Goal: Task Accomplishment & Management: Complete application form

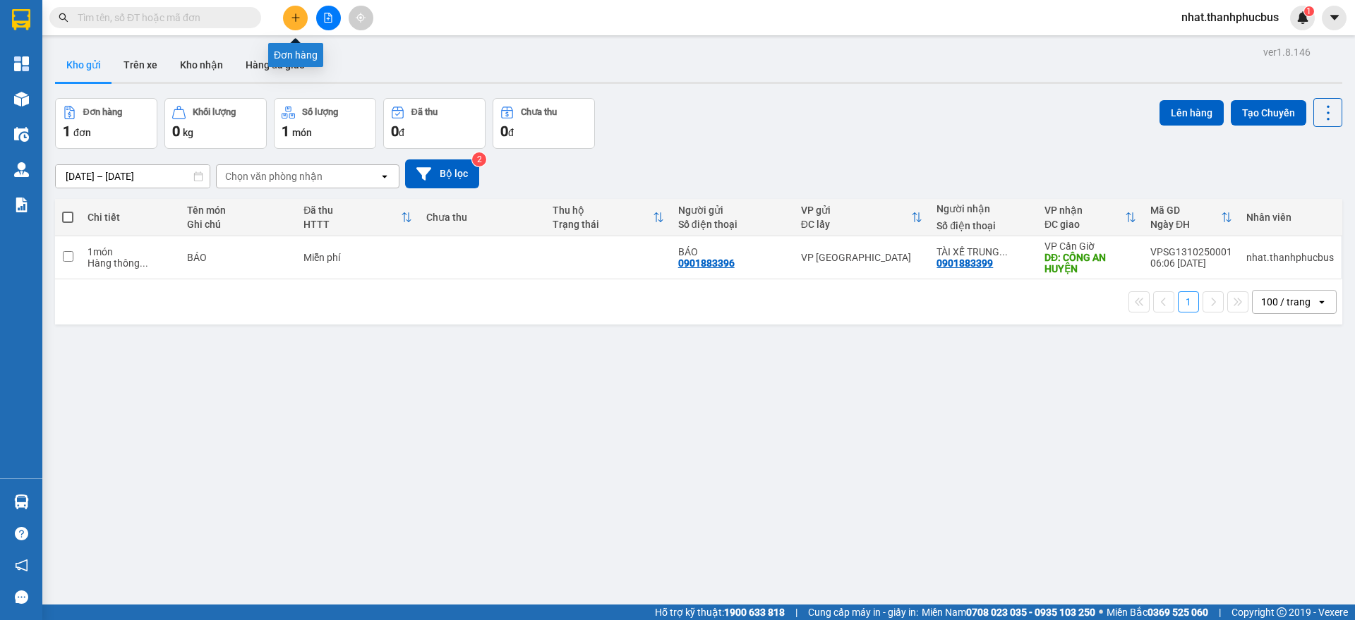
click at [295, 25] on button at bounding box center [295, 18] width 25 height 25
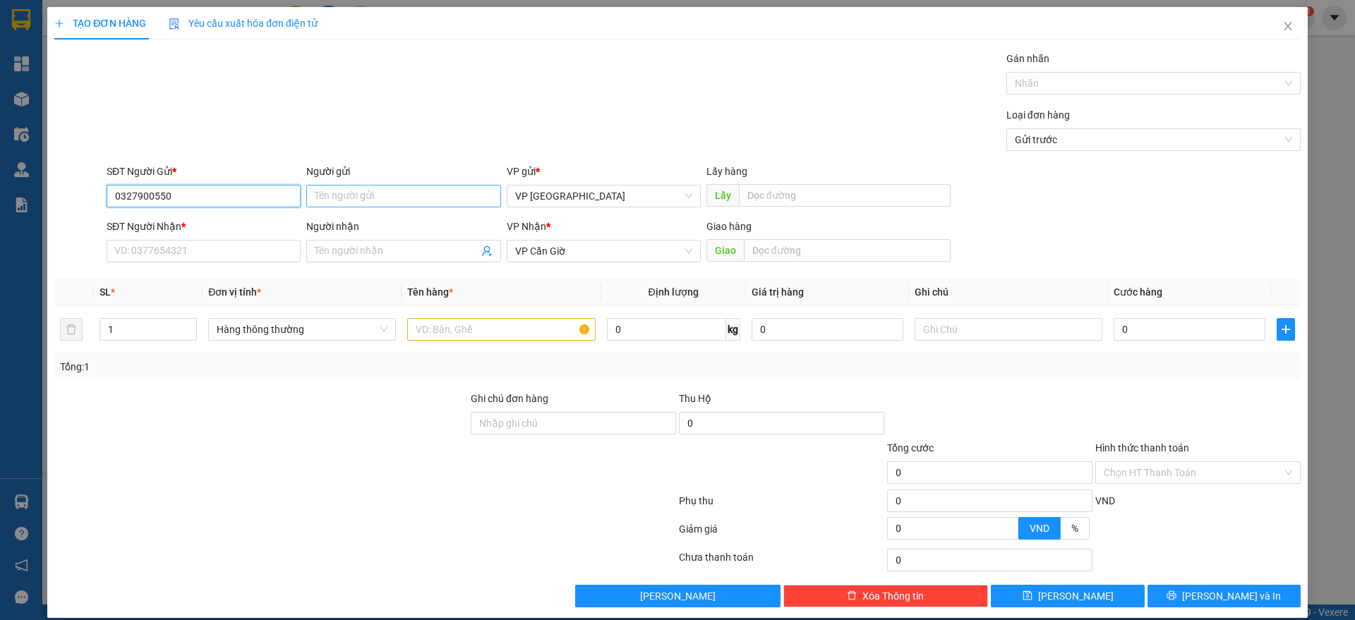
type input "0327900550"
click at [390, 196] on input "Người gửi" at bounding box center [403, 196] width 194 height 23
type input "t"
type input "TRANG"
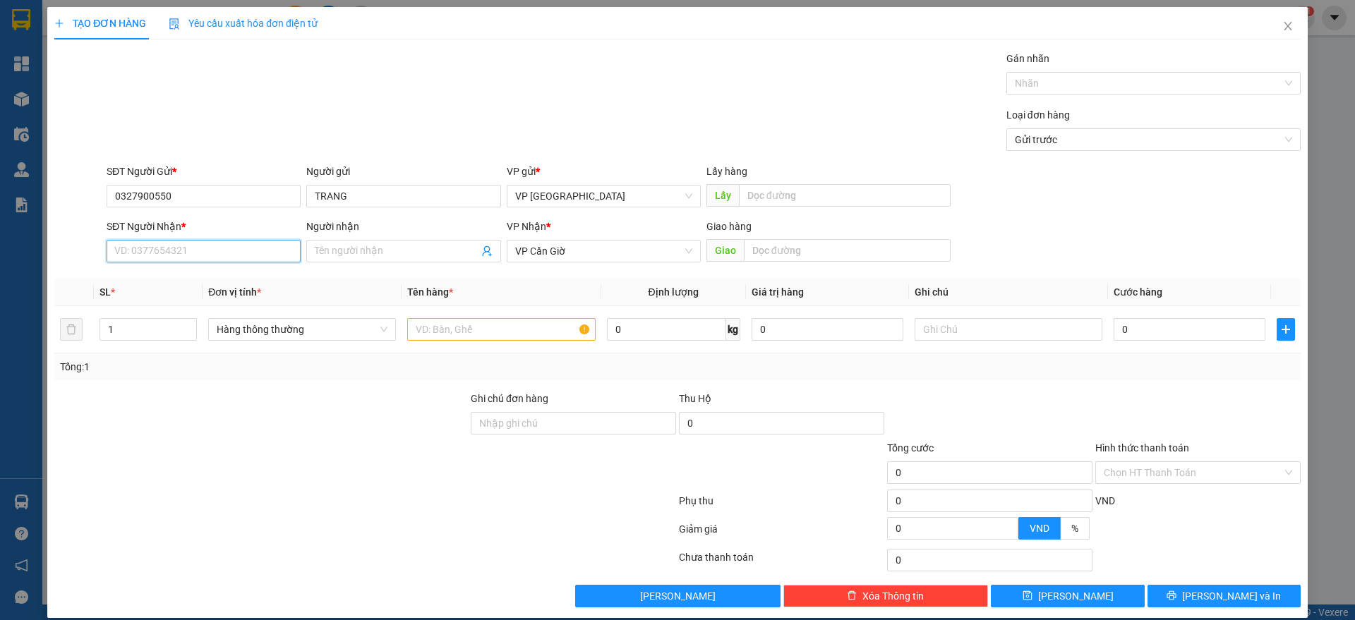
click at [174, 244] on input "SĐT Người Nhận *" at bounding box center [204, 251] width 194 height 23
click at [200, 188] on input "0327900550" at bounding box center [204, 196] width 194 height 23
click at [152, 248] on input "SĐT Người Nhận *" at bounding box center [204, 251] width 194 height 23
paste input "0327900550"
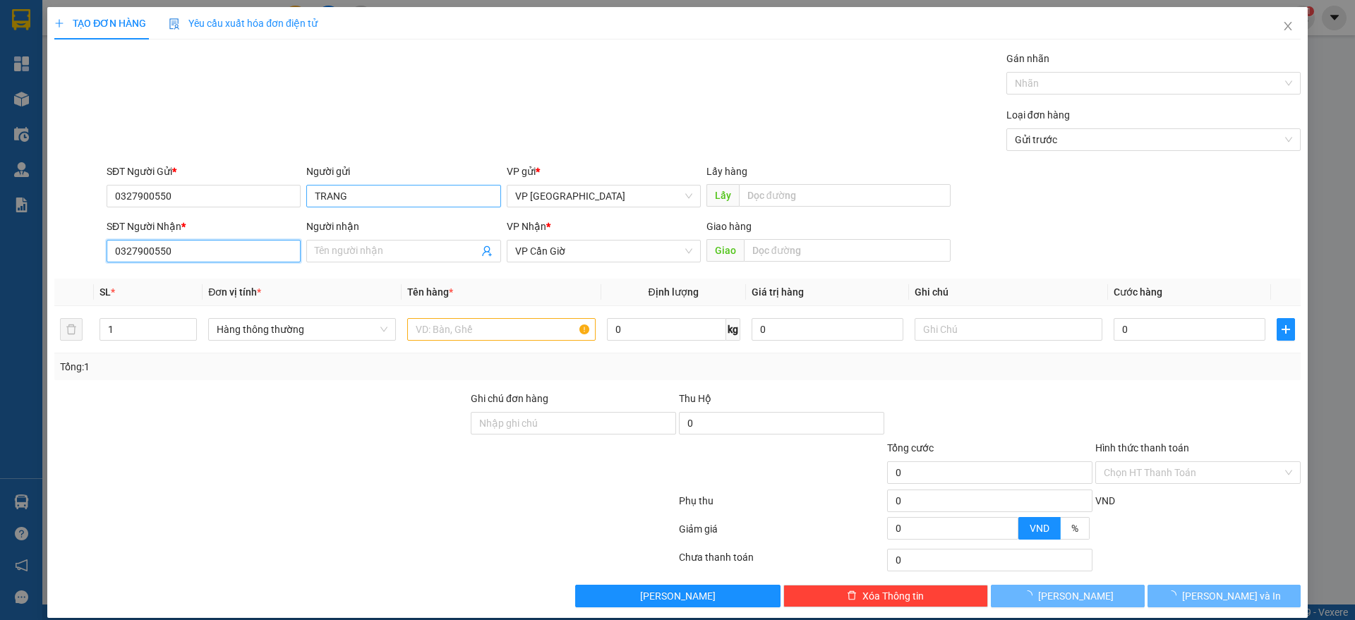
type input "0327900550"
click at [387, 192] on input "TRANG" at bounding box center [403, 196] width 194 height 23
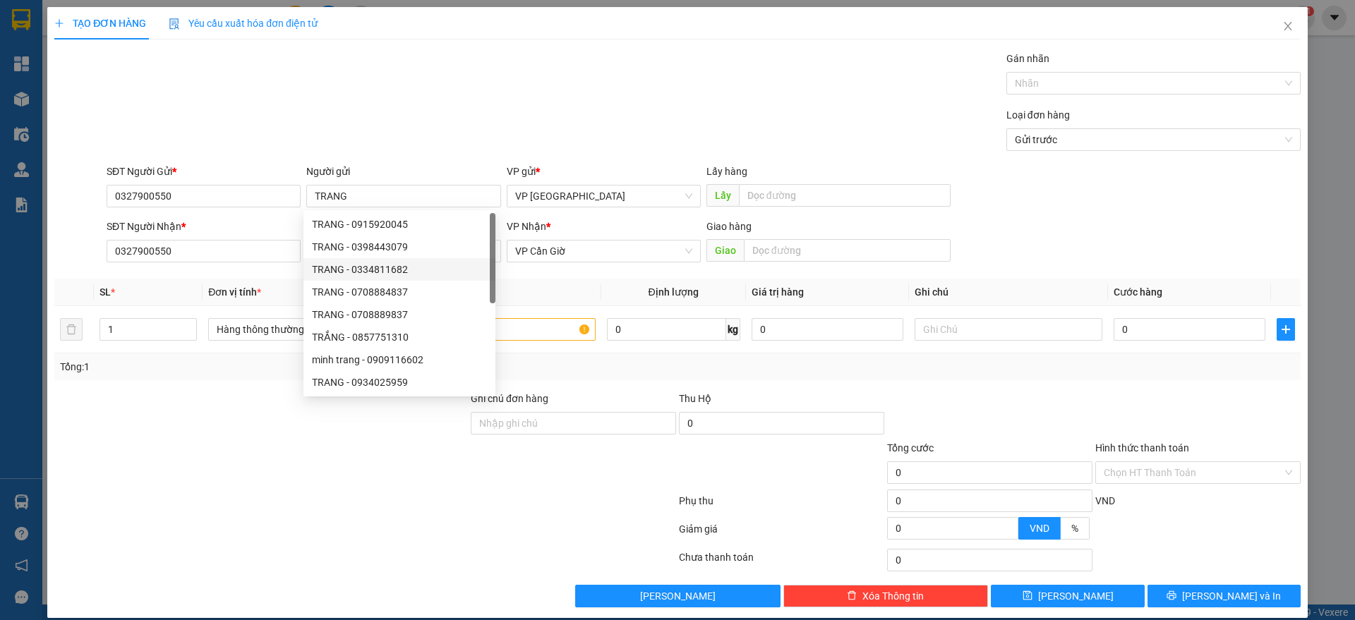
click at [259, 279] on th "Đơn vị tính *" at bounding box center [302, 293] width 199 height 28
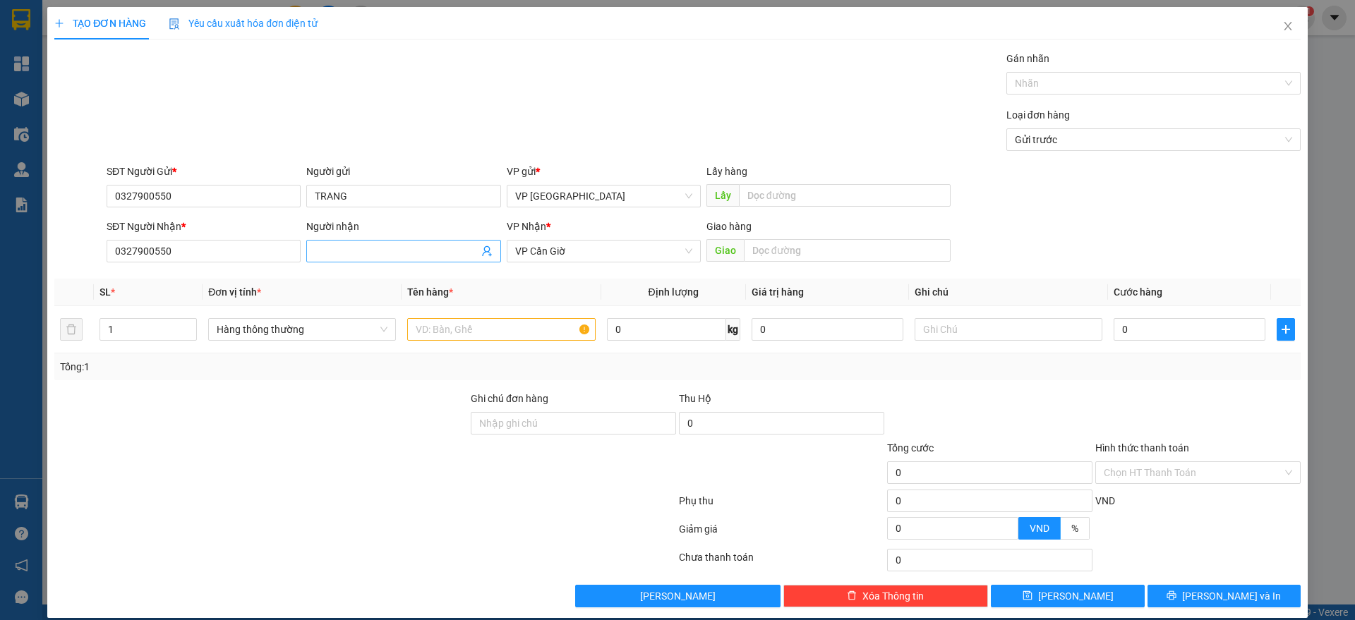
click at [333, 253] on input "Người nhận" at bounding box center [396, 252] width 163 height 16
paste input "TRANG"
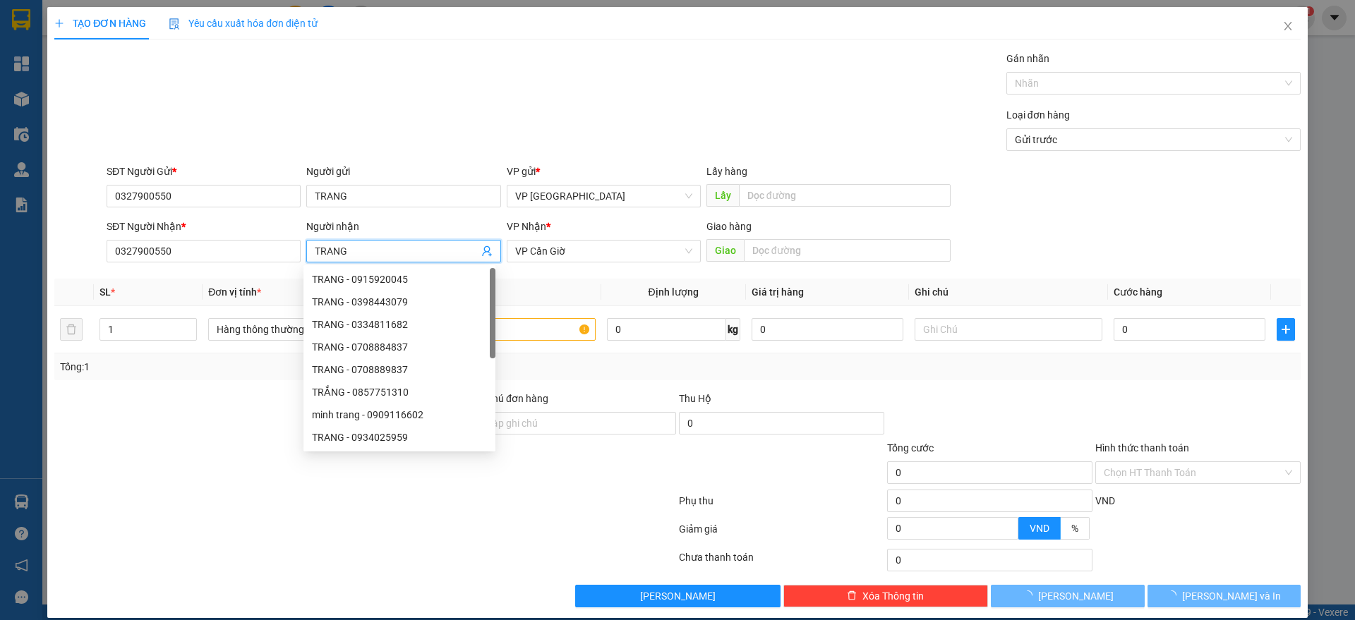
type input "TRANG"
click at [187, 211] on div "SĐT Người Gửi * 0327900550" at bounding box center [204, 188] width 194 height 49
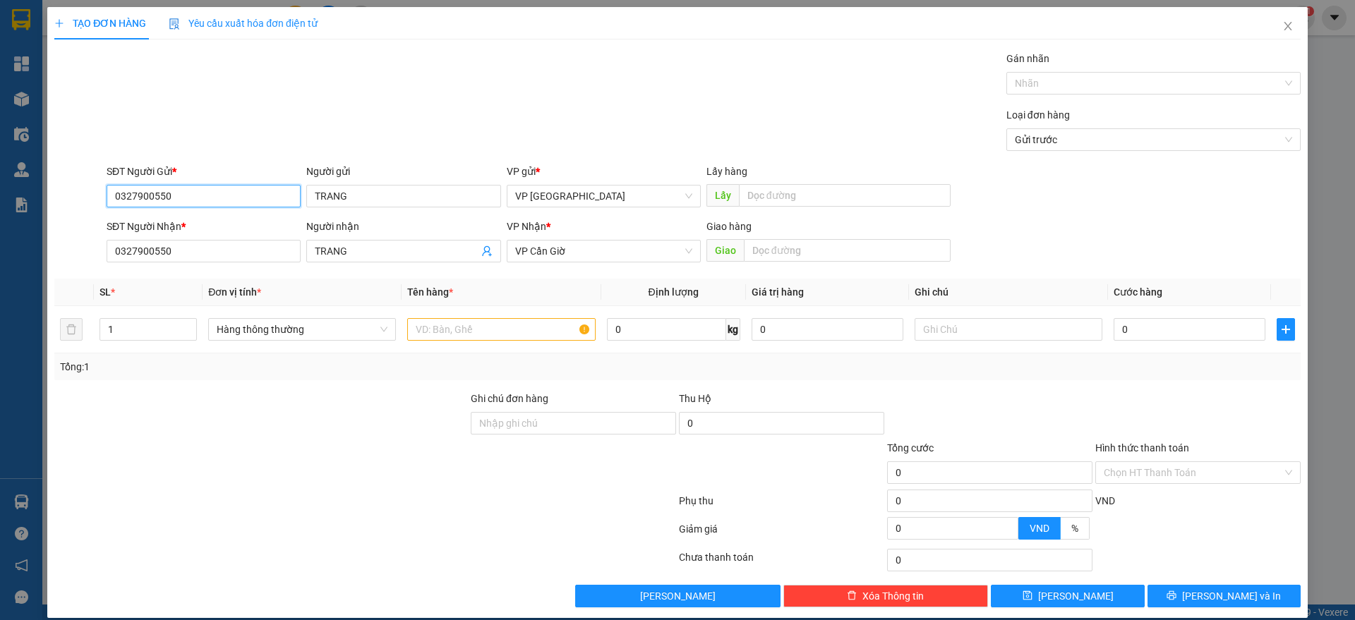
click at [188, 202] on input "0327900550" at bounding box center [204, 196] width 194 height 23
type input "0989635831"
click at [359, 196] on input "TRANG" at bounding box center [403, 196] width 194 height 23
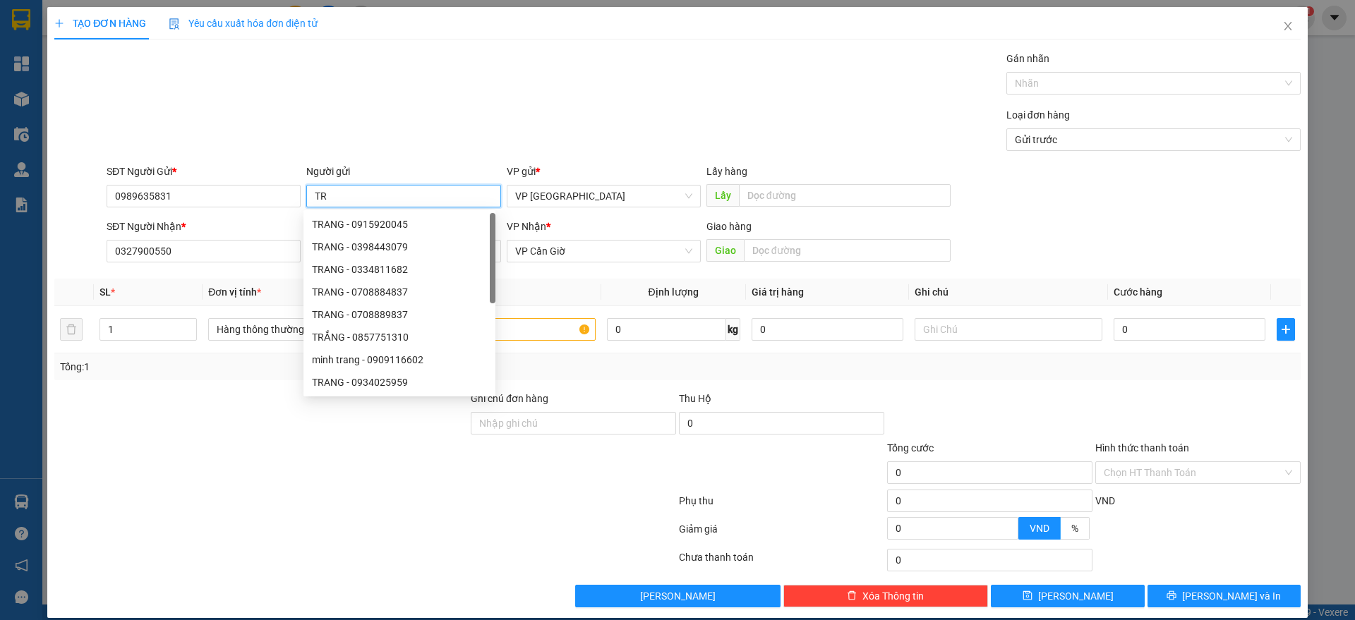
type input "T"
type input "AN"
click at [539, 327] on input "text" at bounding box center [501, 329] width 188 height 23
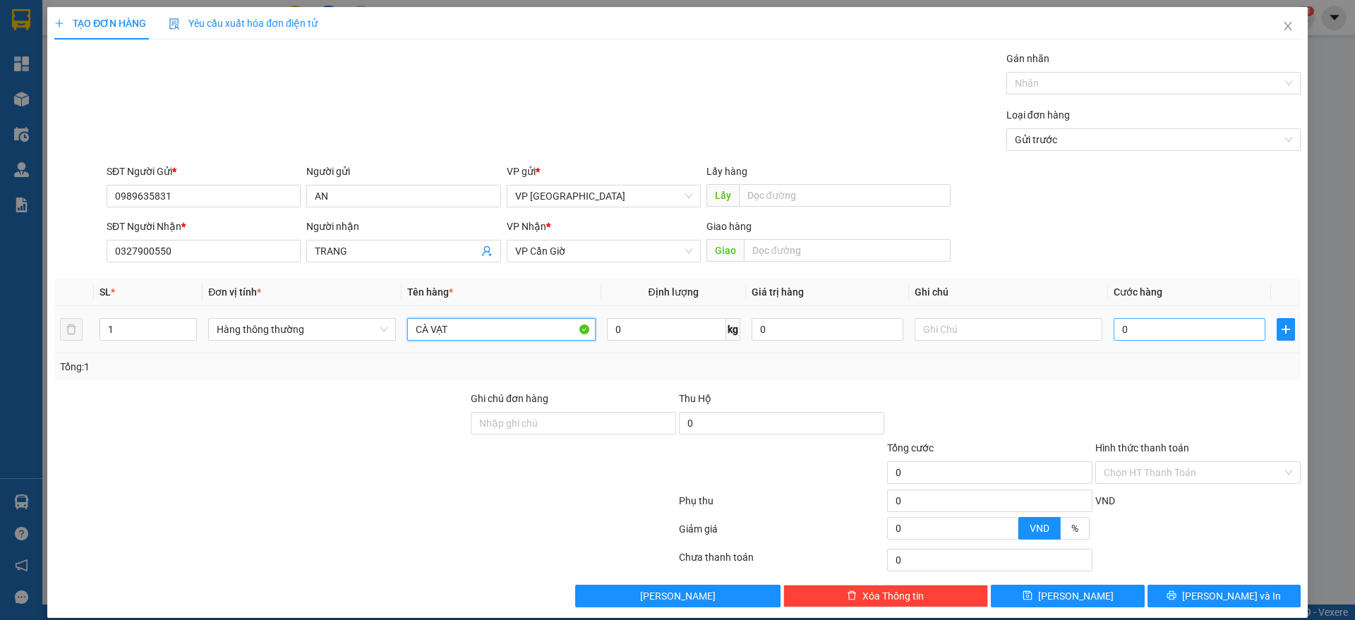
type input "CÀ VẠT"
click at [1162, 324] on input "0" at bounding box center [1190, 329] width 152 height 23
type input "35"
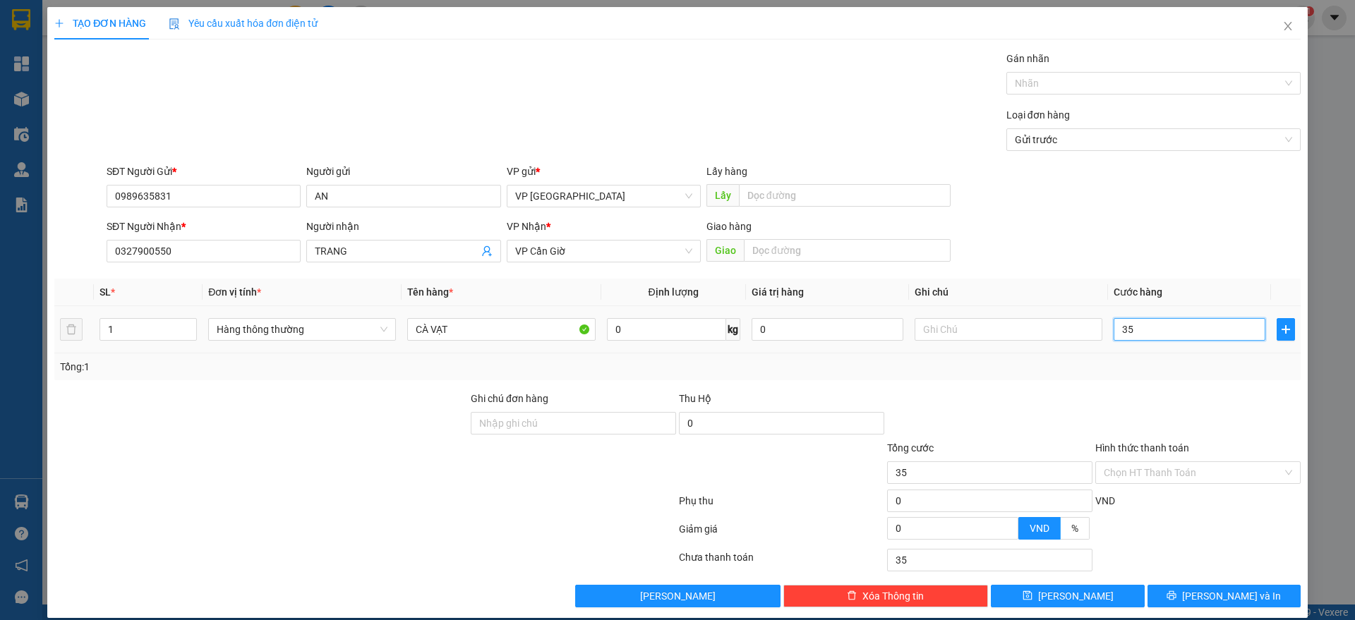
type input "350"
type input "3.500"
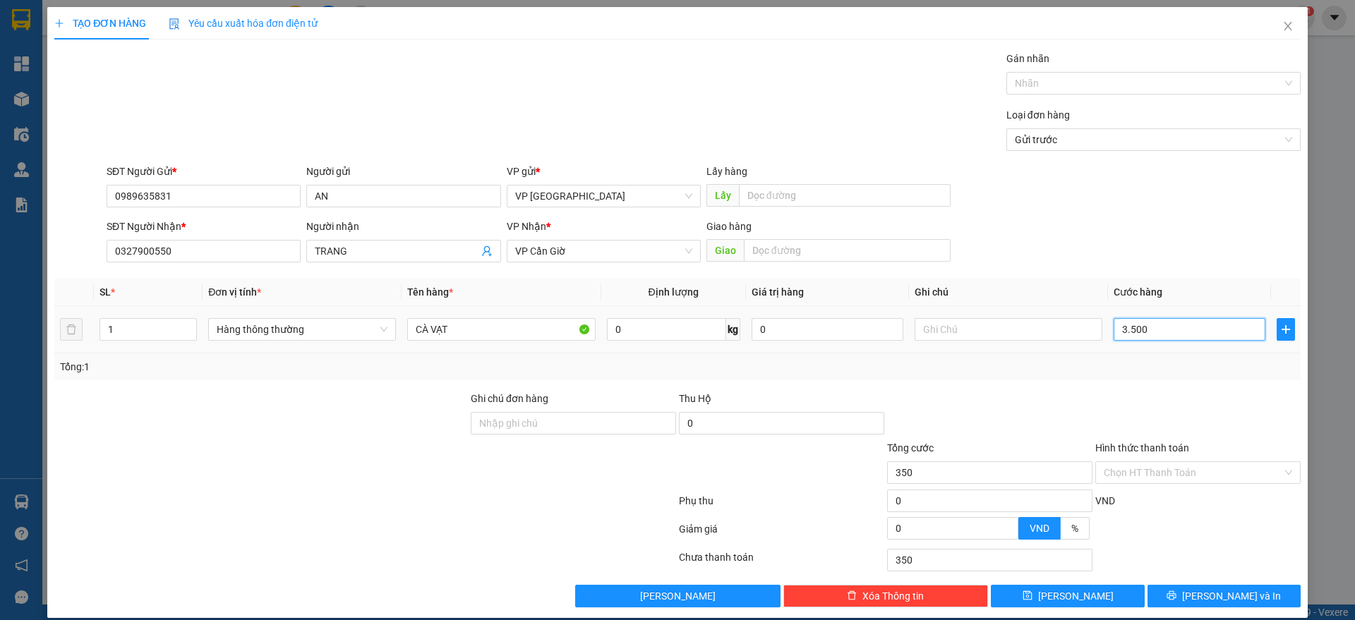
type input "3.500"
type input "35.000"
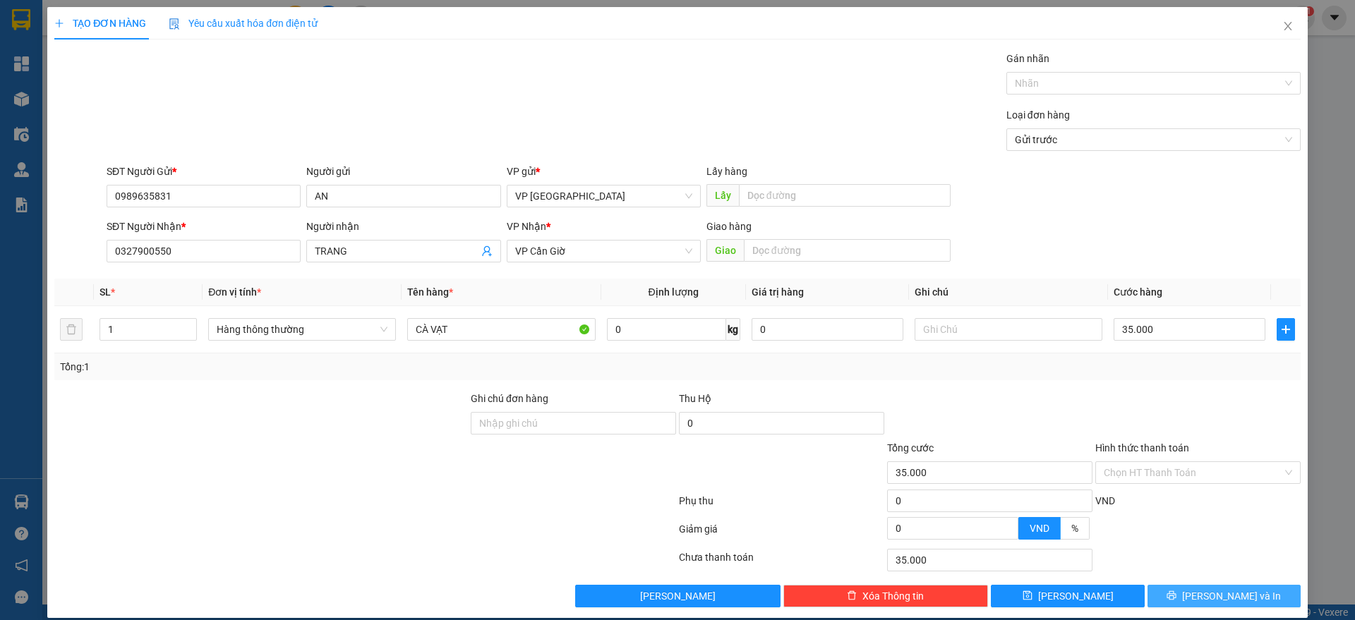
click at [1184, 585] on button "[PERSON_NAME] và In" at bounding box center [1224, 596] width 153 height 23
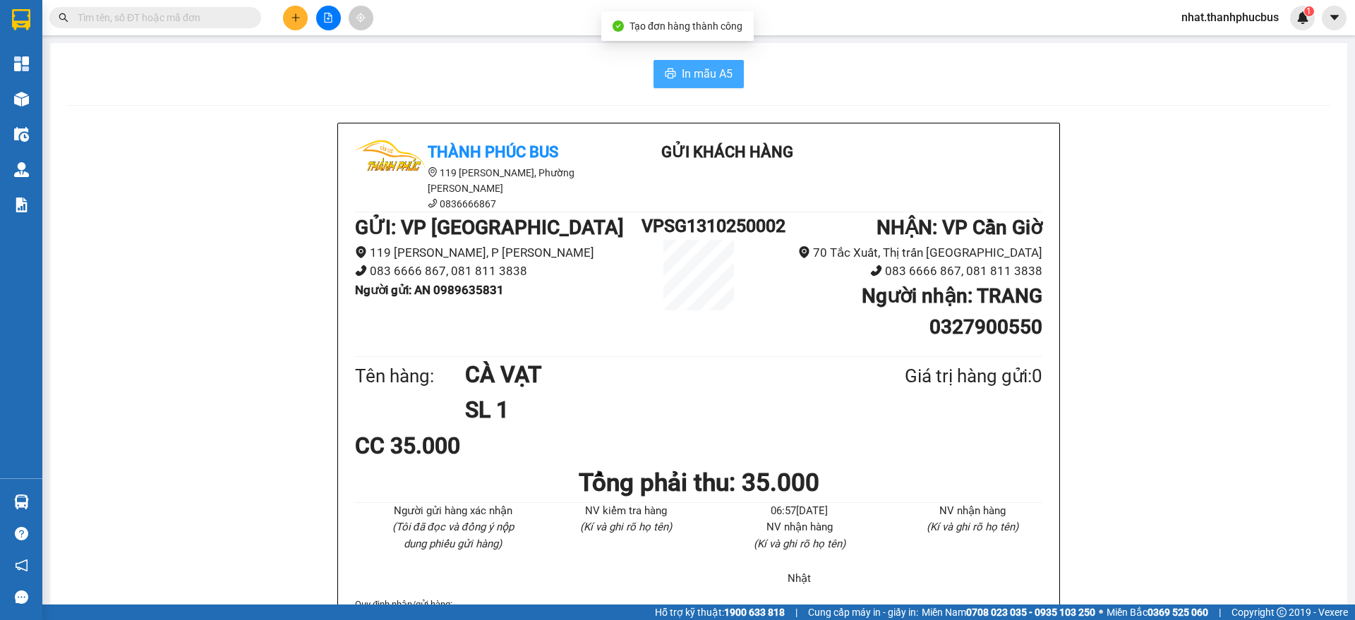
click at [682, 70] on span "In mẫu A5" at bounding box center [707, 74] width 51 height 18
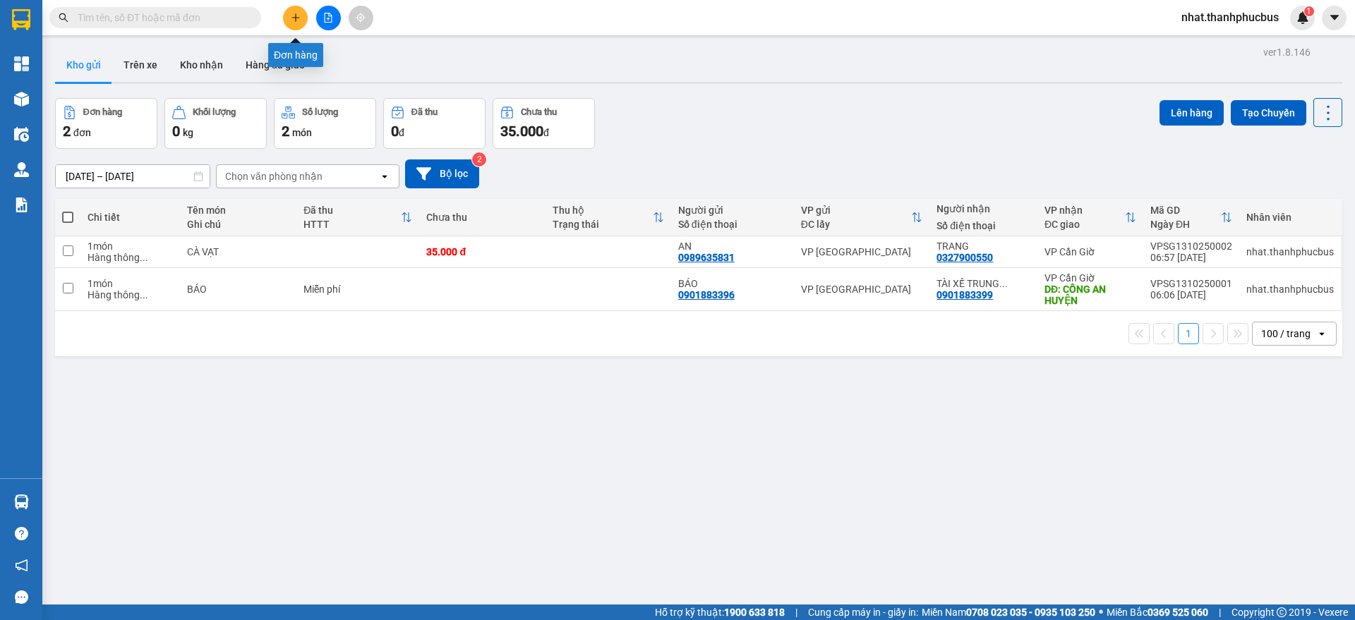
click at [296, 16] on icon "plus" at bounding box center [295, 17] width 1 height 8
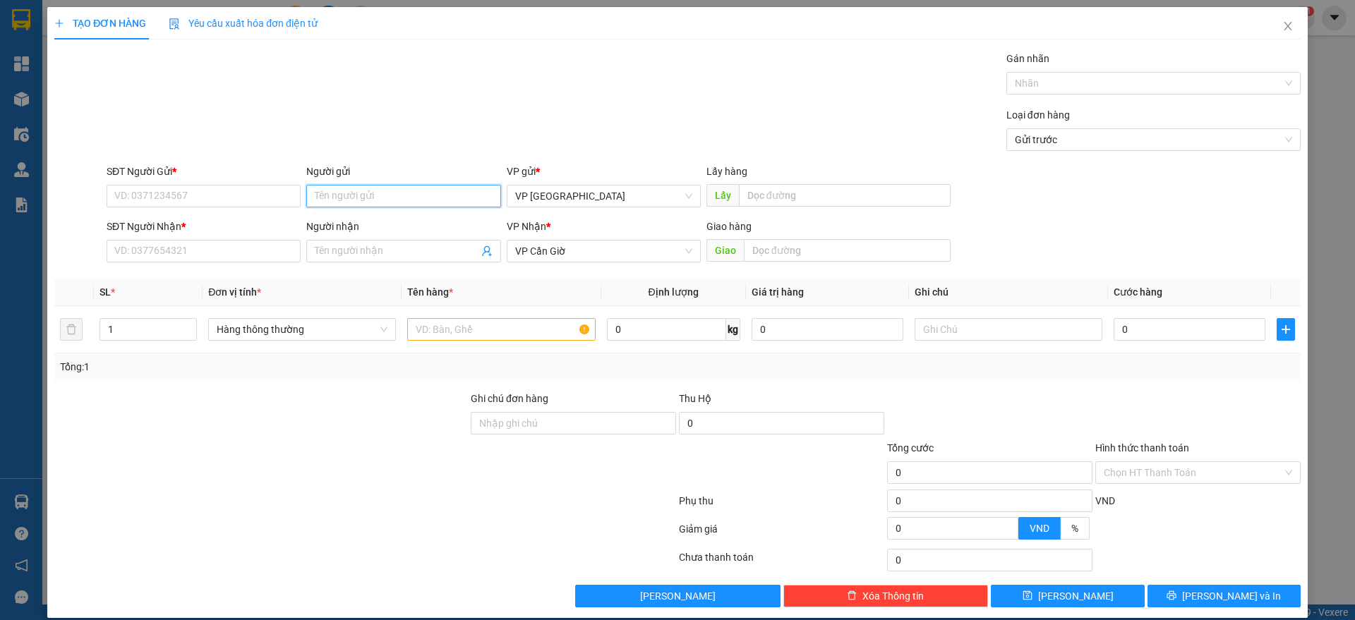
click at [383, 191] on input "Người gửi" at bounding box center [403, 196] width 194 height 23
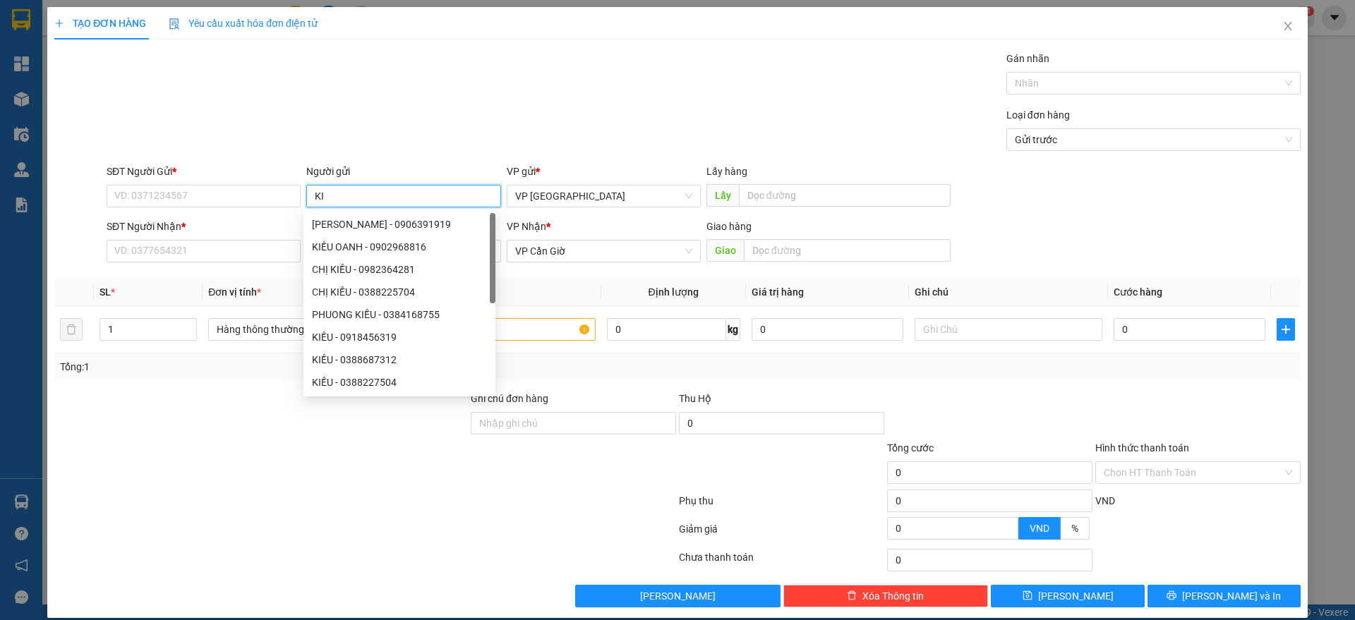
type input "K"
type input "CHỊ KIỀU SCB"
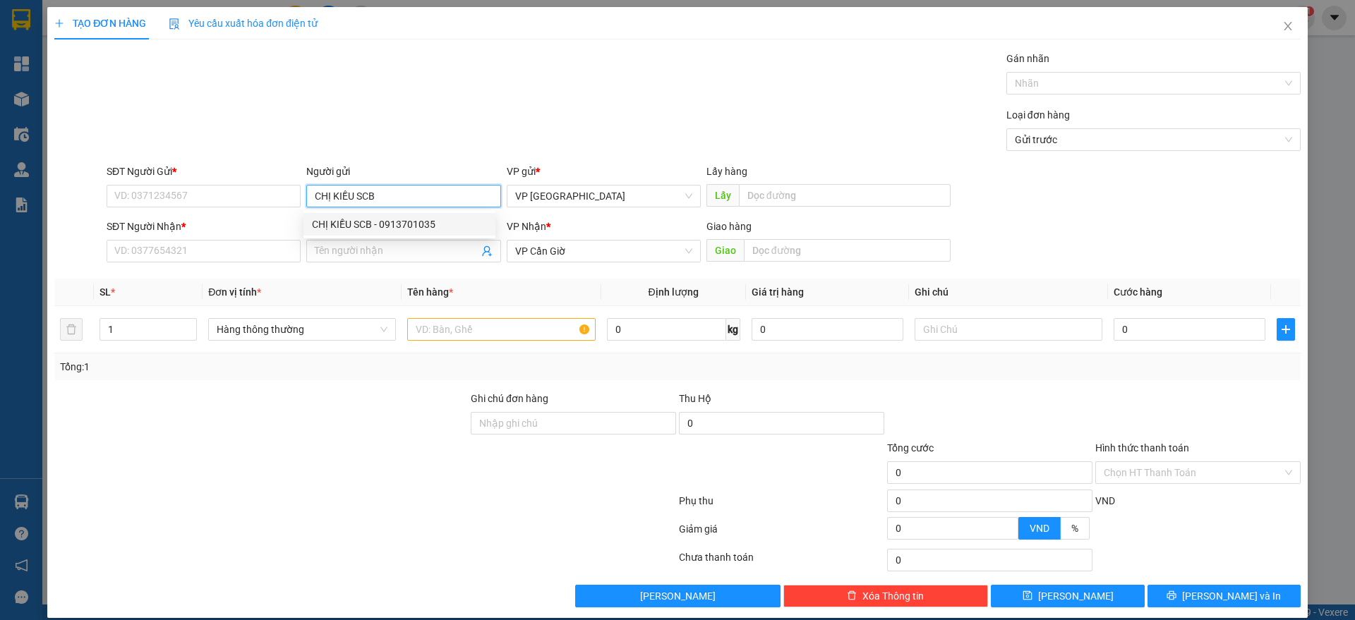
click at [370, 227] on div "CHỊ KIỀU SCB - 0913701035" at bounding box center [399, 225] width 175 height 16
type input "0913701035"
type input "CHỊ KIỀU SCB"
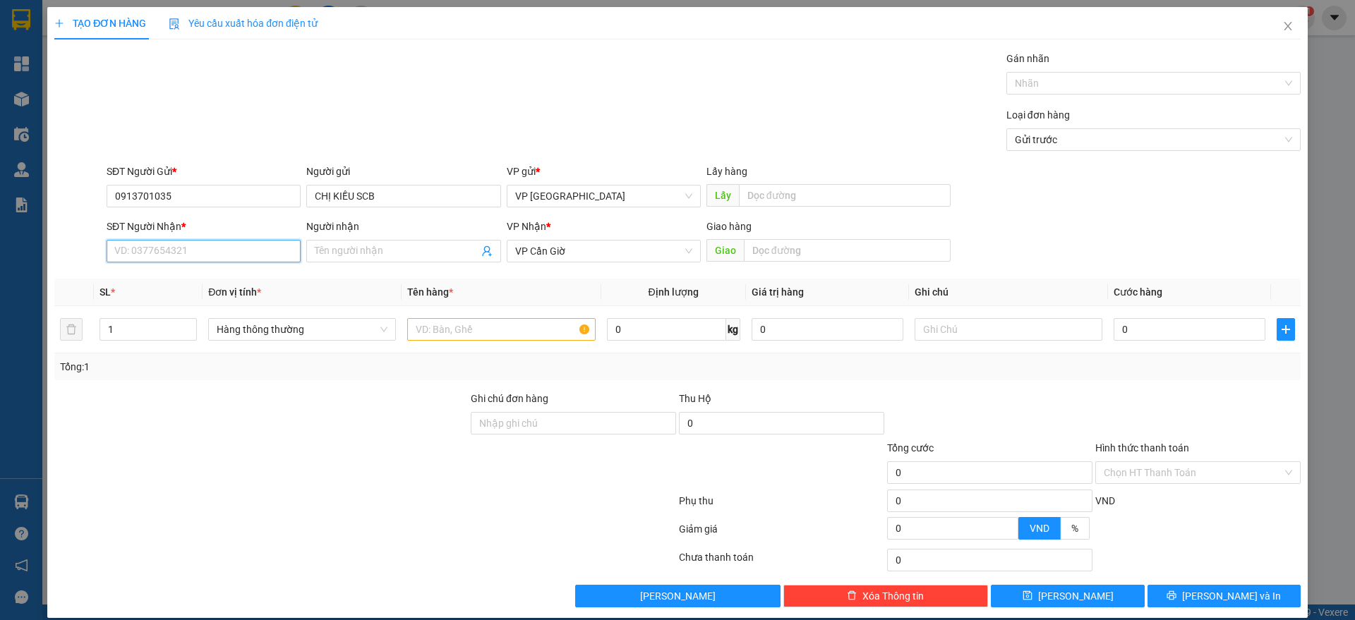
click at [213, 250] on input "SĐT Người Nhận *" at bounding box center [204, 251] width 194 height 23
click at [324, 242] on span at bounding box center [403, 251] width 194 height 23
click at [231, 253] on input "SĐT Người Nhận *" at bounding box center [204, 251] width 194 height 23
click at [189, 282] on div "0358113334 - chị oanh" at bounding box center [201, 280] width 175 height 16
type input "0358113334"
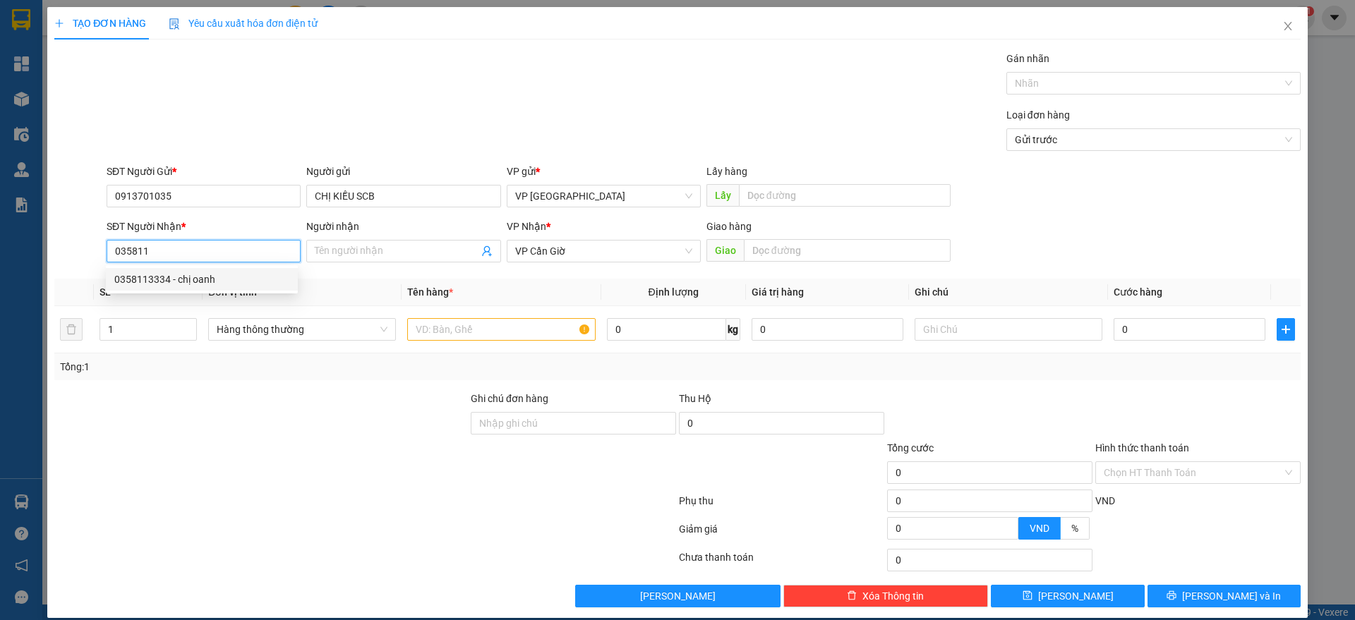
type input "chị oanh"
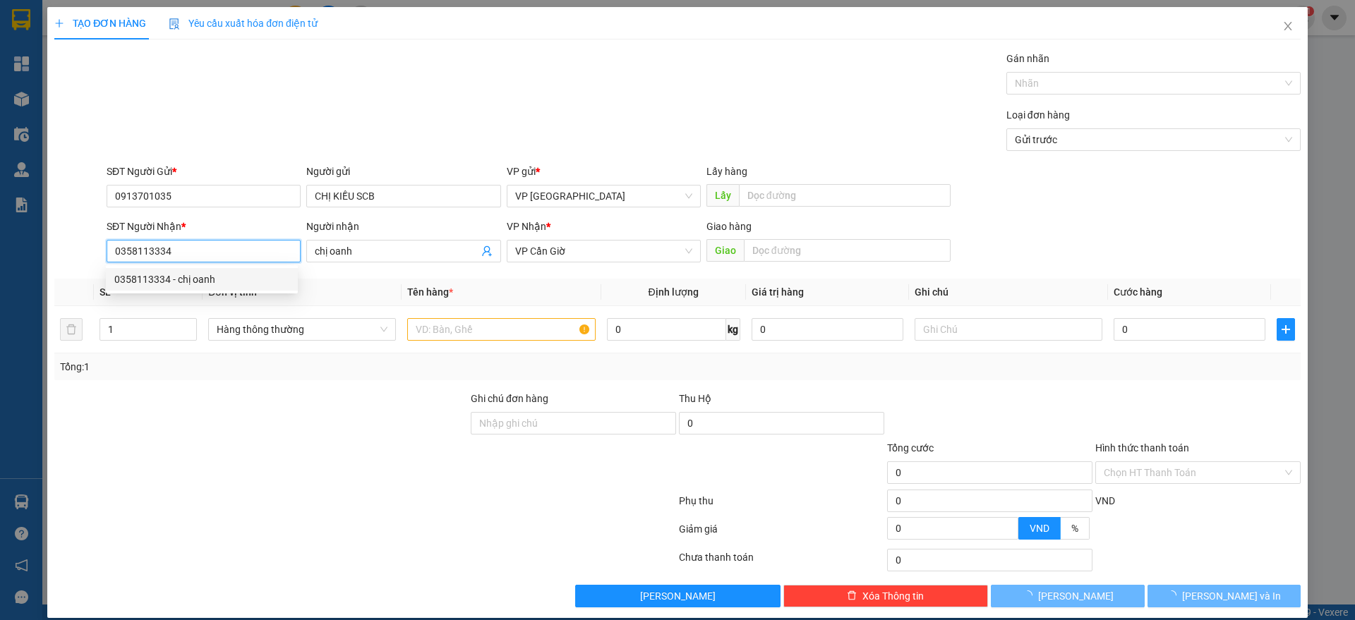
type input "25.000"
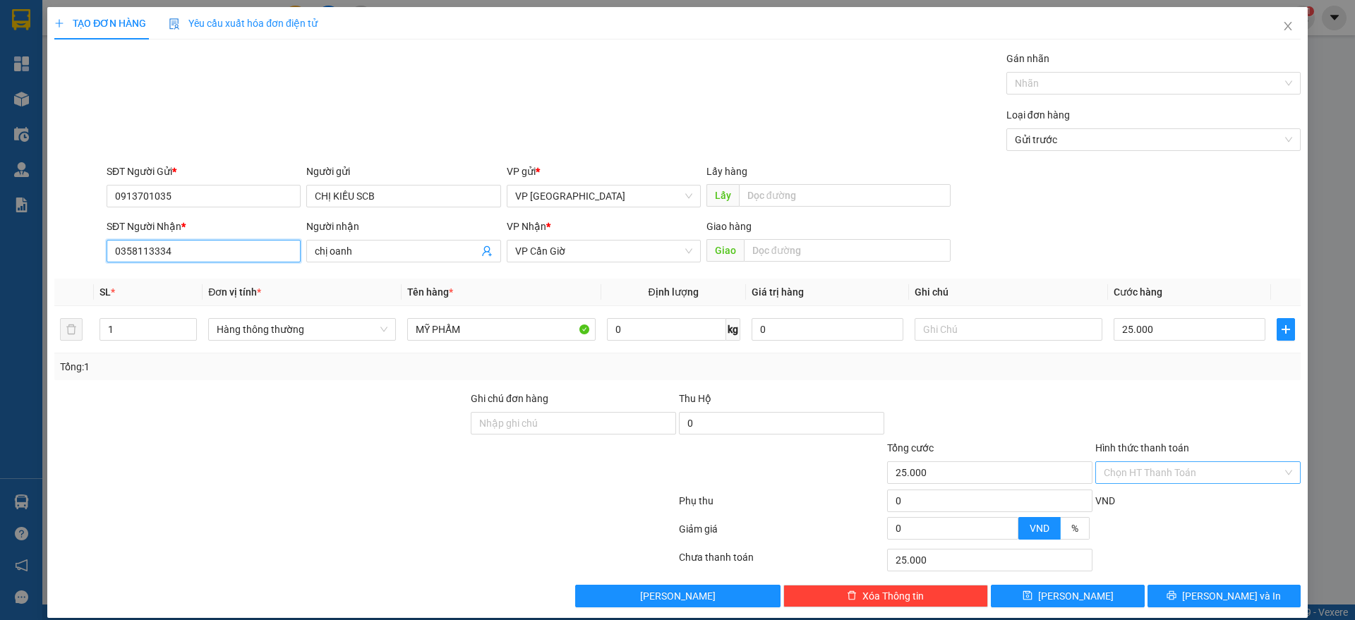
type input "0358113334"
click at [1134, 469] on input "Hình thức thanh toán" at bounding box center [1193, 472] width 179 height 21
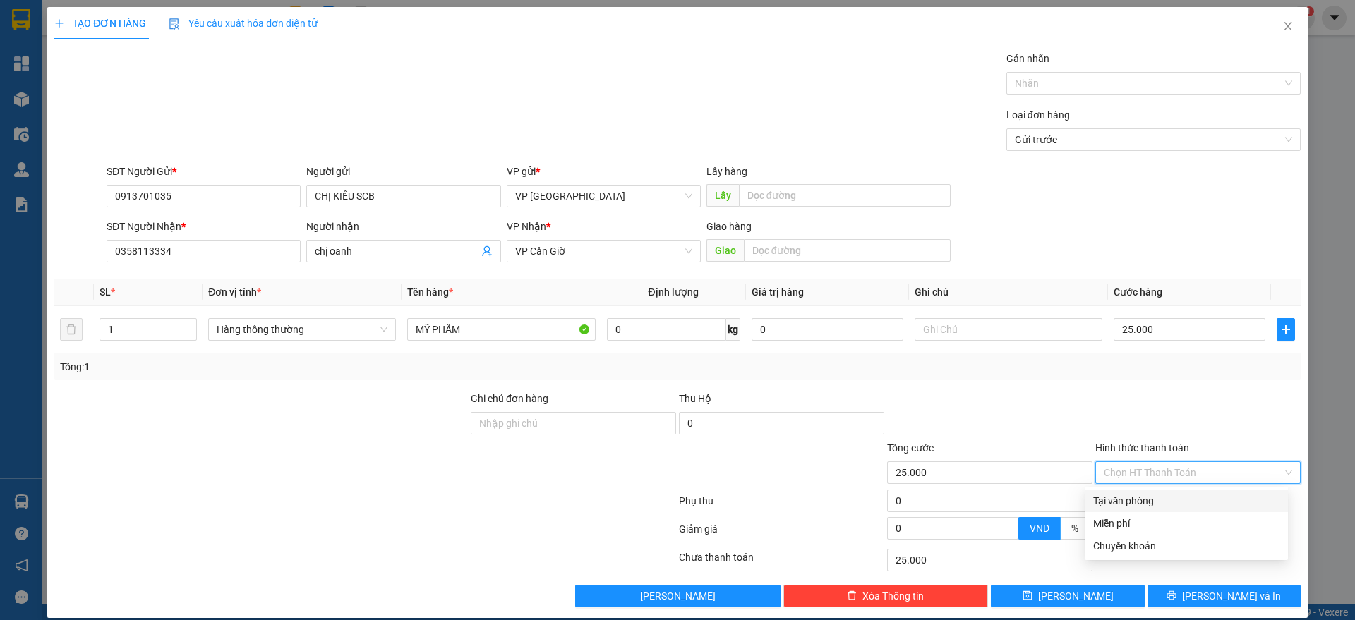
click at [1131, 498] on div "Tại văn phòng" at bounding box center [1186, 501] width 186 height 16
type input "0"
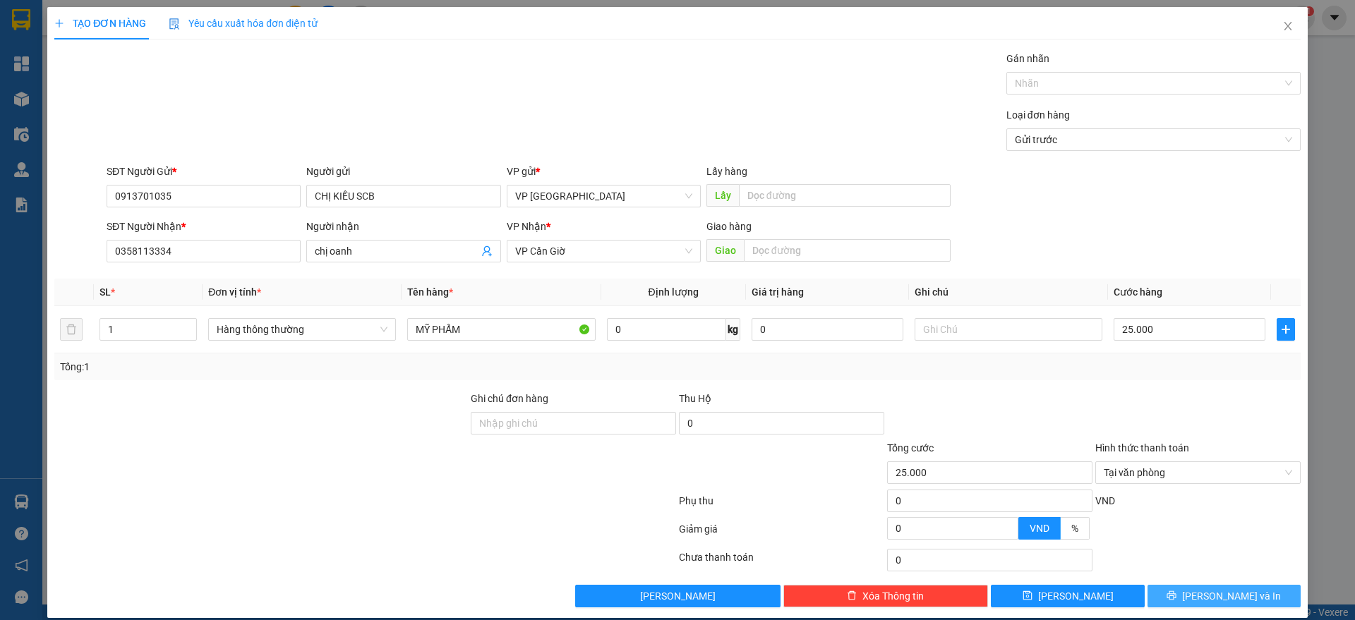
click at [1177, 599] on icon "printer" at bounding box center [1171, 595] width 9 height 9
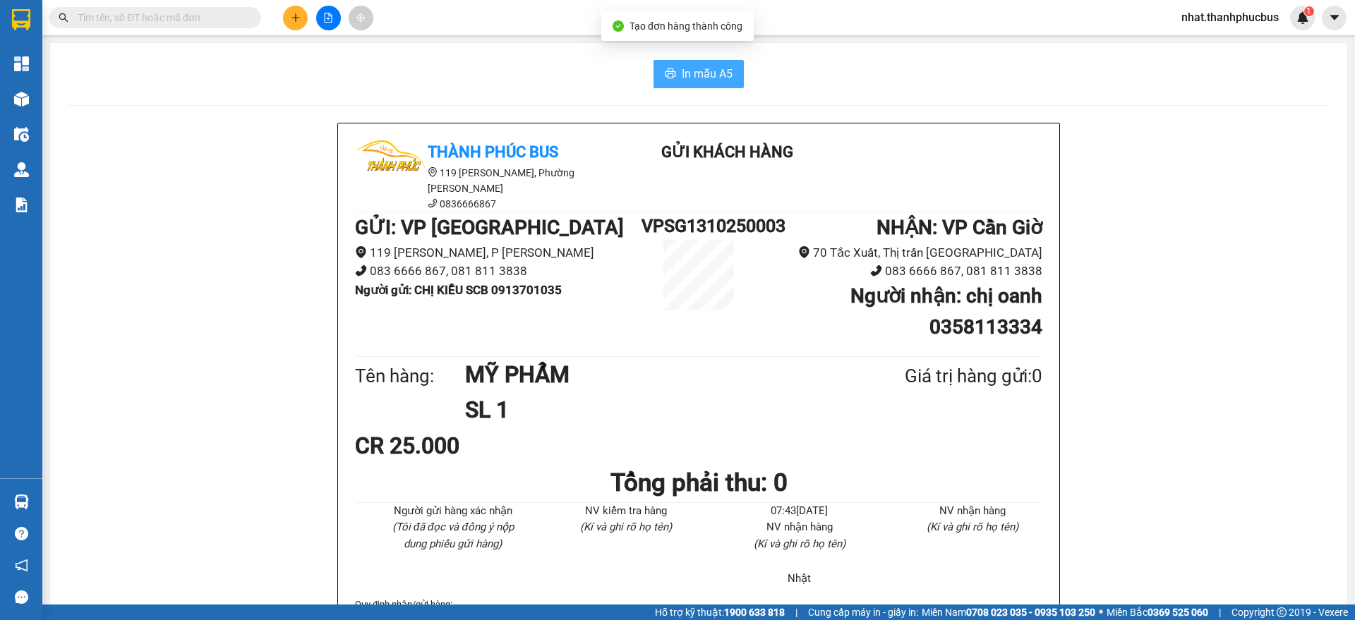
click at [682, 75] on span "In mẫu A5" at bounding box center [707, 74] width 51 height 18
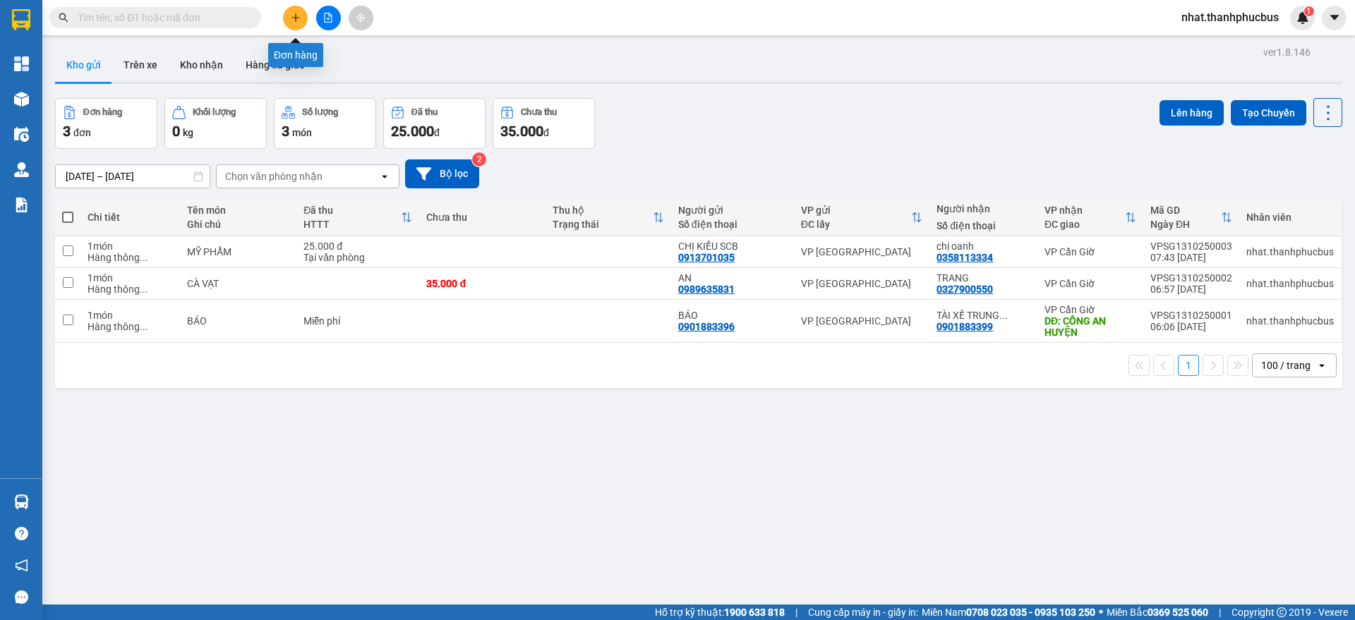
click at [291, 20] on icon "plus" at bounding box center [296, 18] width 10 height 10
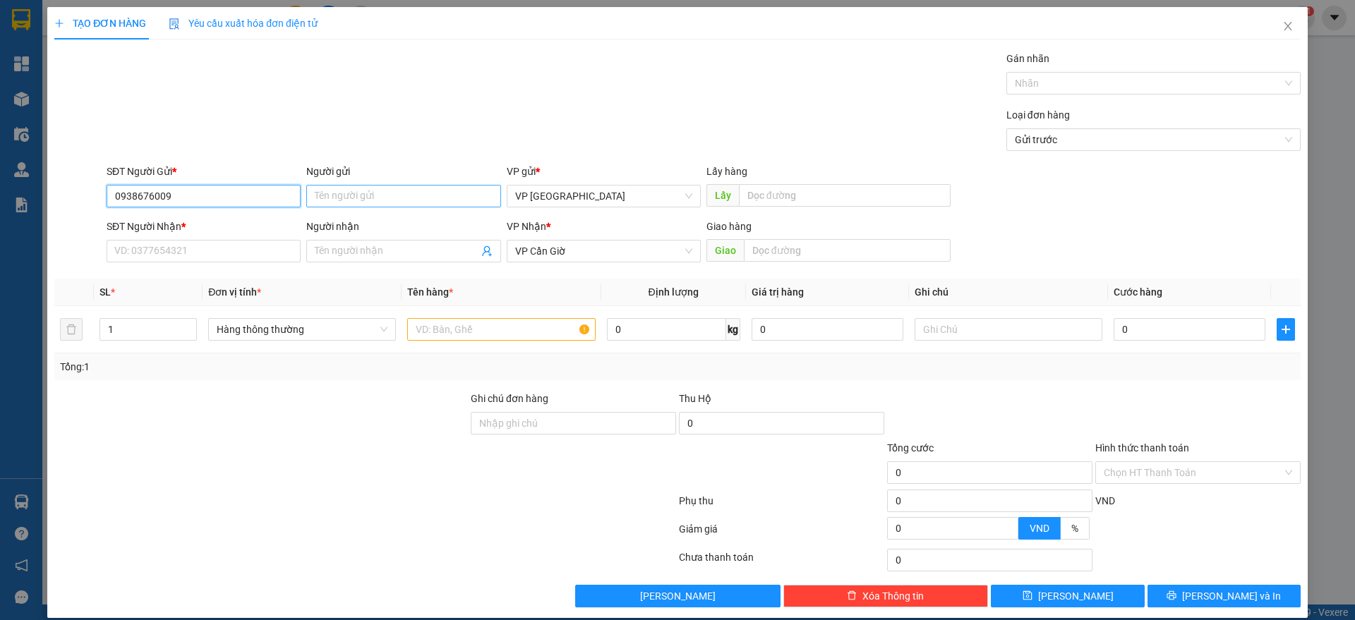
type input "0938676009"
click at [344, 196] on input "Người gửi" at bounding box center [403, 196] width 194 height 23
type input "T"
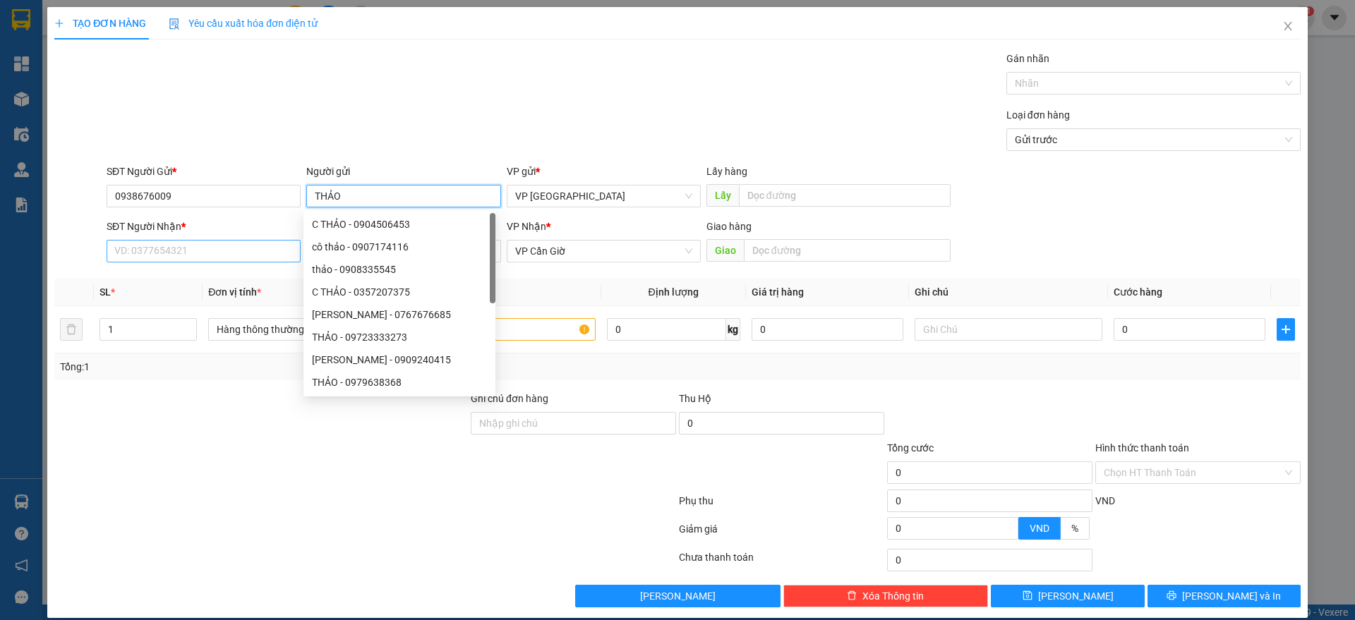
type input "THẢO"
click at [192, 253] on input "SĐT Người Nhận *" at bounding box center [204, 251] width 194 height 23
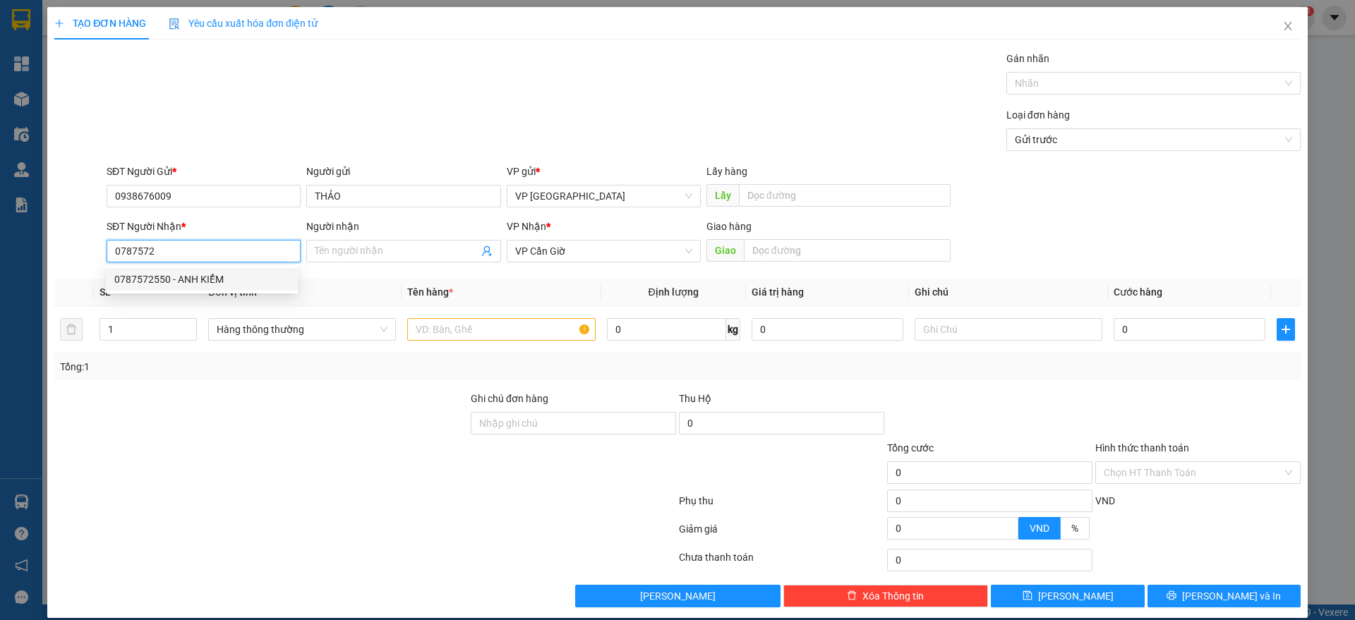
click at [202, 279] on div "0787572550 - ANH KIỂM" at bounding box center [201, 280] width 175 height 16
type input "0787572550"
type input "ANH KIỂM"
type input "NGÃ BA LONG HOÀ"
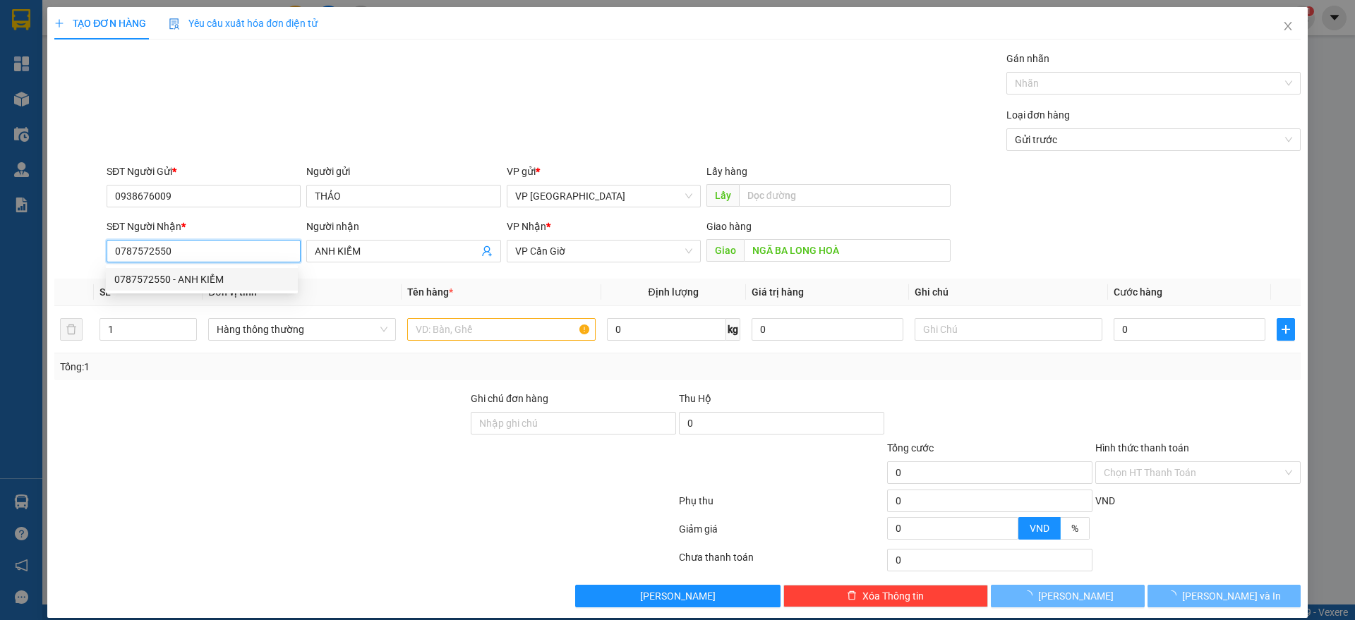
type input "33.000"
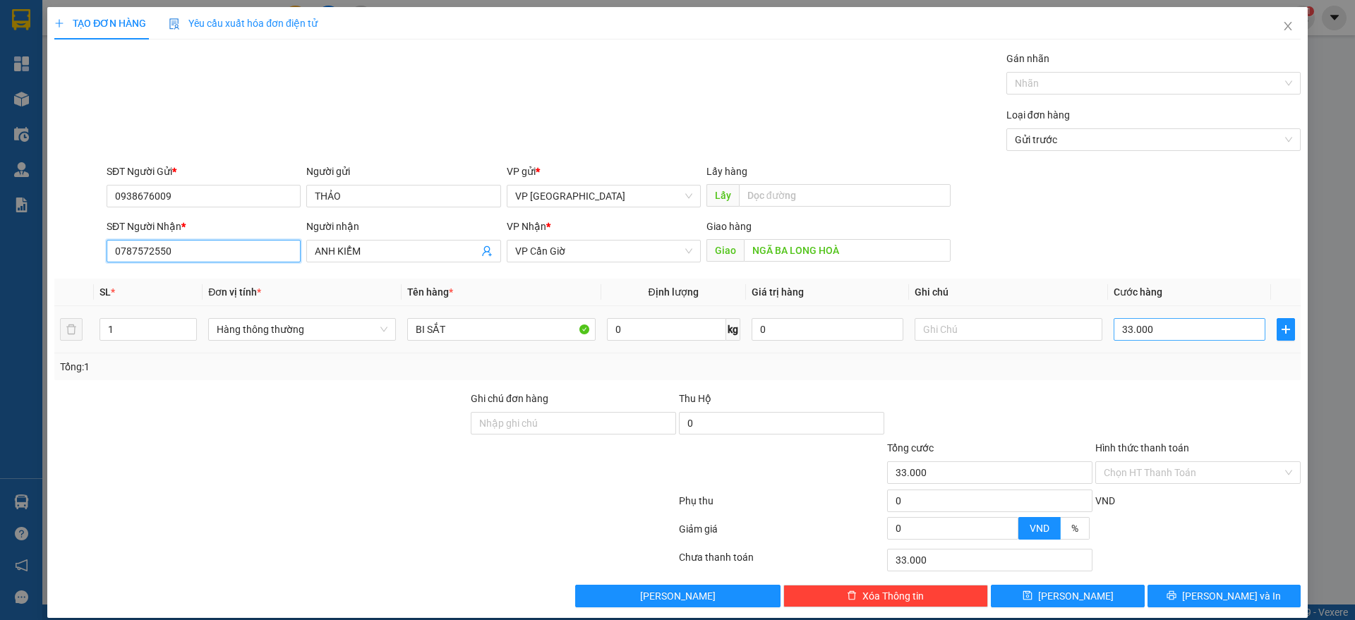
type input "0787572550"
click at [1150, 333] on input "33.000" at bounding box center [1190, 329] width 152 height 23
type input "2"
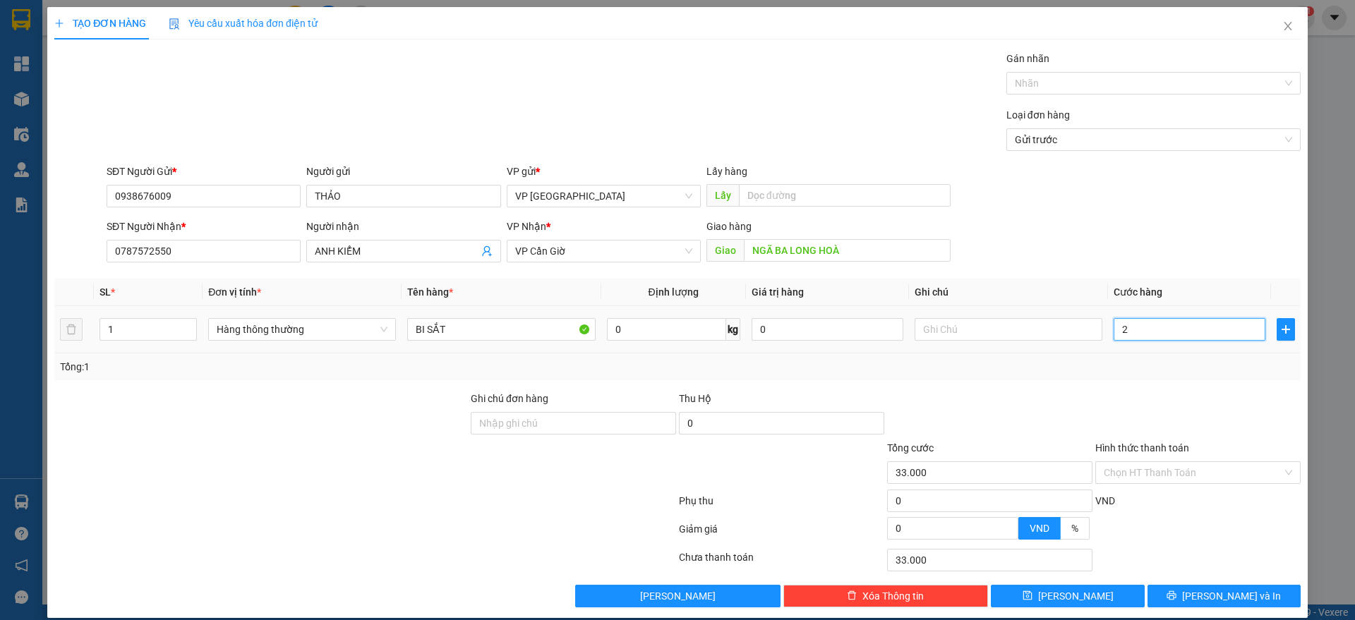
type input "2"
type input "25"
type input "250"
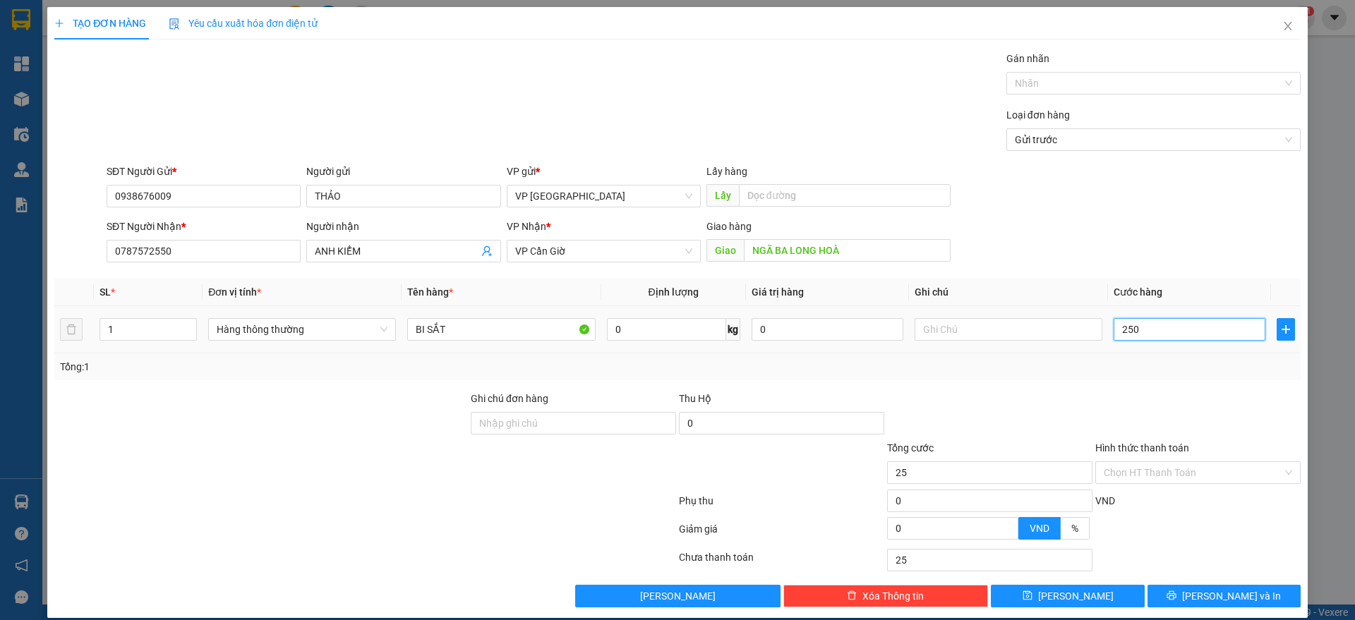
type input "250"
type input "2.500"
type input "25.000"
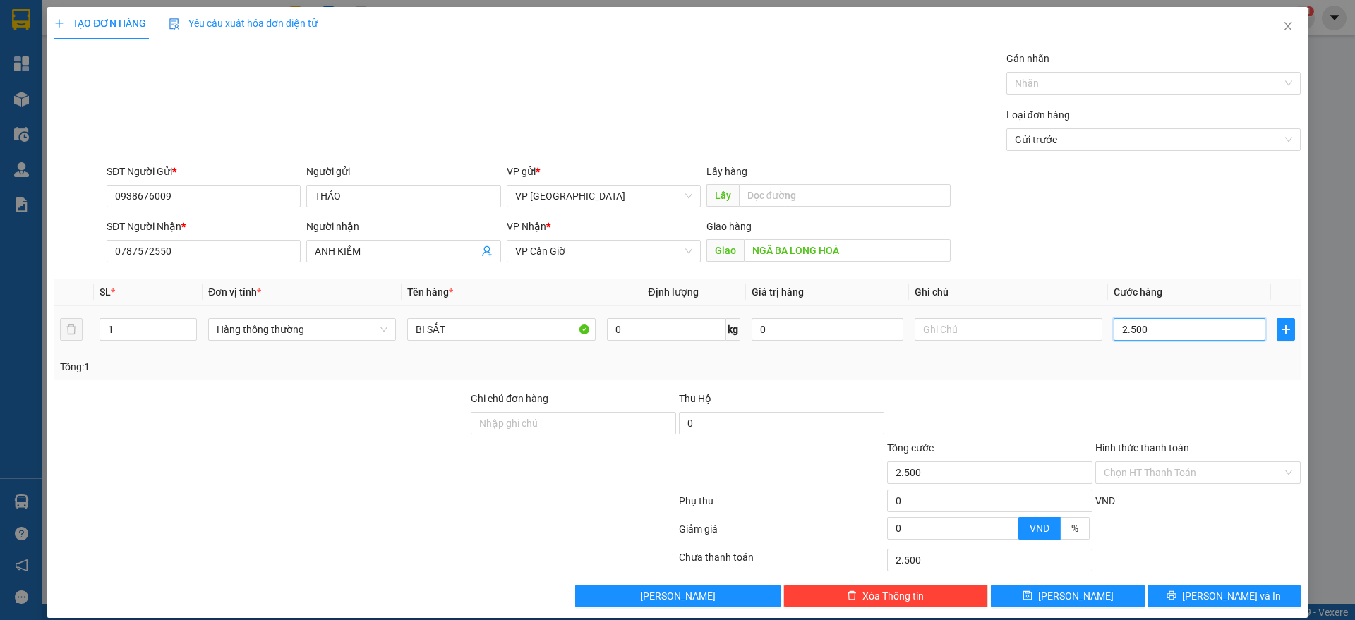
type input "25.000"
click at [1177, 597] on icon "printer" at bounding box center [1171, 595] width 9 height 9
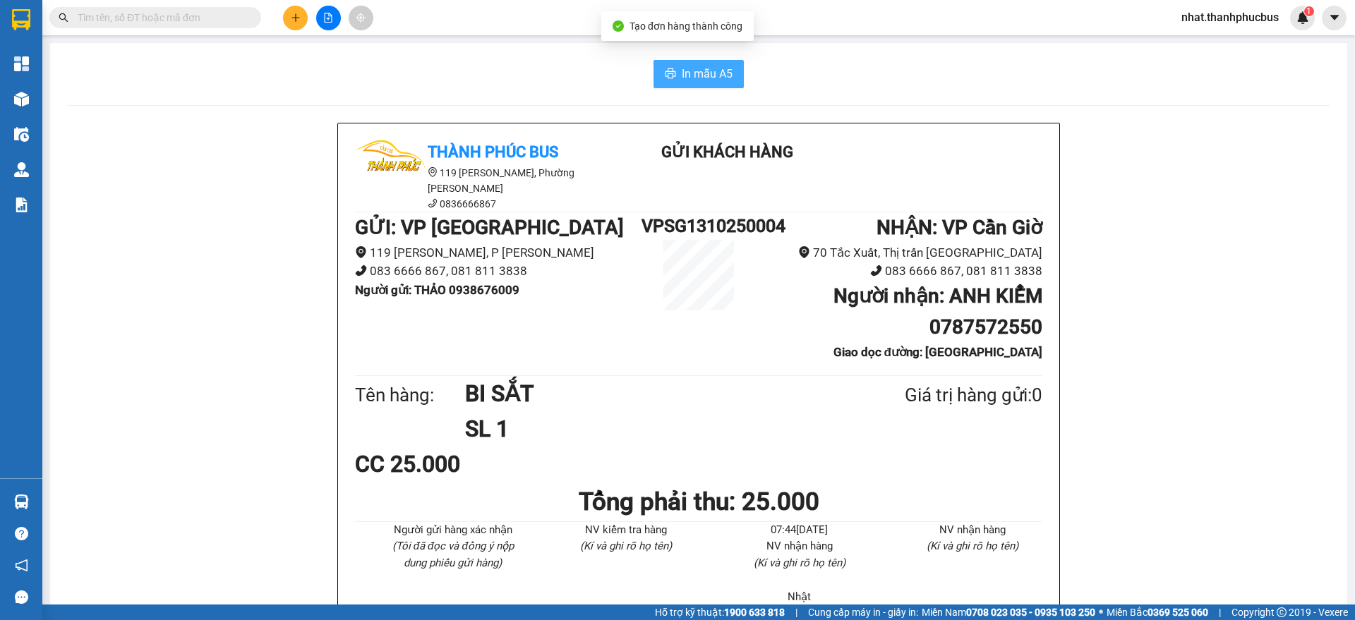
click at [702, 71] on span "In mẫu A5" at bounding box center [707, 74] width 51 height 18
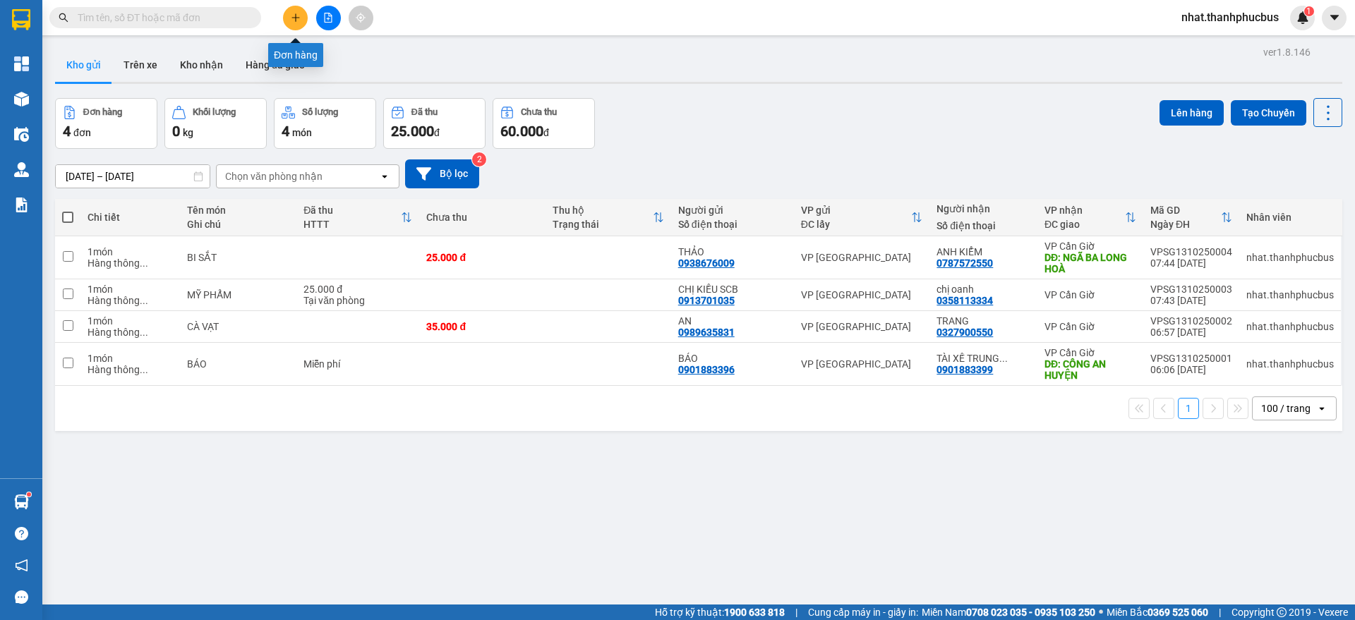
click at [295, 18] on icon "plus" at bounding box center [296, 18] width 10 height 10
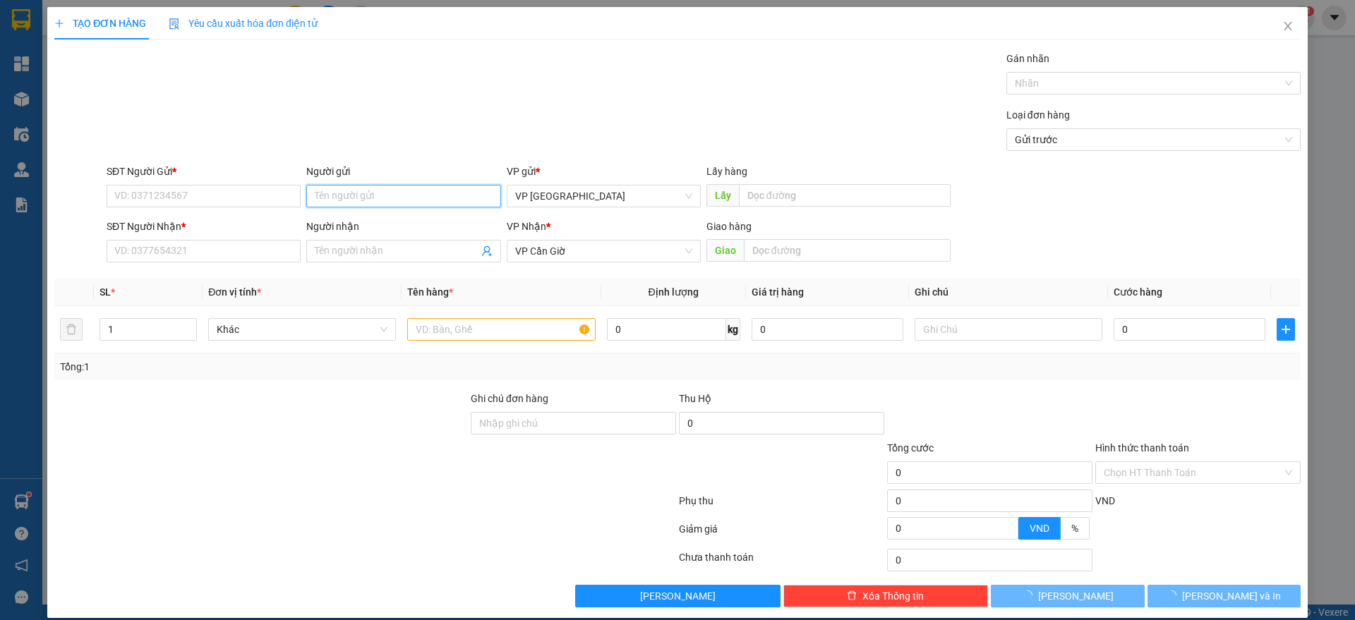
click at [404, 188] on input "Người gửi" at bounding box center [403, 196] width 194 height 23
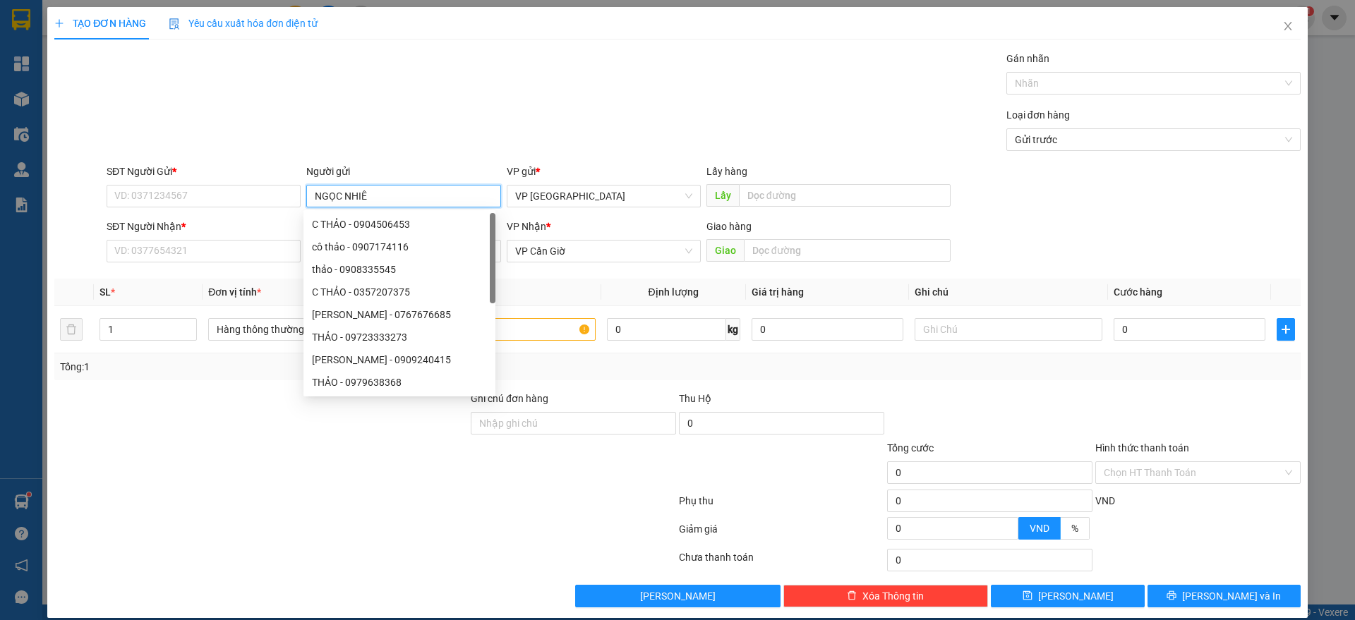
type input "NGỌC NHIÊN"
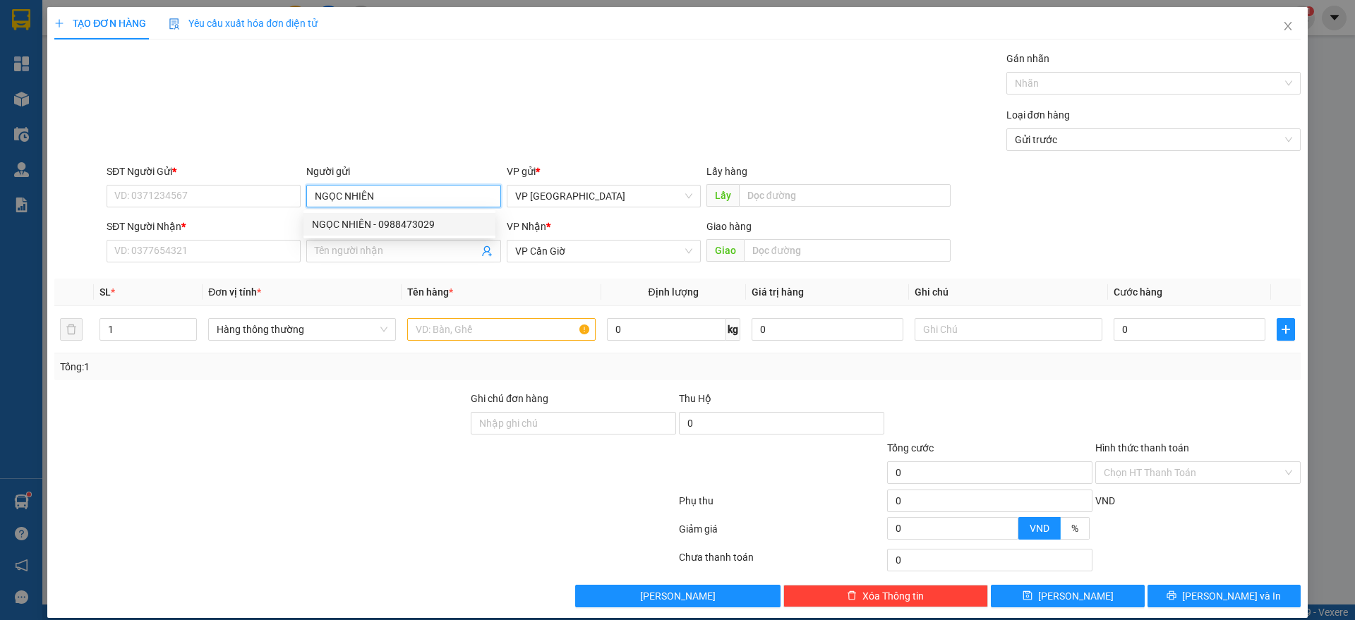
click at [347, 224] on div "NGỌC NHIÊN - 0988473029" at bounding box center [399, 225] width 175 height 16
type input "0988473029"
type input "NGỌC NHIÊN"
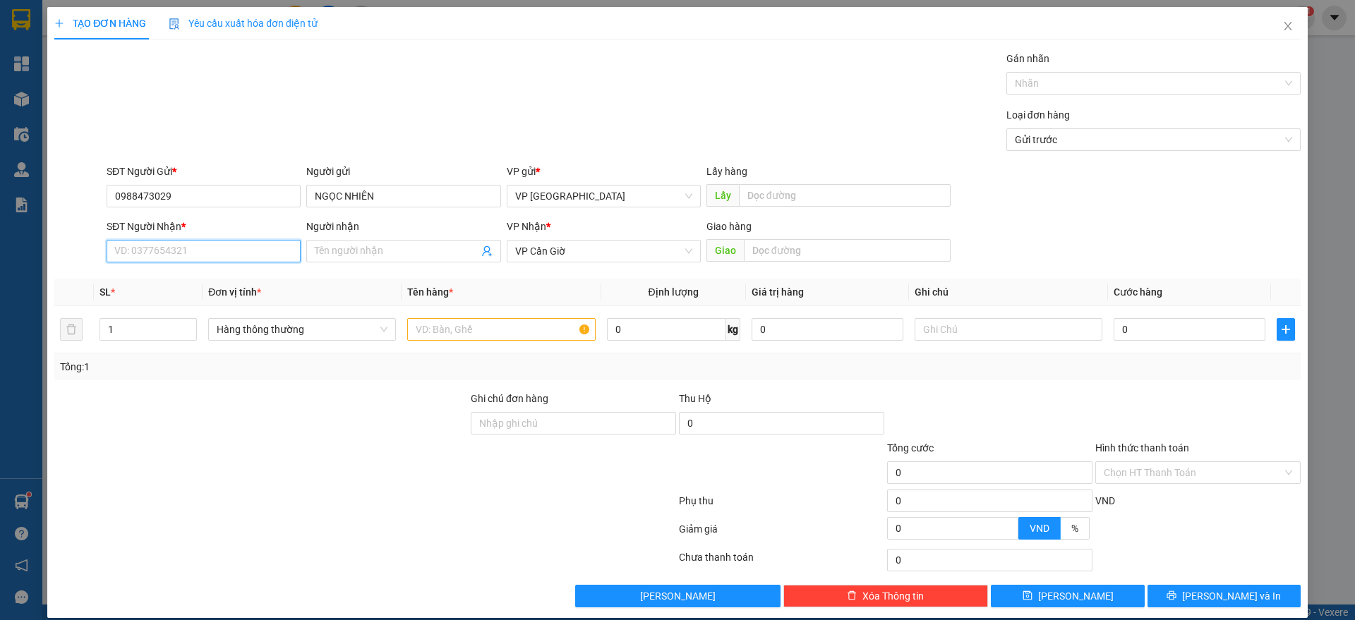
click at [206, 260] on input "SĐT Người Nhận *" at bounding box center [204, 251] width 194 height 23
type input "0914441248"
click at [188, 275] on div "0914441248 - [PERSON_NAME]" at bounding box center [201, 280] width 175 height 16
type input "[PERSON_NAME]"
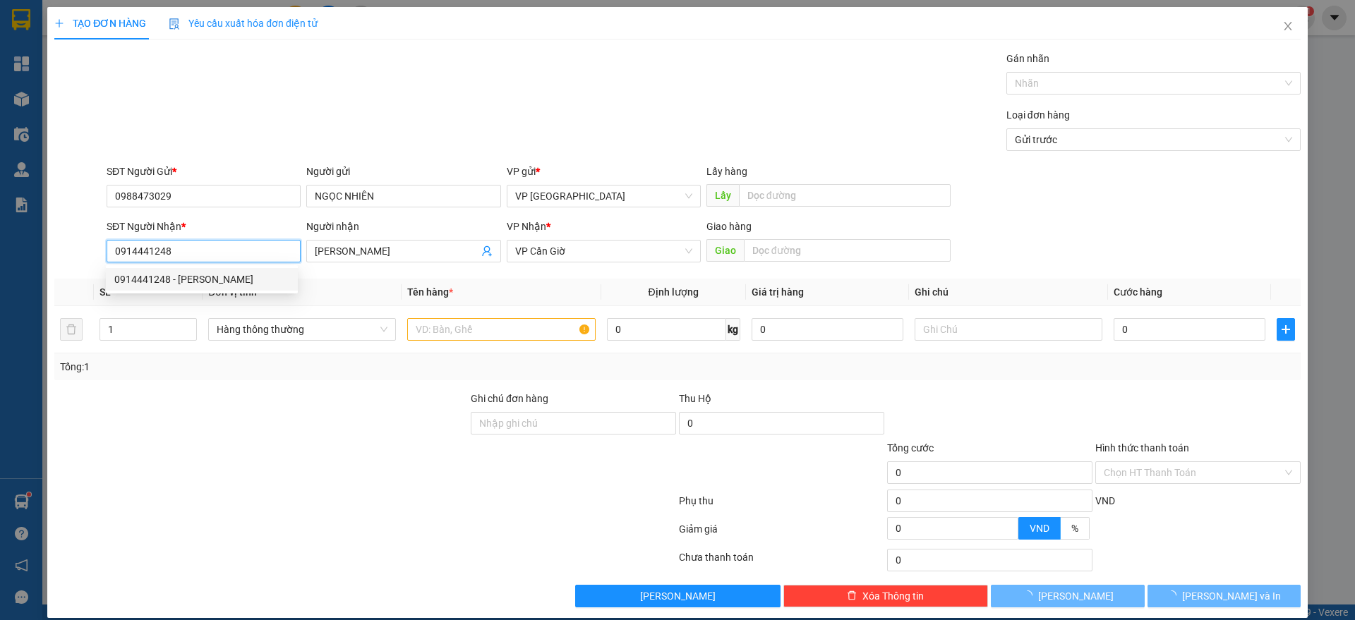
type input "45.000"
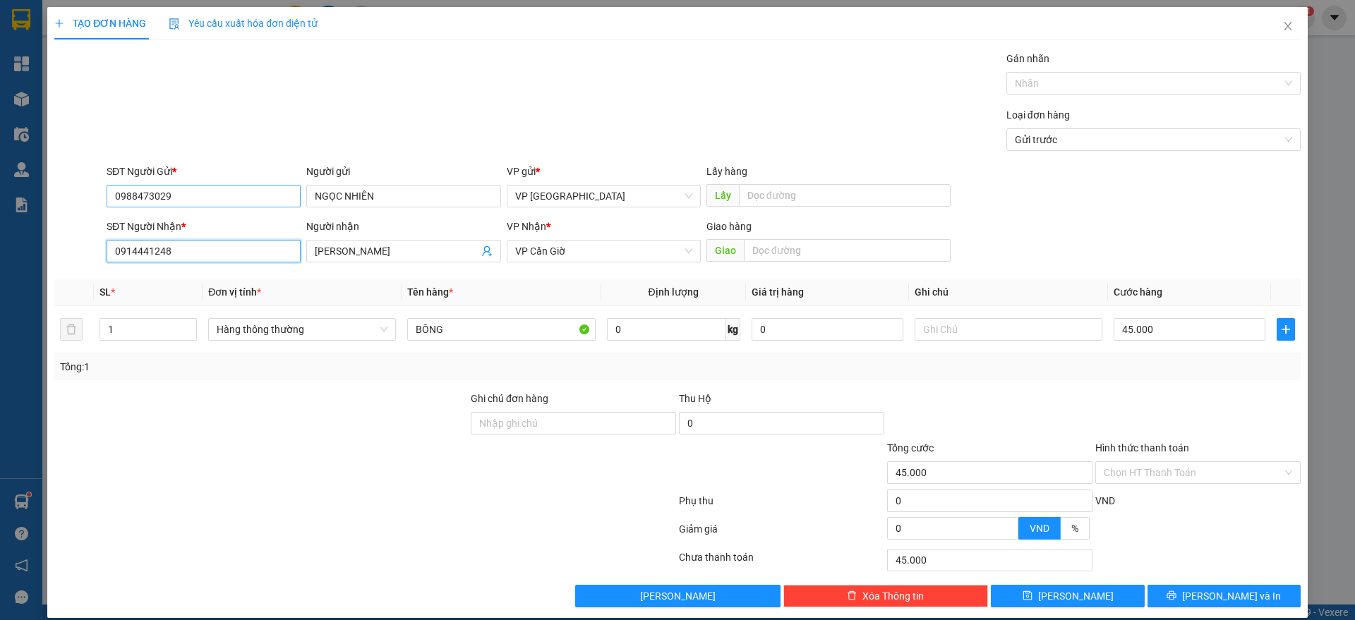
type input "0914441248"
click at [186, 207] on input "0988473029" at bounding box center [204, 196] width 194 height 23
click at [388, 188] on input "NGỌC NHIÊN" at bounding box center [403, 196] width 194 height 23
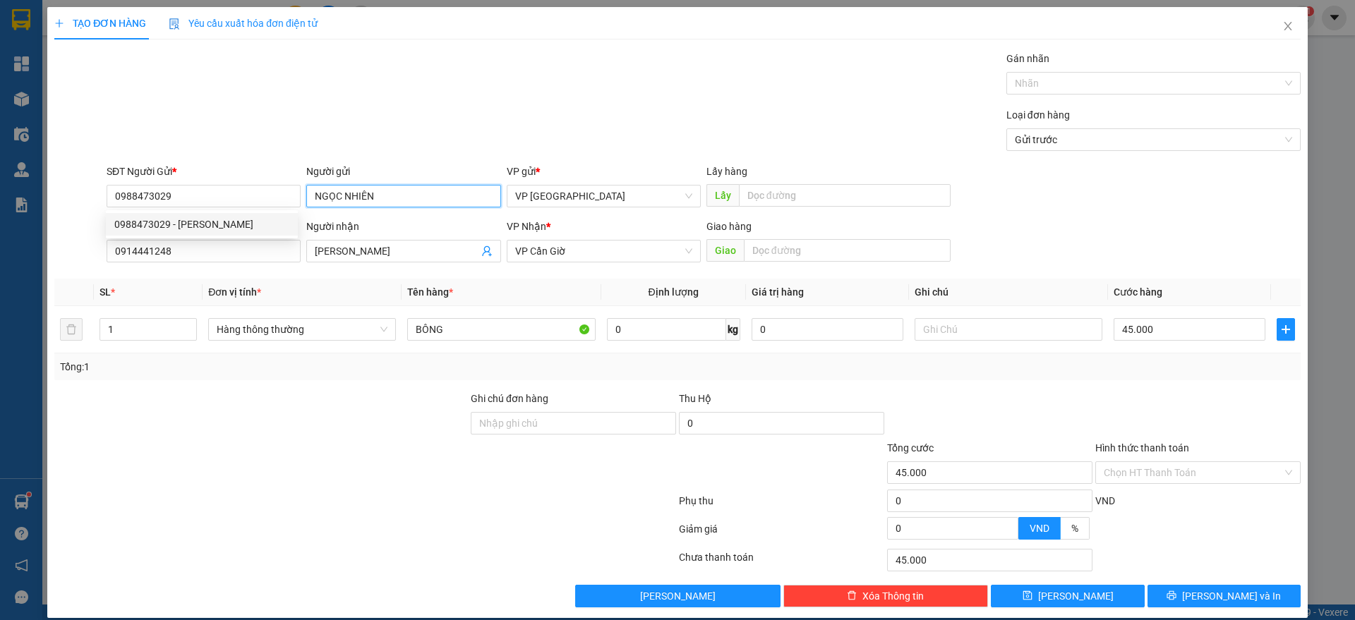
click at [388, 188] on input "NGỌC NHIÊN" at bounding box center [403, 196] width 194 height 23
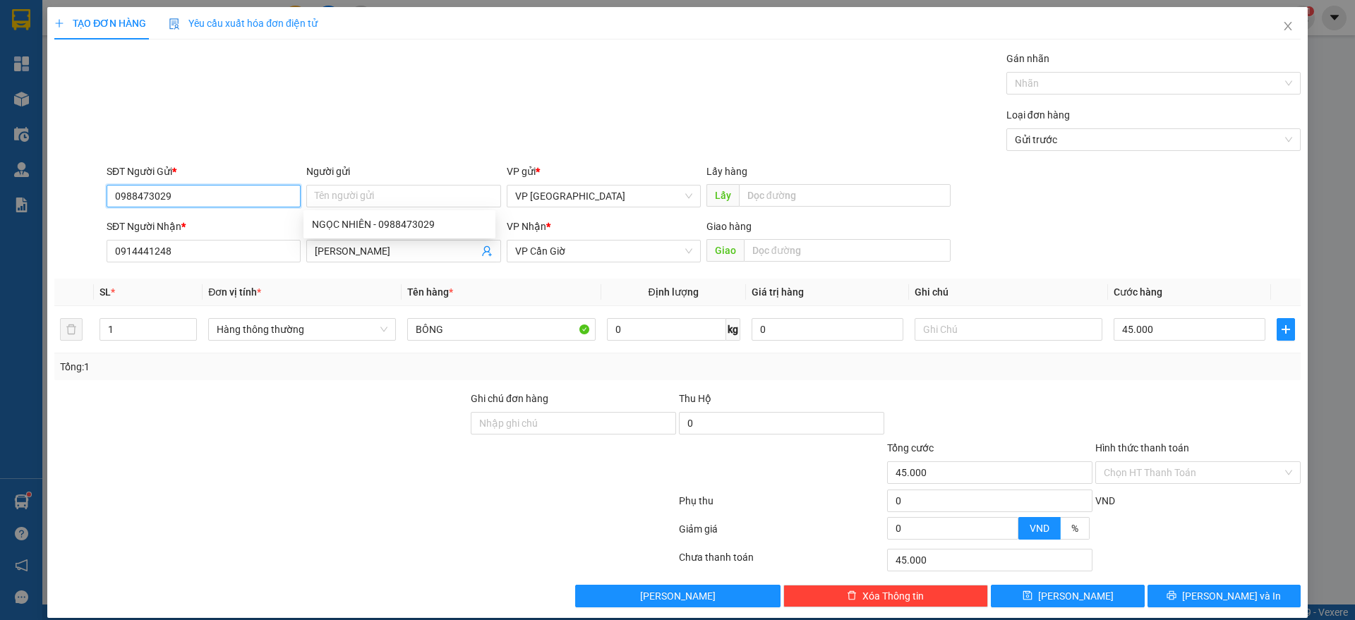
click at [176, 195] on input "0988473029" at bounding box center [204, 196] width 194 height 23
type input "0356825727"
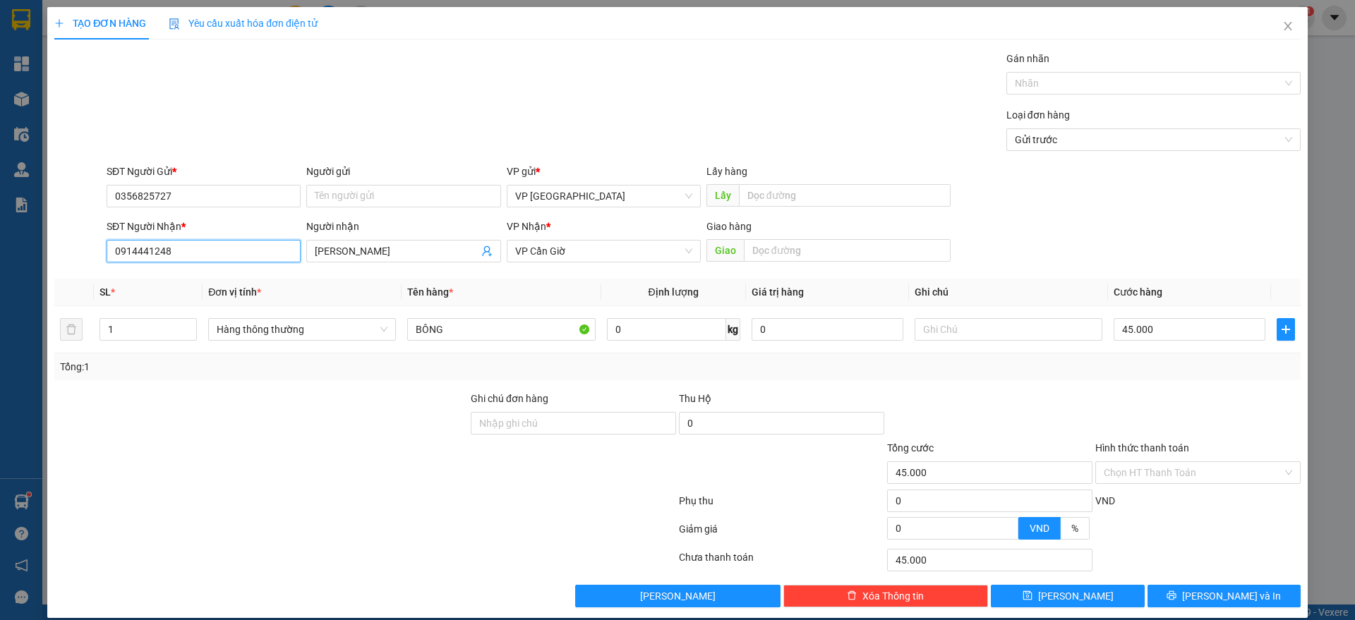
click at [193, 244] on input "0914441248" at bounding box center [204, 251] width 194 height 23
click at [201, 275] on div "0398802593 - [PERSON_NAME]" at bounding box center [201, 280] width 175 height 16
type input "0398802593"
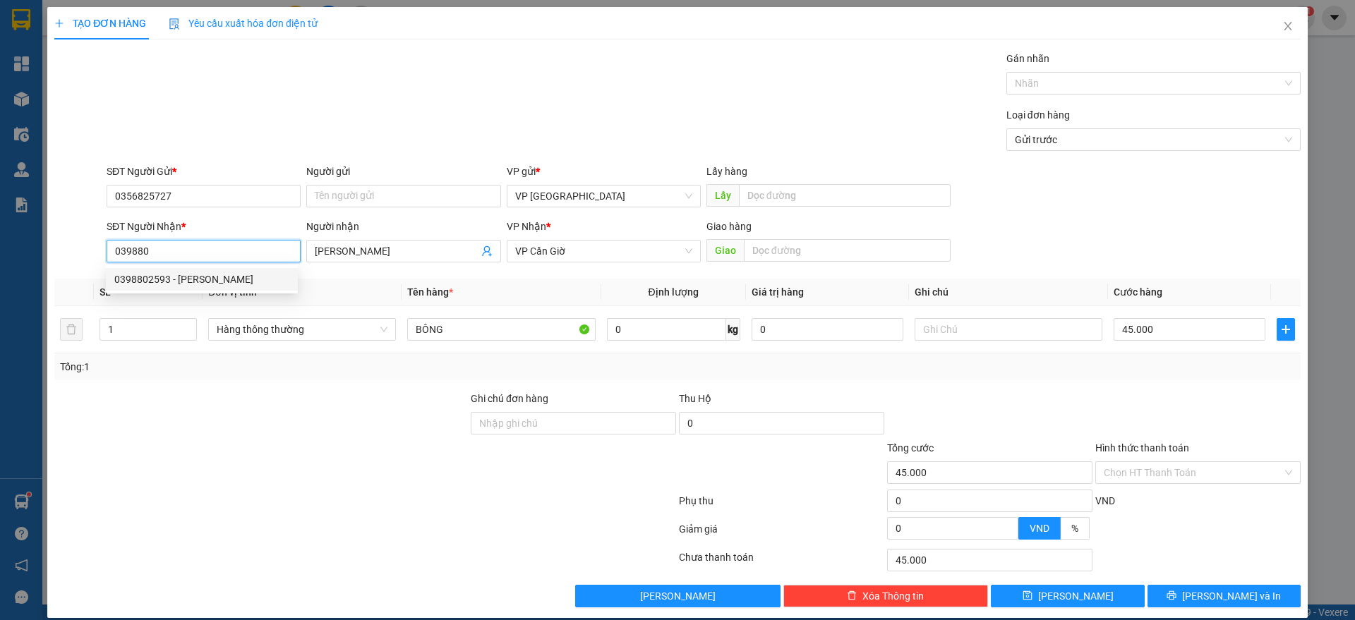
type input "[PERSON_NAME]"
type input "0398802593"
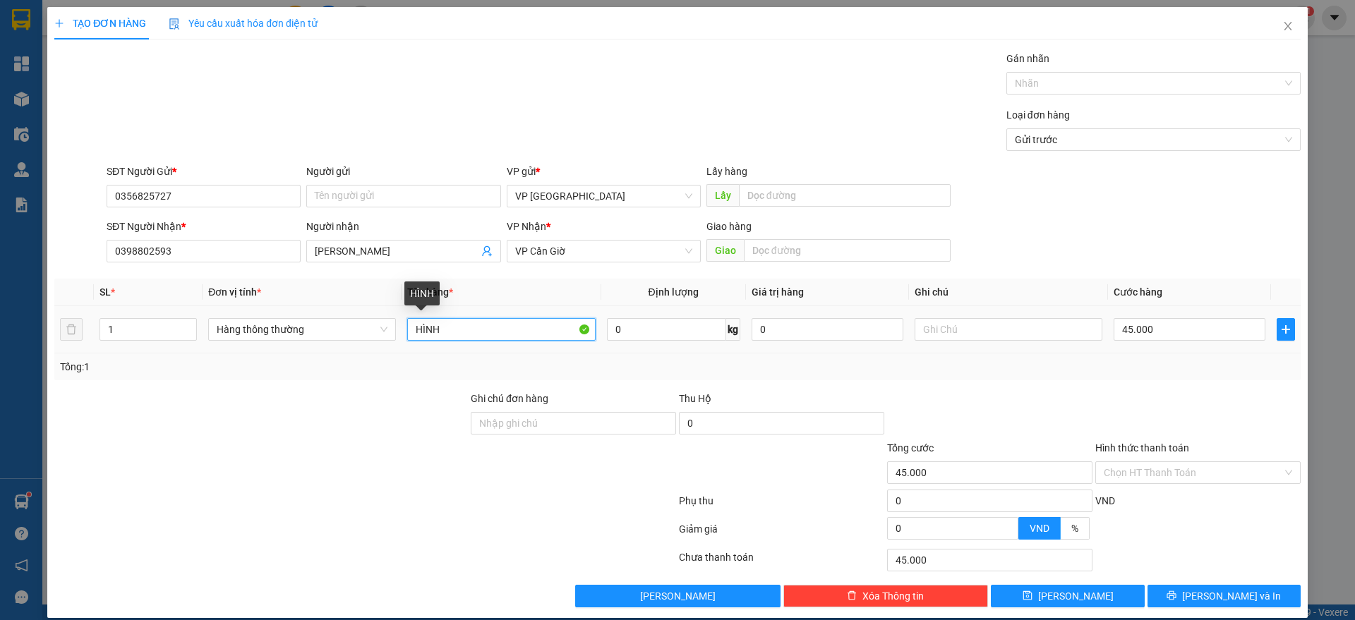
click at [468, 325] on input "HÌNH" at bounding box center [501, 329] width 188 height 23
type input "H"
type input "BÔNG"
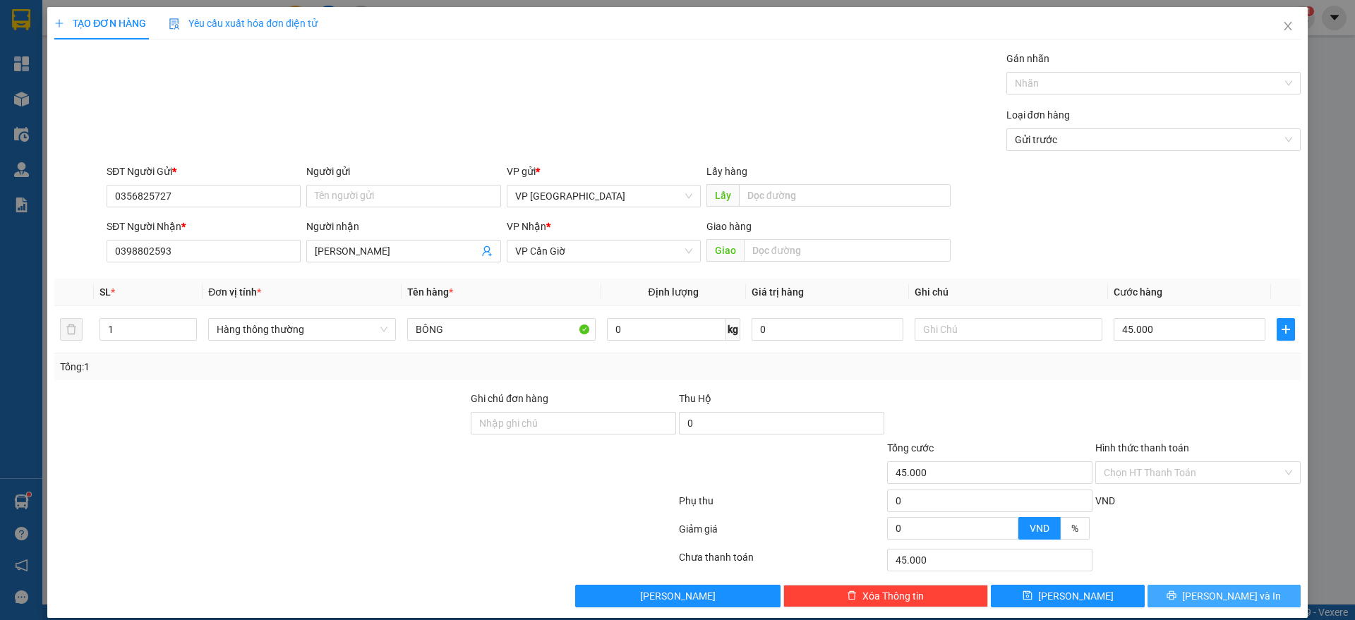
click at [1177, 592] on icon "printer" at bounding box center [1172, 596] width 10 height 10
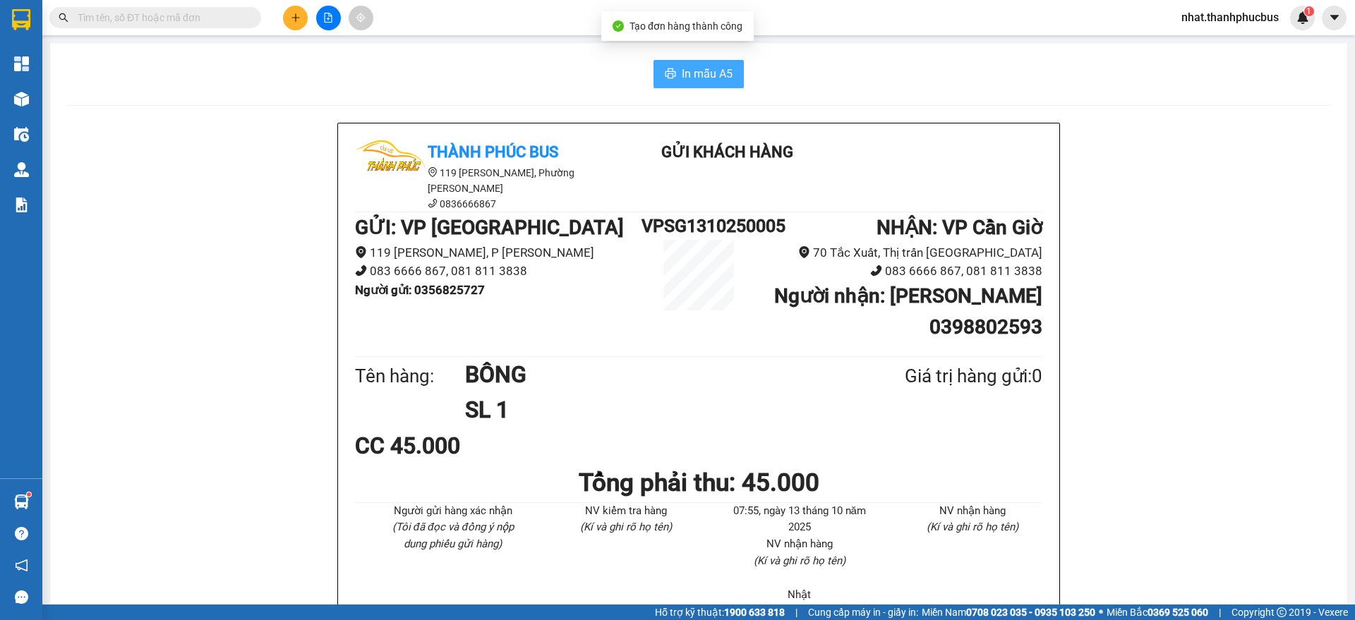
click at [690, 61] on button "In mẫu A5" at bounding box center [699, 74] width 90 height 28
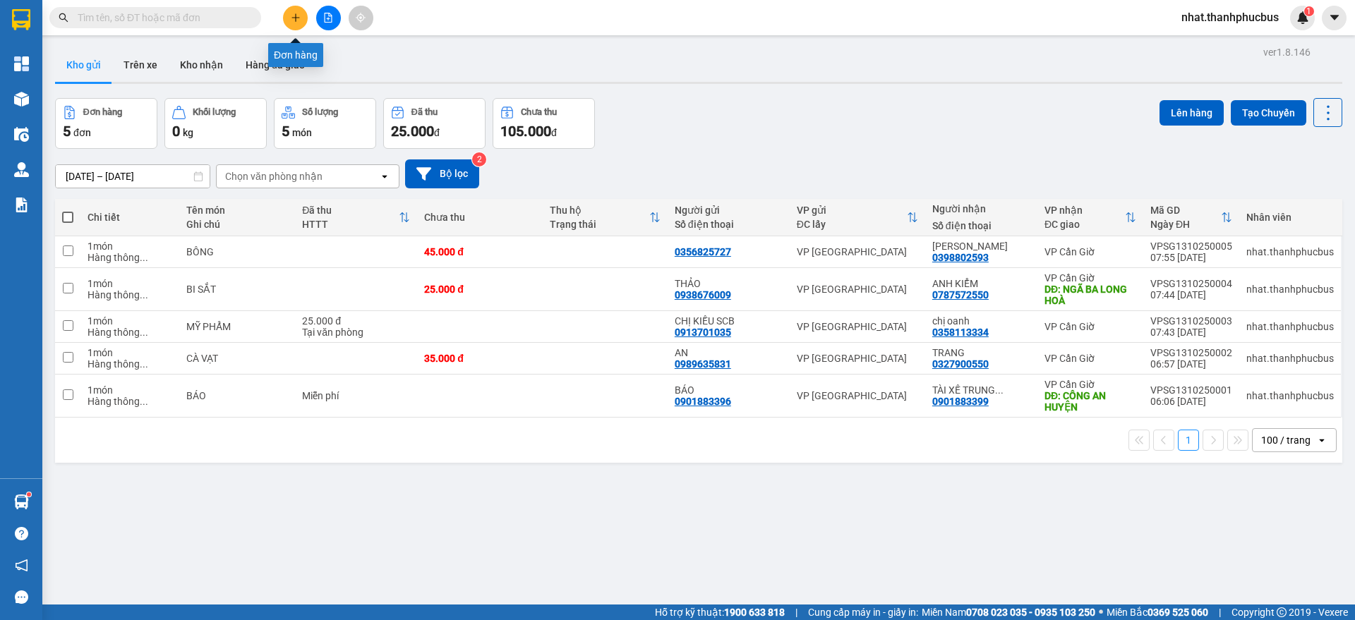
click at [294, 13] on icon "plus" at bounding box center [296, 18] width 10 height 10
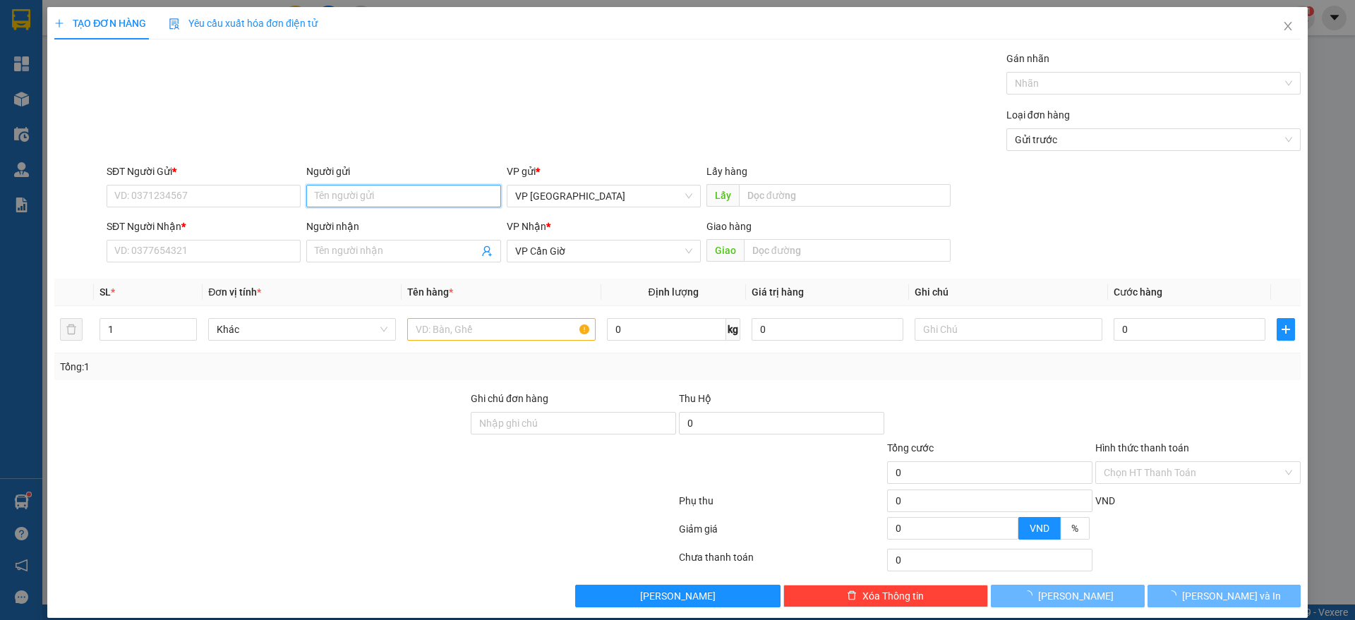
click at [344, 196] on input "Người gửi" at bounding box center [403, 196] width 194 height 23
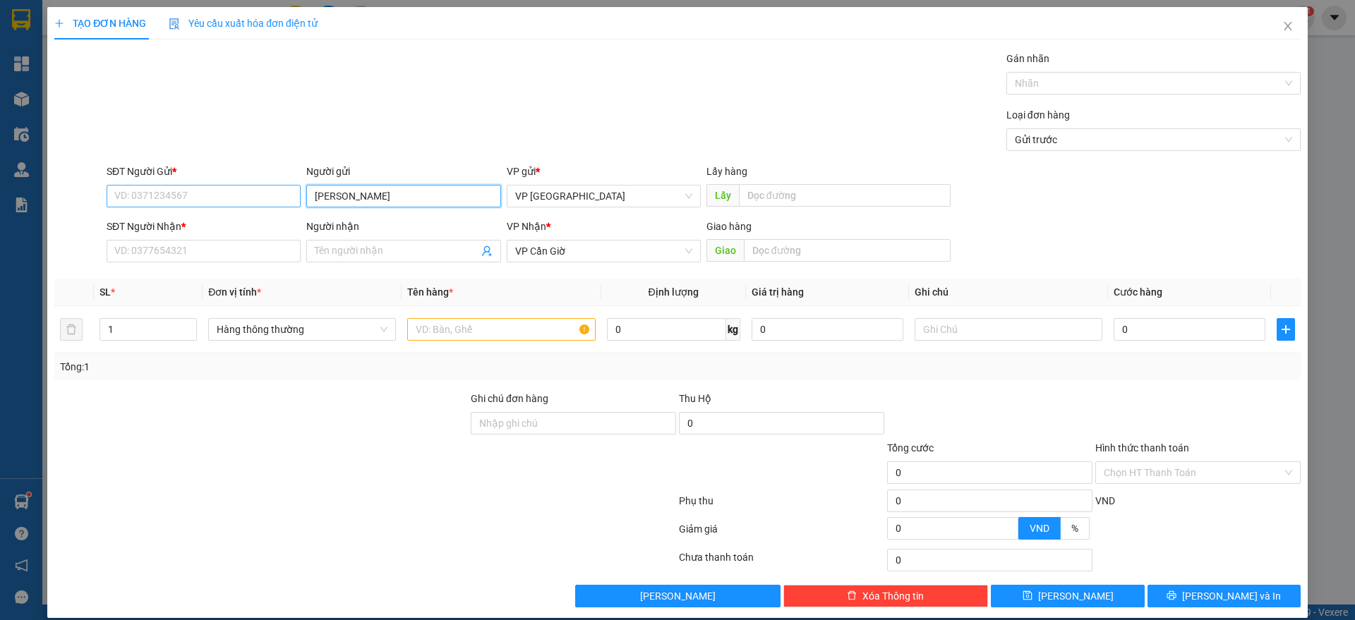
type input "[PERSON_NAME]"
click at [215, 202] on input "SĐT Người Gửi *" at bounding box center [204, 196] width 194 height 23
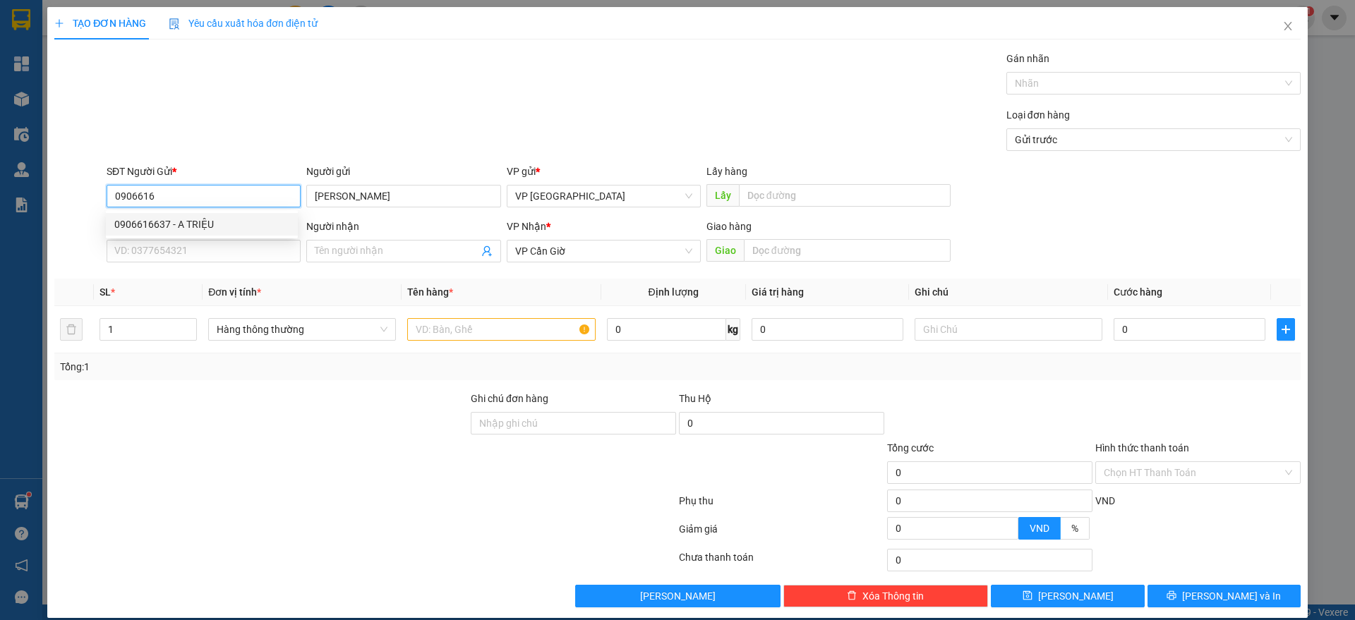
click at [205, 227] on div "0906616637 - A TRIỆU" at bounding box center [201, 225] width 175 height 16
type input "0906616637"
type input "A TRIỆU"
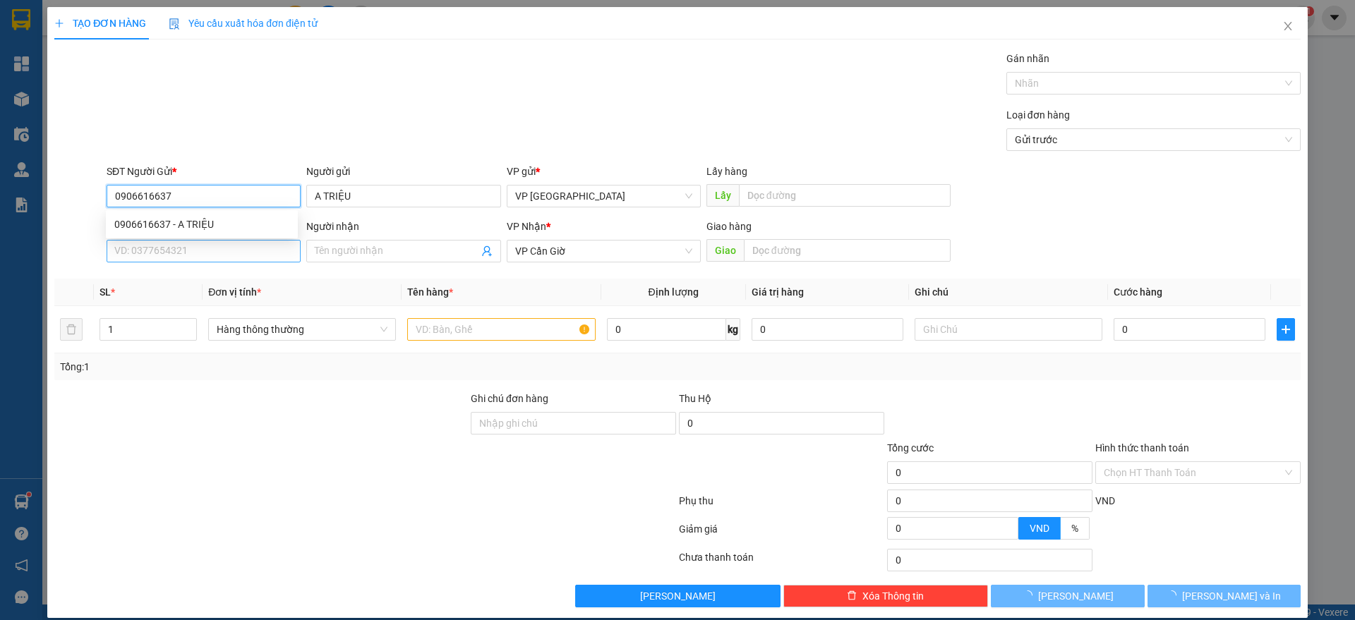
type input "25.000"
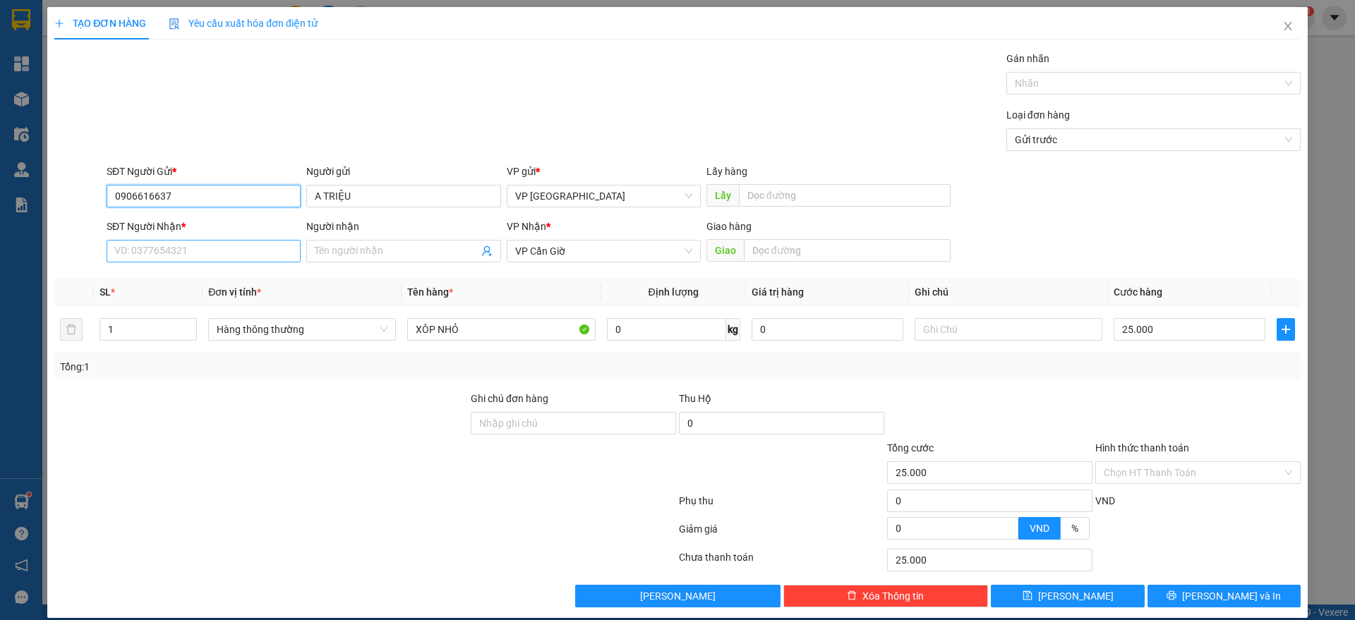
type input "0906616637"
click at [193, 253] on input "SĐT Người Nhận *" at bounding box center [204, 251] width 194 height 23
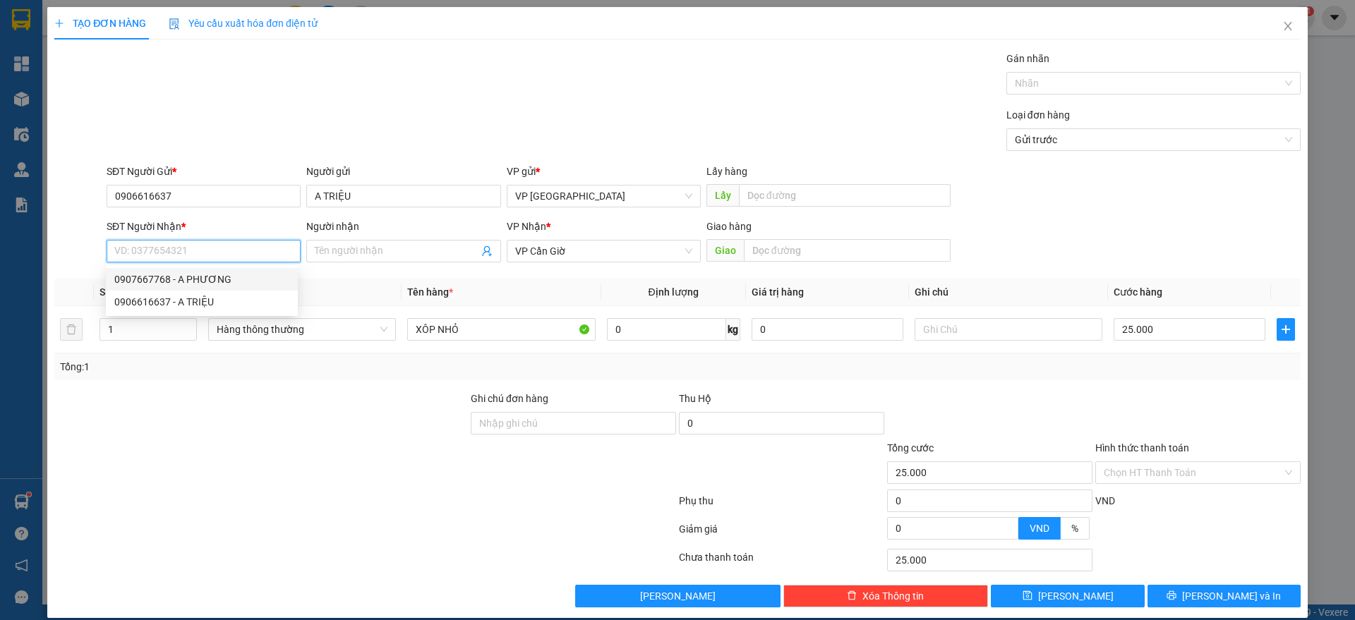
click at [196, 275] on div "0907667768 - A PHƯƠNG" at bounding box center [201, 280] width 175 height 16
type input "0907667768"
type input "A PHƯƠNG"
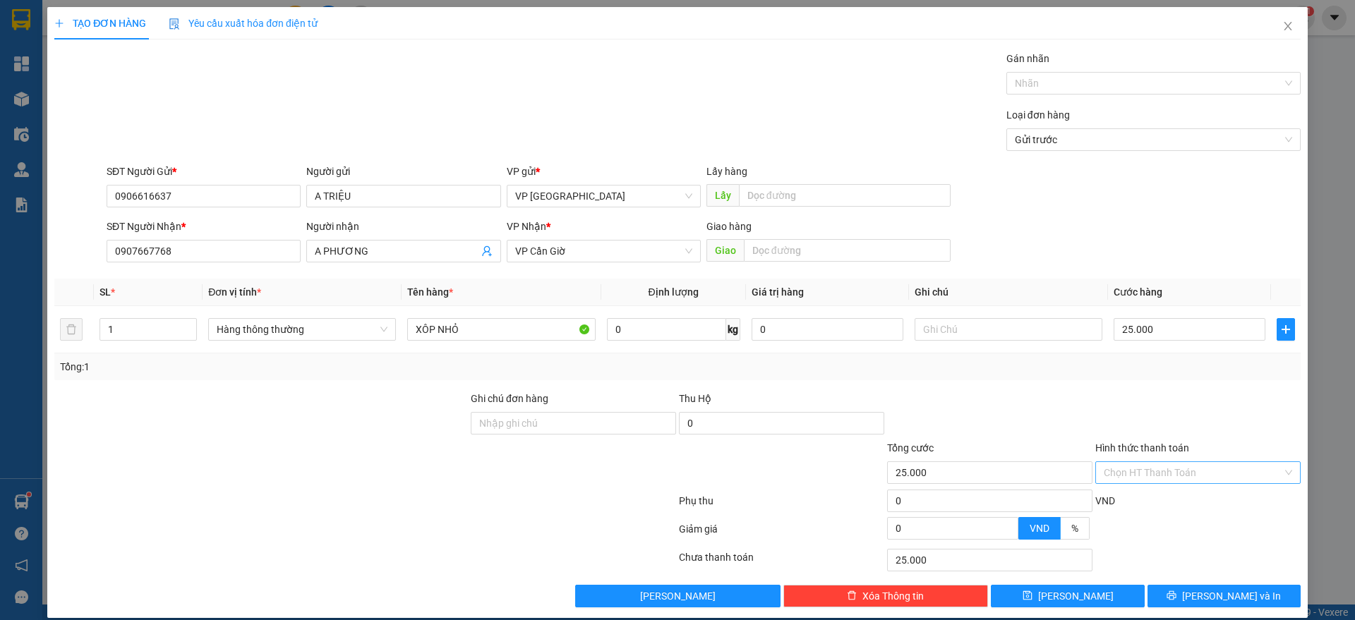
click at [1157, 467] on input "Hình thức thanh toán" at bounding box center [1193, 472] width 179 height 21
click at [1158, 500] on div "Tại văn phòng" at bounding box center [1186, 501] width 186 height 16
type input "0"
click at [1230, 593] on span "[PERSON_NAME] và In" at bounding box center [1231, 597] width 99 height 16
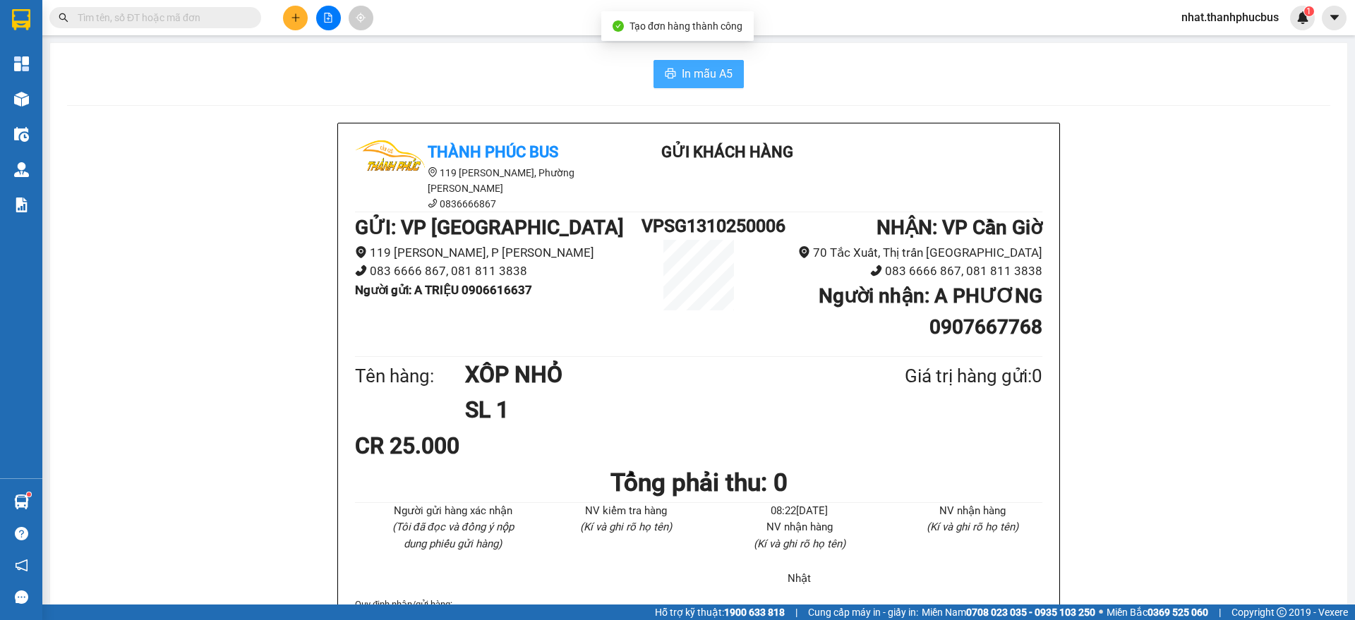
click at [697, 80] on span "In mẫu A5" at bounding box center [707, 74] width 51 height 18
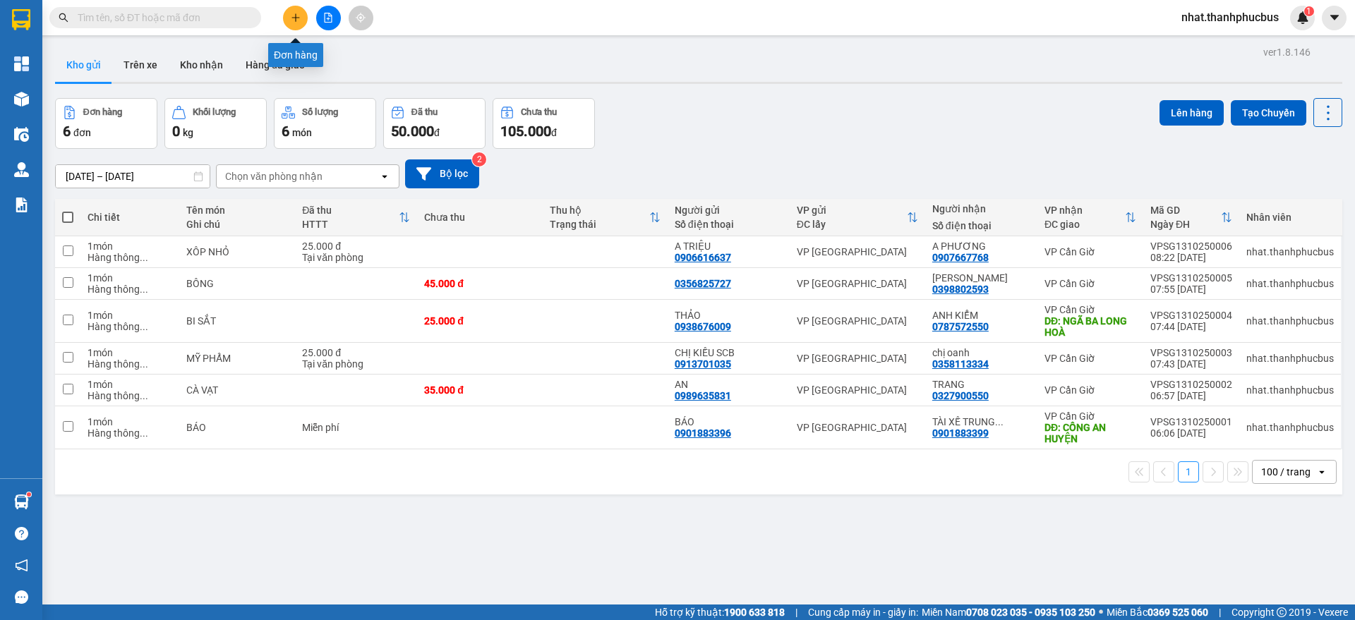
click at [290, 23] on button at bounding box center [295, 18] width 25 height 25
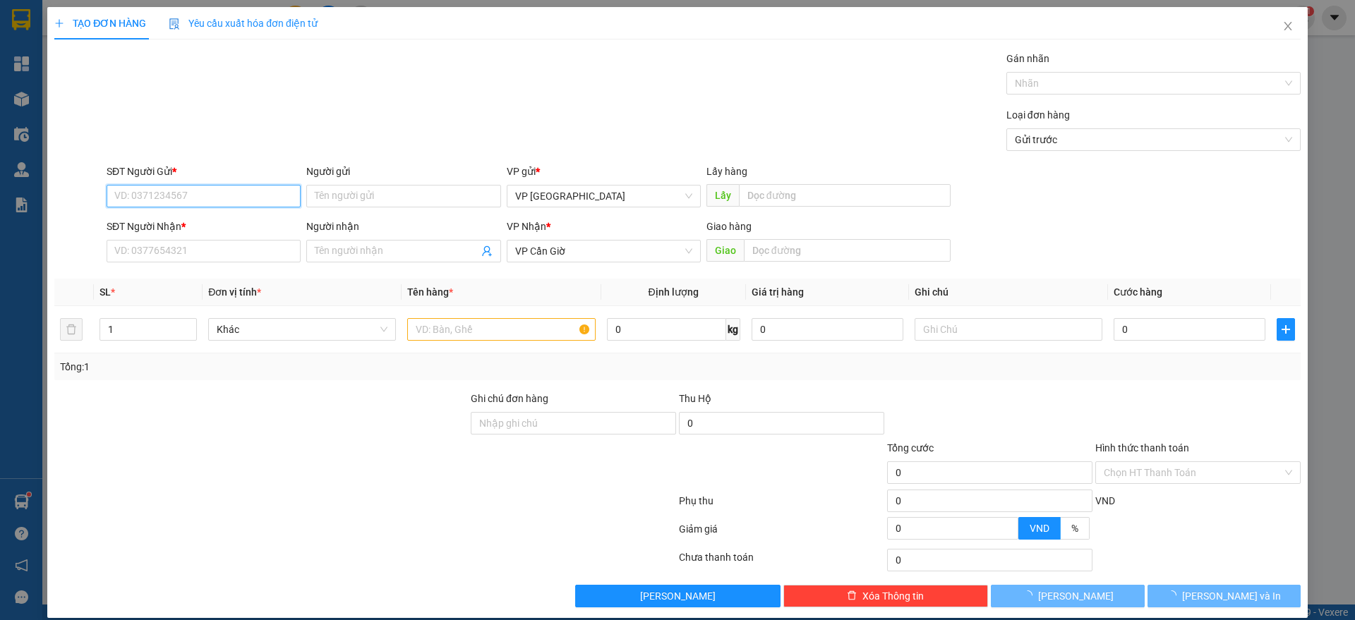
click at [153, 200] on input "SĐT Người Gửi *" at bounding box center [204, 196] width 194 height 23
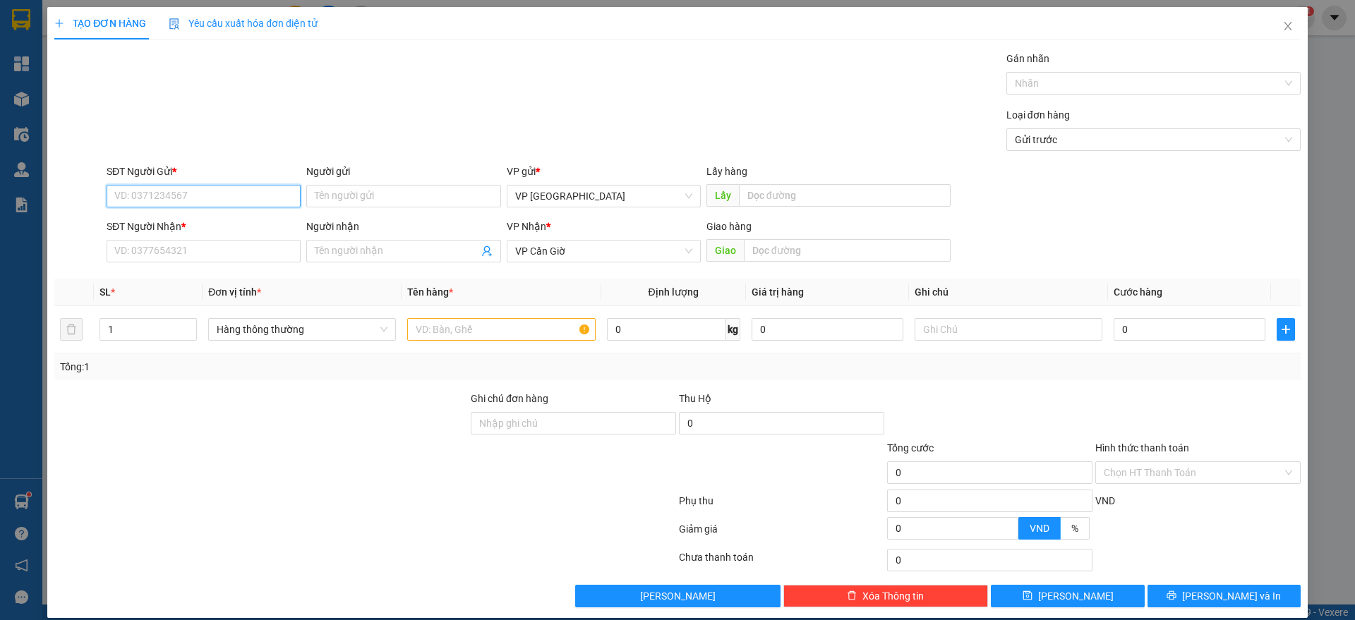
click at [179, 203] on input "SĐT Người Gửi *" at bounding box center [204, 196] width 194 height 23
click at [1282, 25] on icon "close" at bounding box center [1287, 25] width 11 height 11
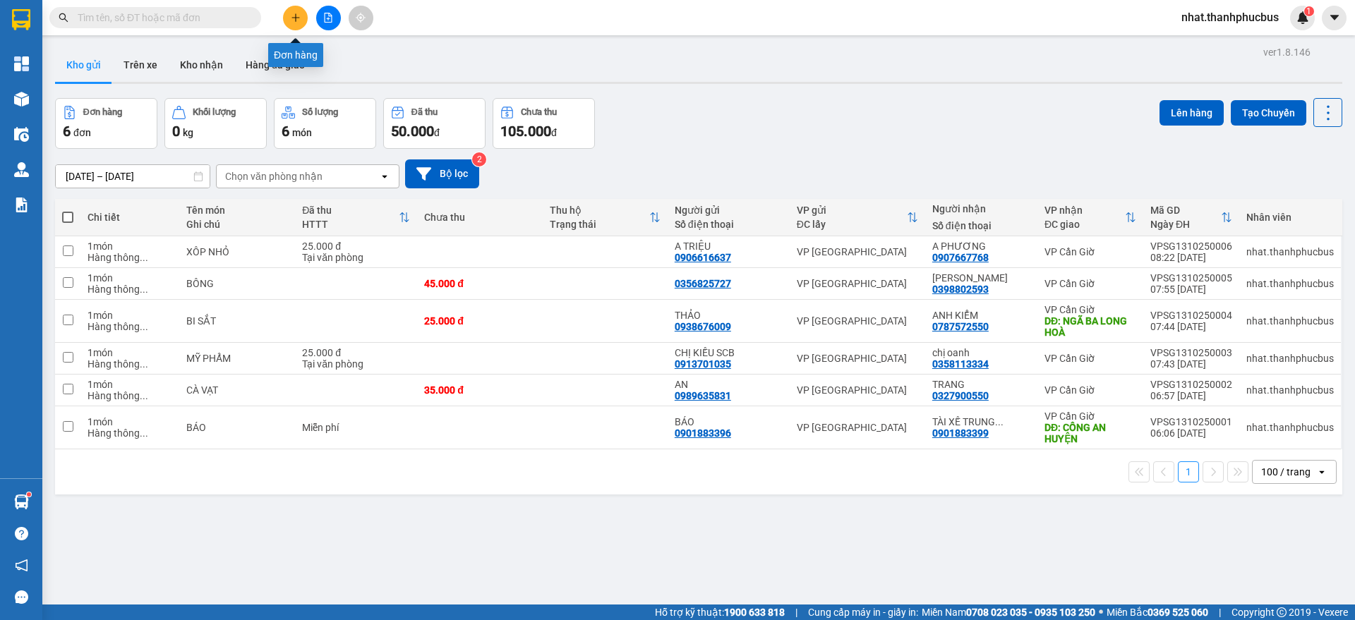
click at [295, 20] on icon "plus" at bounding box center [296, 18] width 10 height 10
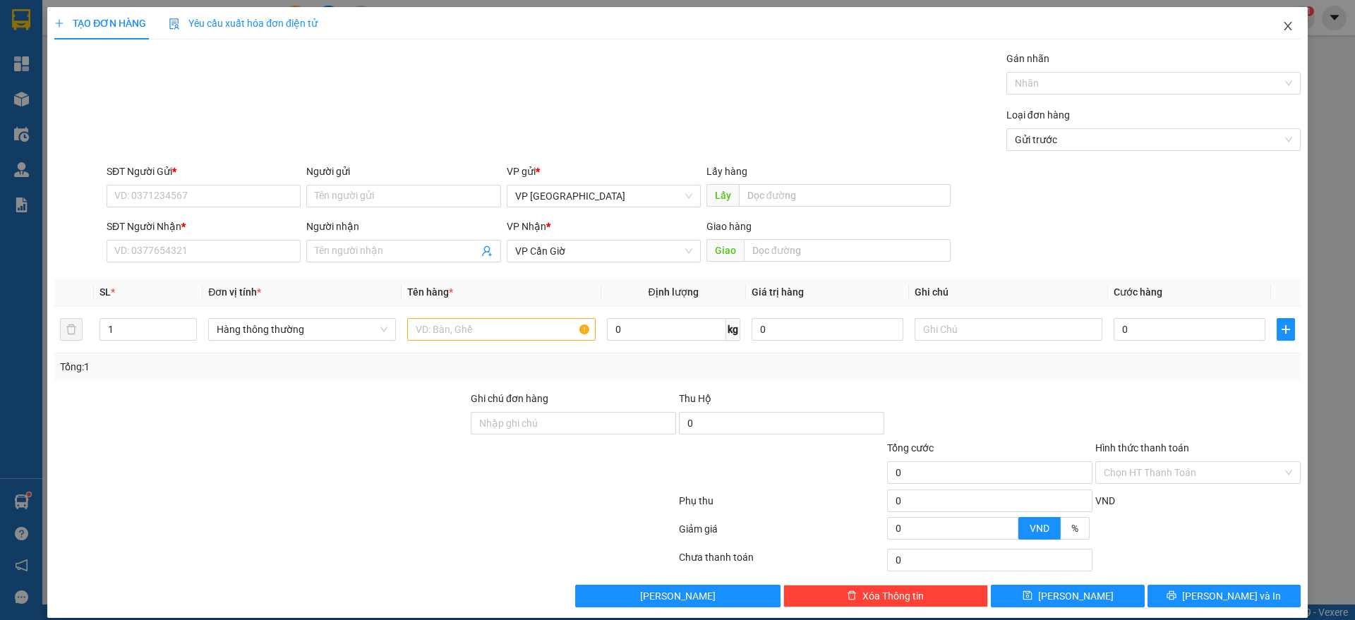
click at [1284, 26] on span "Close" at bounding box center [1288, 27] width 40 height 40
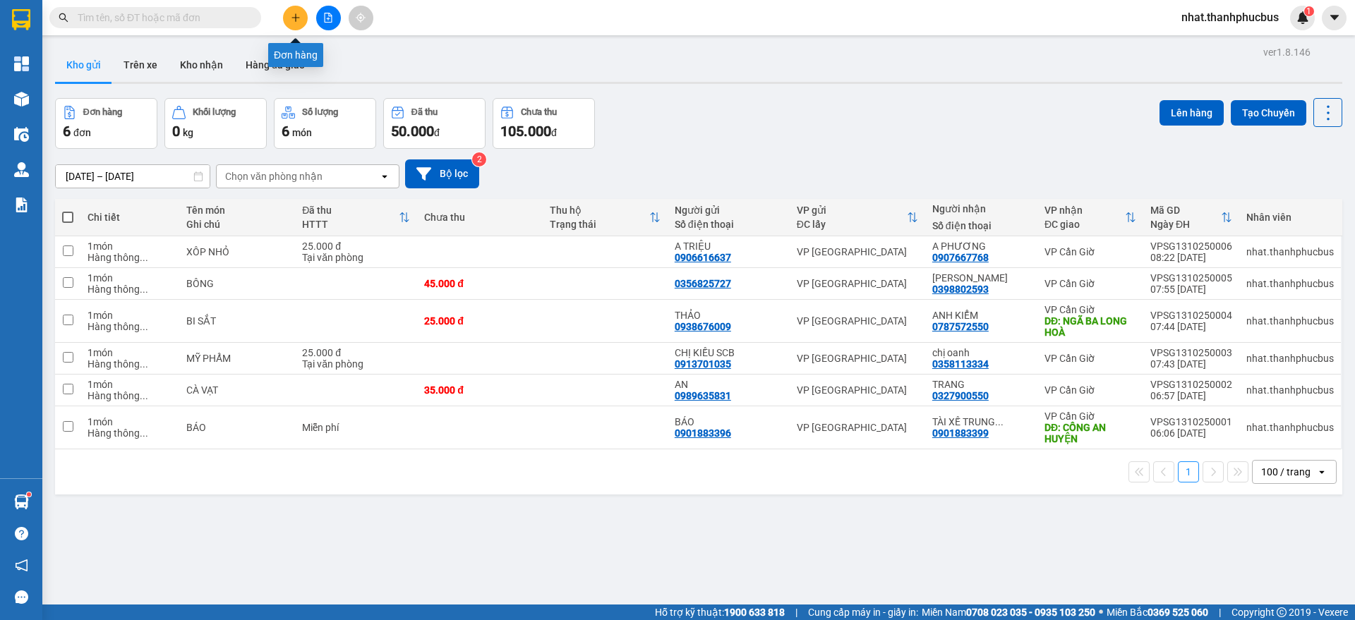
click at [292, 15] on icon "plus" at bounding box center [296, 18] width 10 height 10
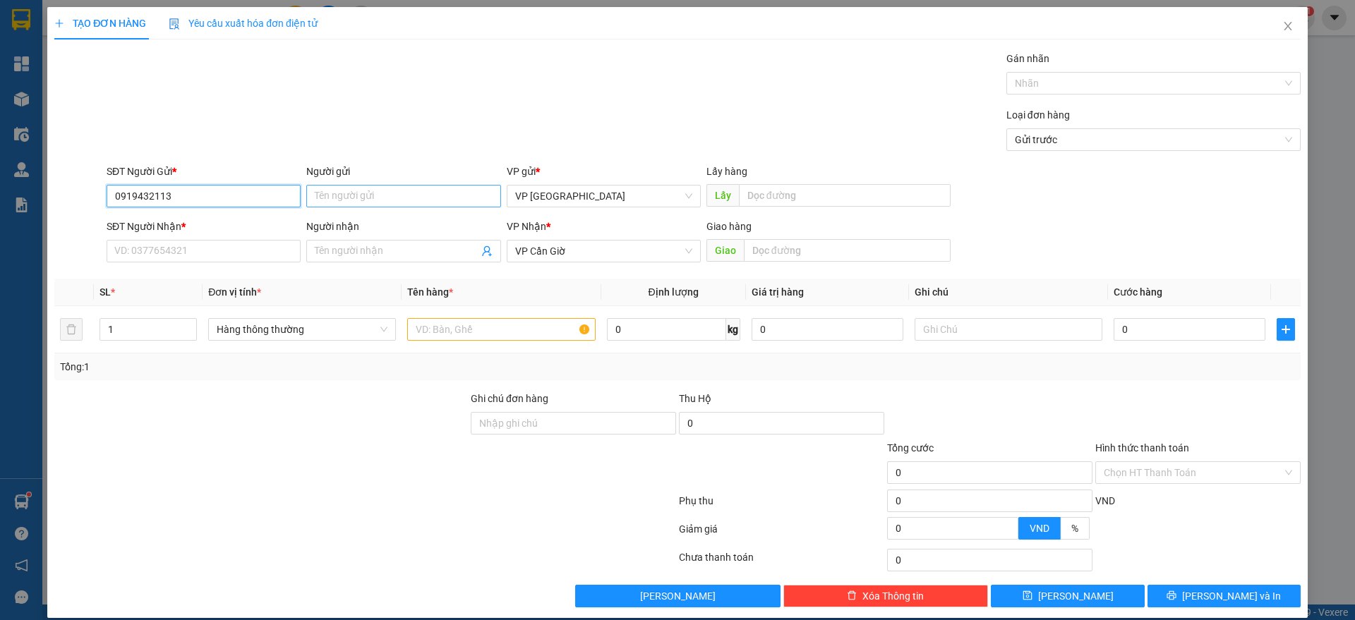
type input "0919432113"
click at [349, 190] on input "Người gửi" at bounding box center [403, 196] width 194 height 23
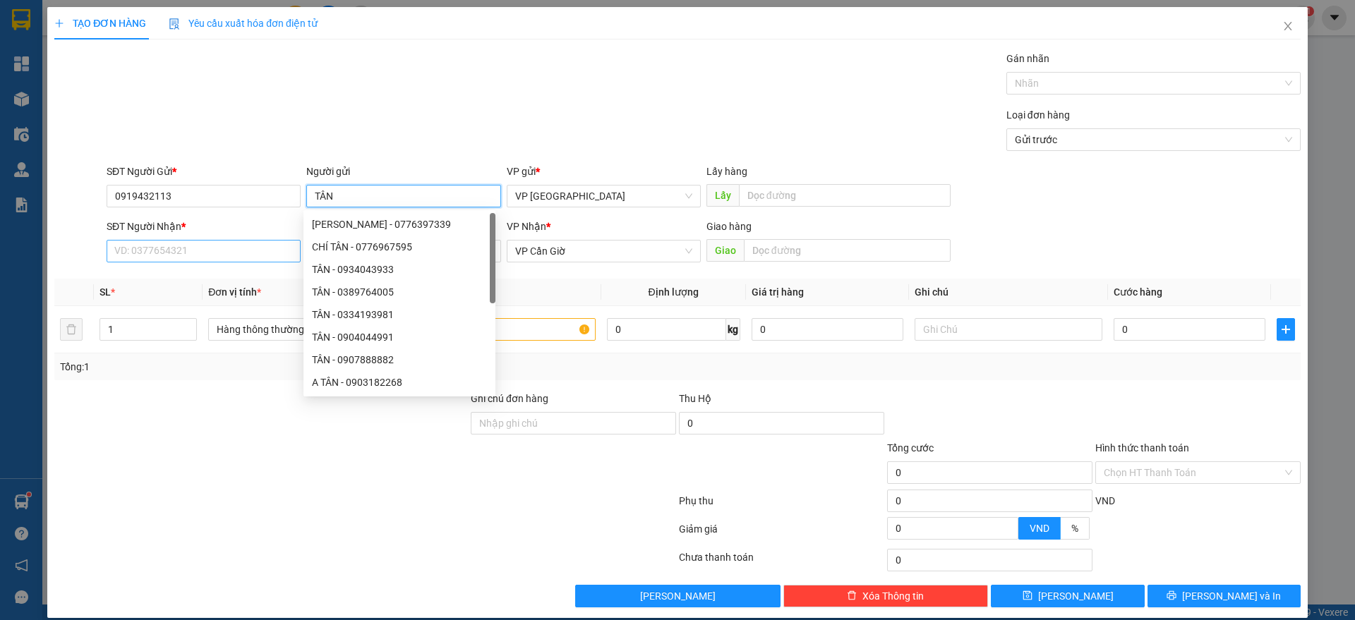
type input "TÂN"
click at [164, 255] on input "SĐT Người Nhận *" at bounding box center [204, 251] width 194 height 23
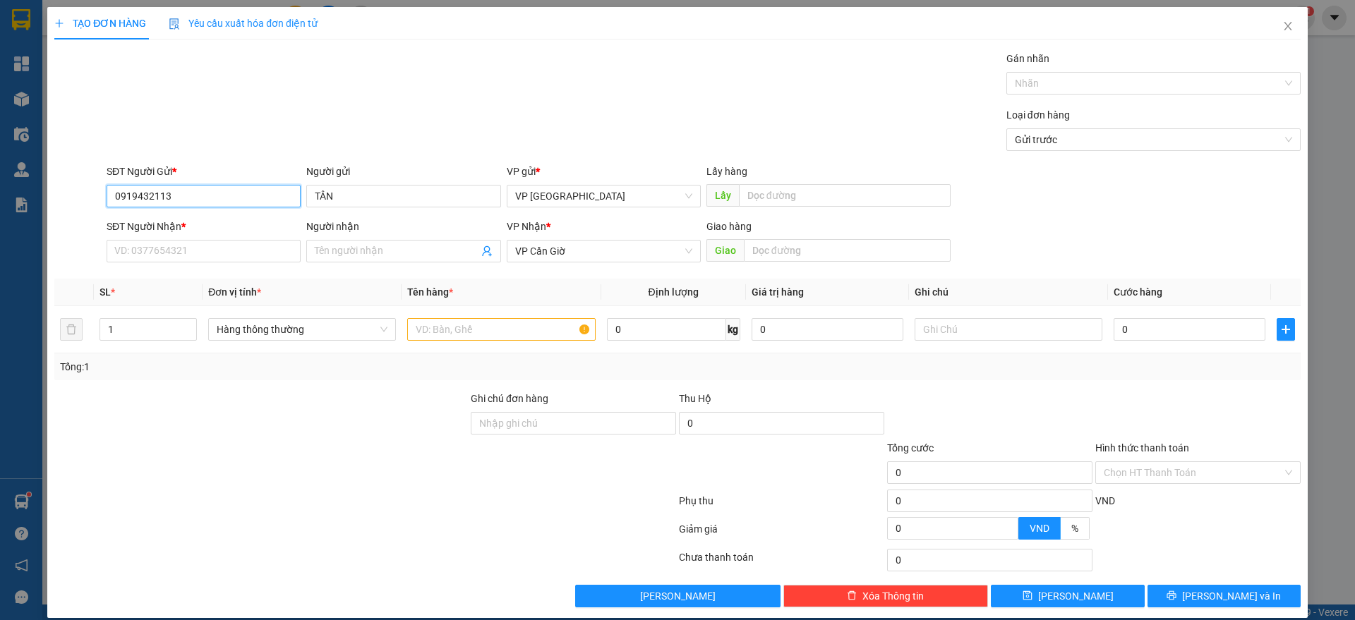
click at [218, 203] on input "0919432113" at bounding box center [204, 196] width 194 height 23
click at [180, 252] on input "SĐT Người Nhận *" at bounding box center [204, 251] width 194 height 23
paste input "0919432113"
type input "0919432113"
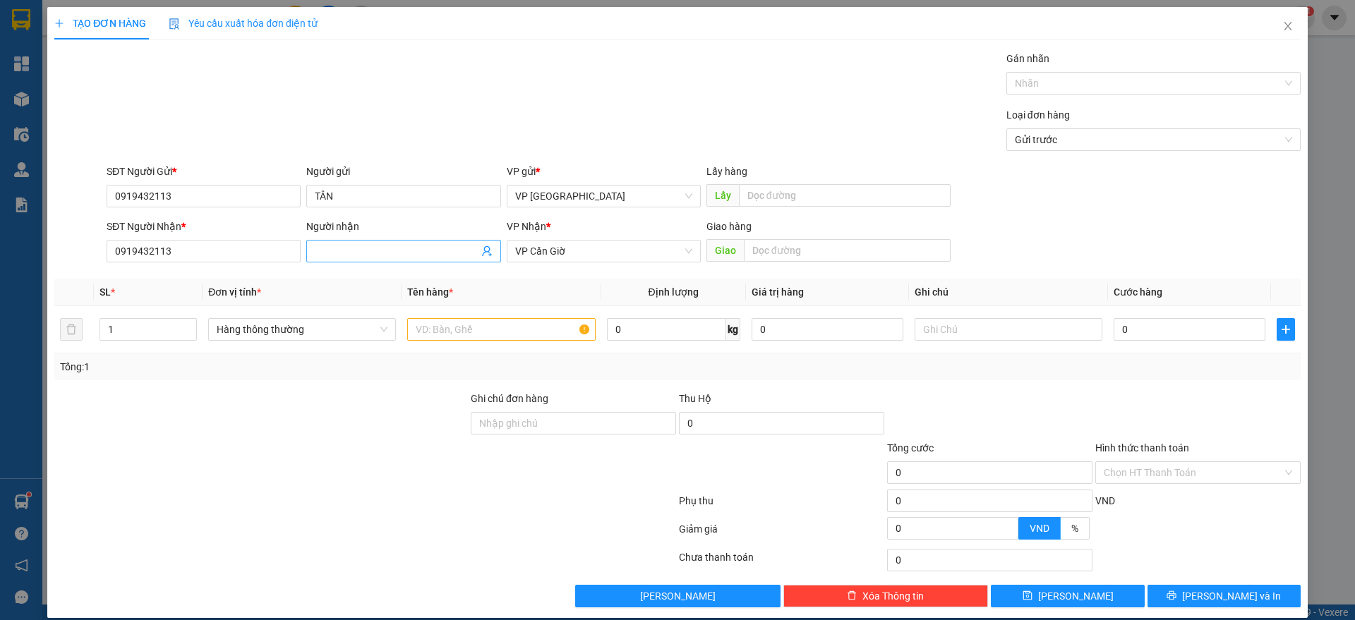
click at [356, 253] on input "Người nhận" at bounding box center [396, 252] width 163 height 16
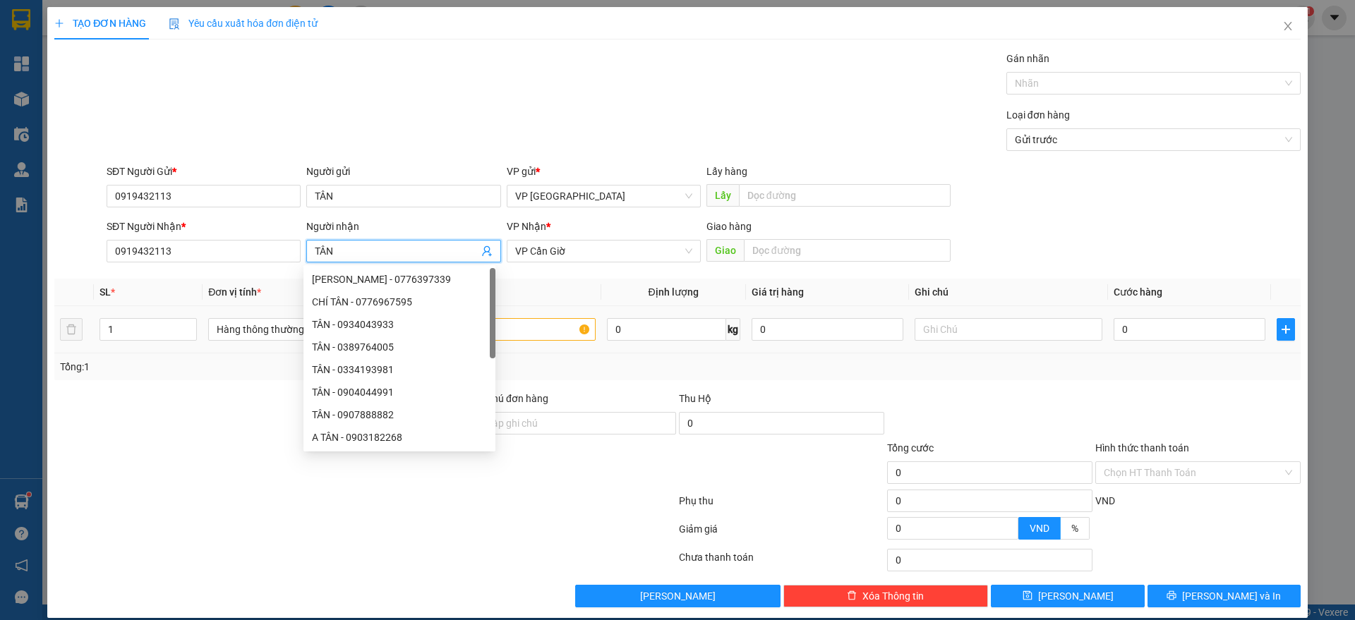
type input "TÂN"
click at [551, 326] on input "text" at bounding box center [501, 329] width 188 height 23
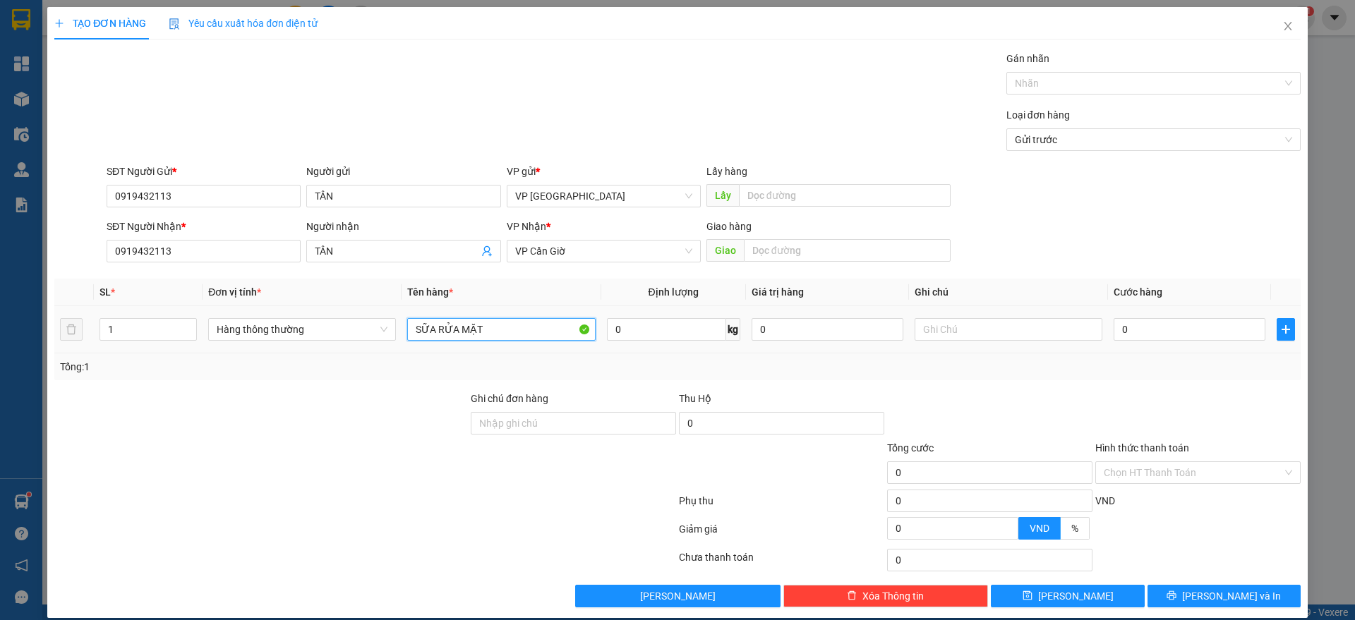
type input "SỮA RỬA MẶT"
click at [1148, 341] on div "0" at bounding box center [1190, 329] width 152 height 28
click at [1149, 334] on input "0" at bounding box center [1190, 329] width 152 height 23
type input "3"
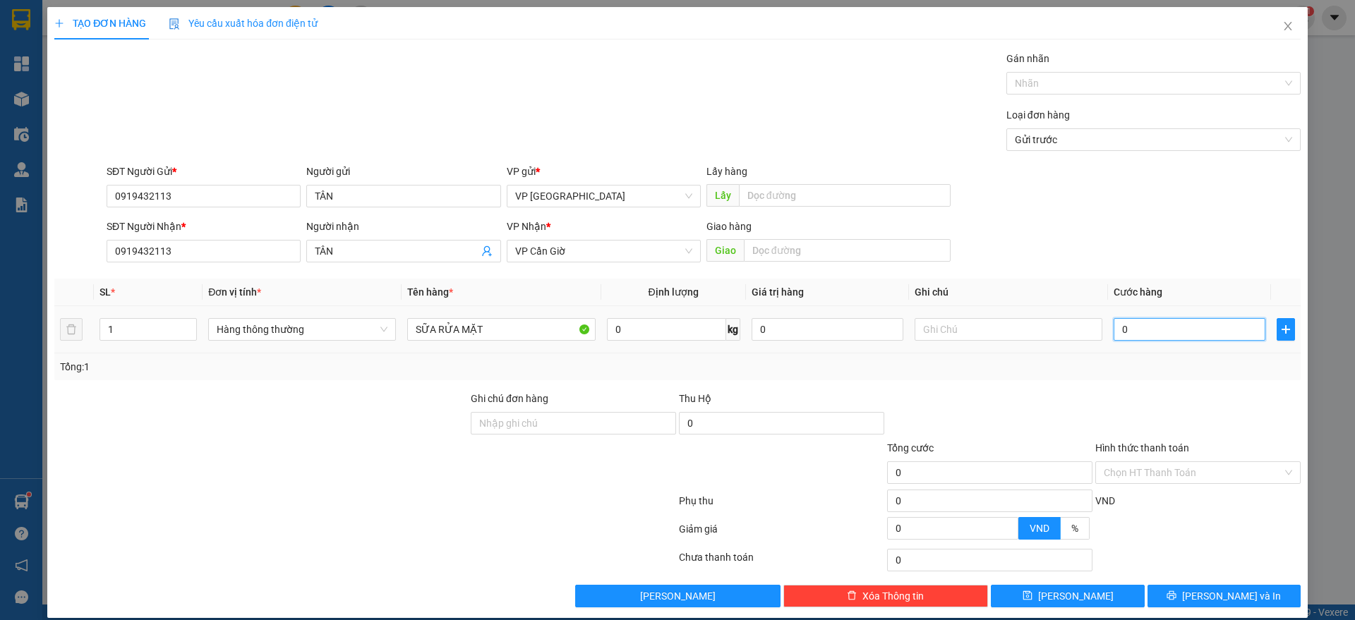
type input "3"
type input "35"
type input "350"
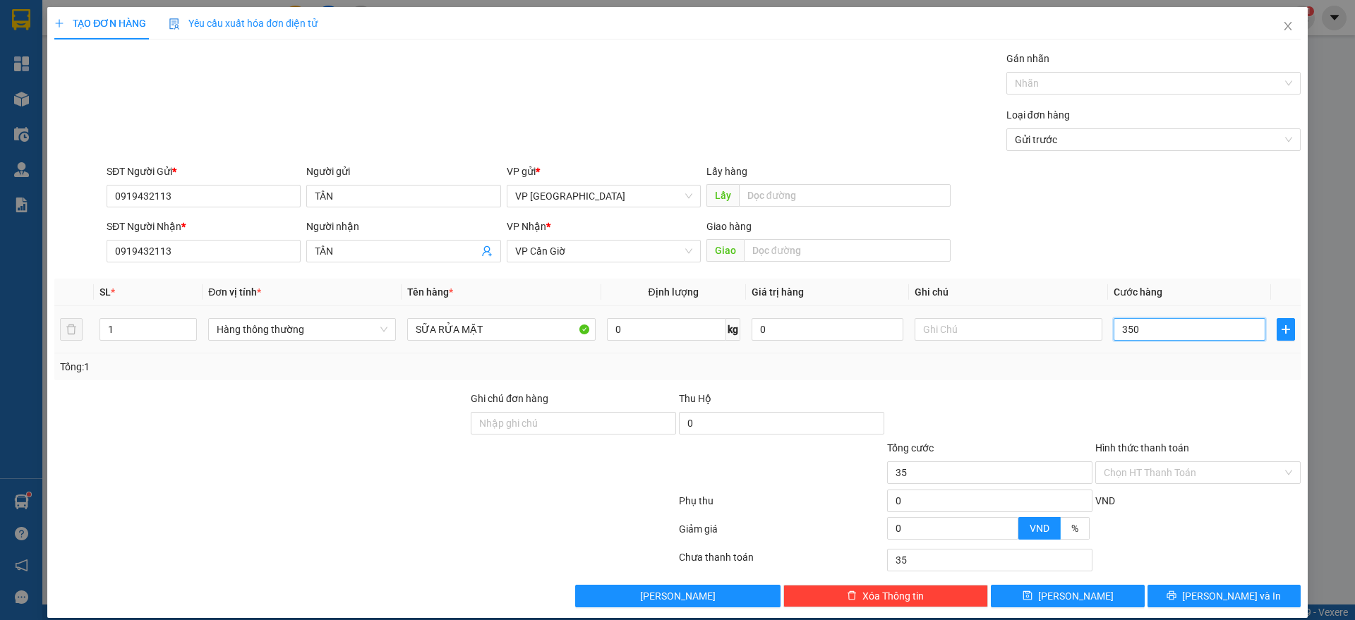
type input "350"
type input "3.500"
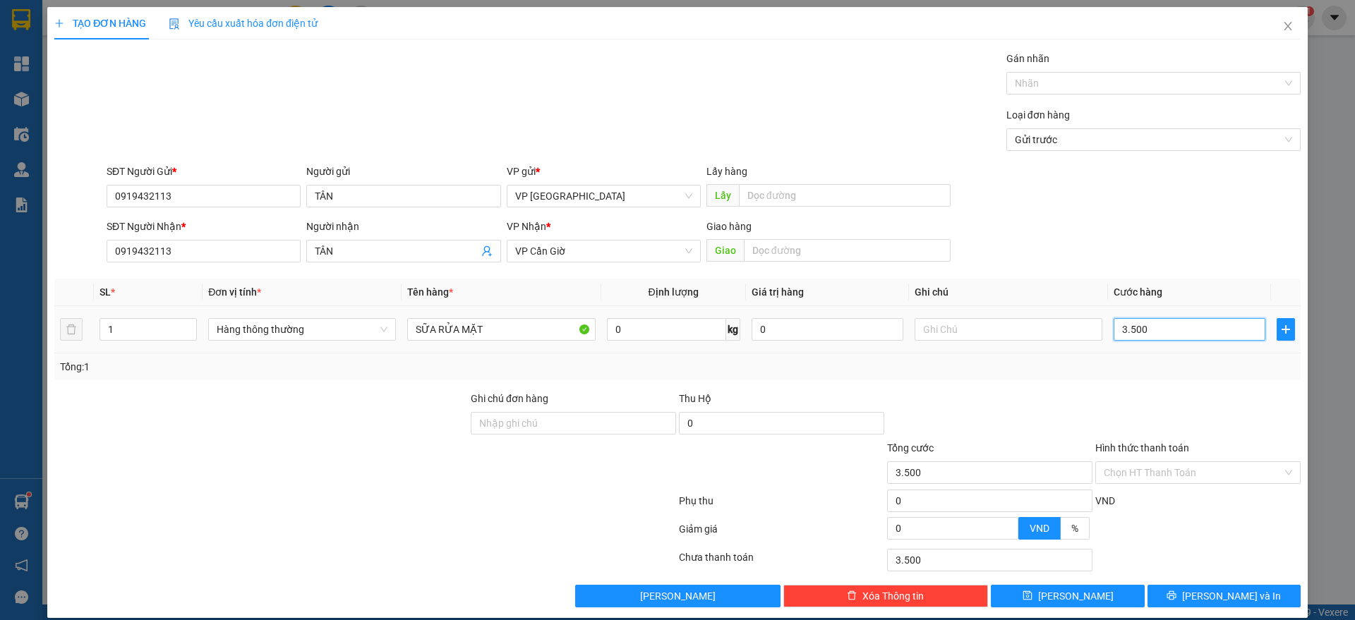
type input "35.000"
click at [1199, 464] on input "Hình thức thanh toán" at bounding box center [1193, 472] width 179 height 21
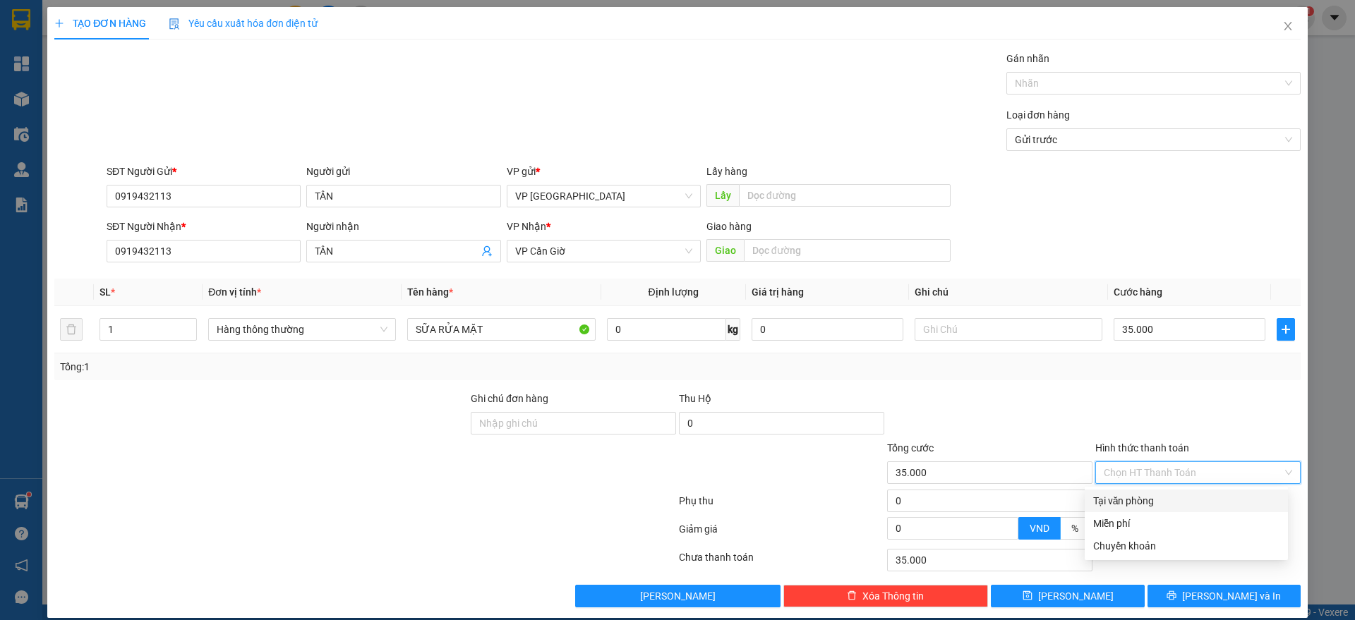
click at [1159, 500] on div "Tại văn phòng" at bounding box center [1186, 501] width 186 height 16
type input "0"
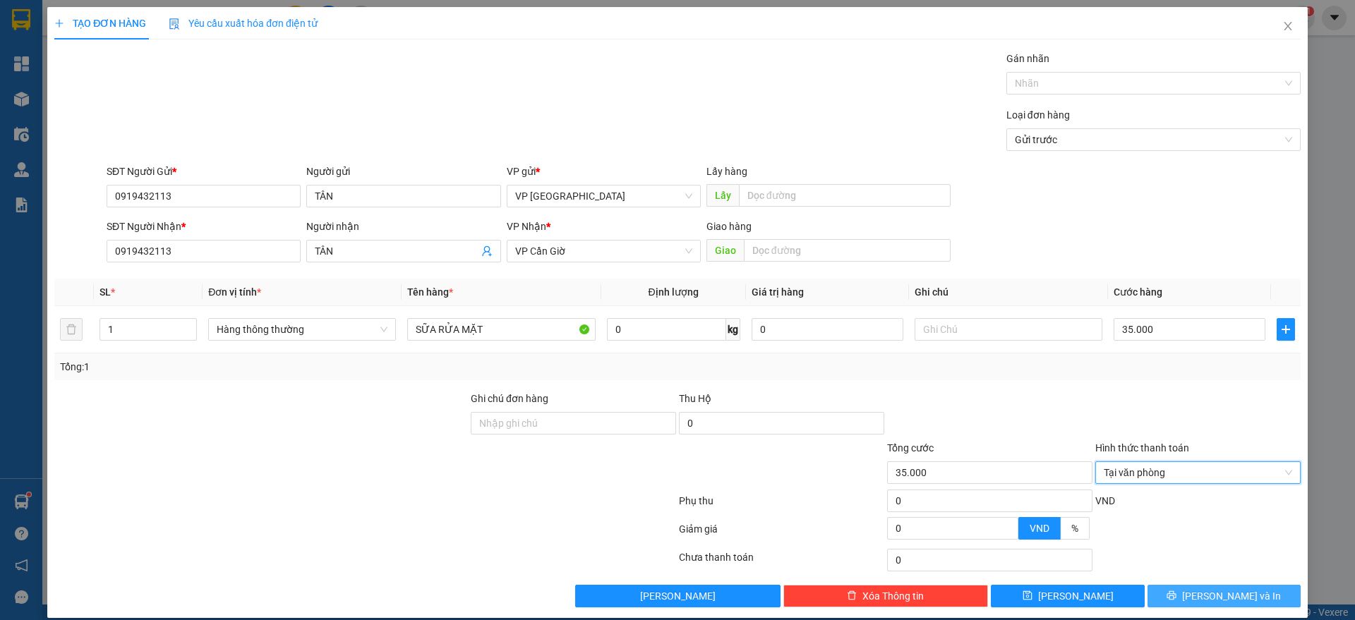
click at [1220, 596] on span "[PERSON_NAME] và In" at bounding box center [1231, 597] width 99 height 16
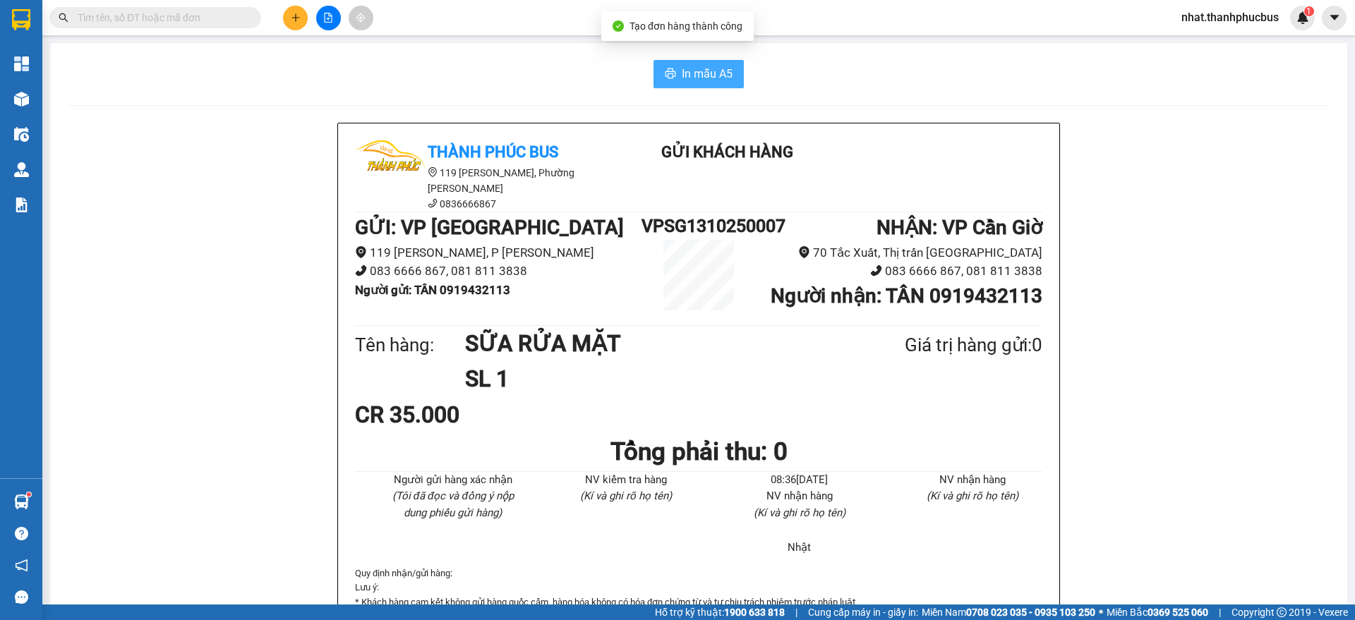
click at [692, 73] on span "In mẫu A5" at bounding box center [707, 74] width 51 height 18
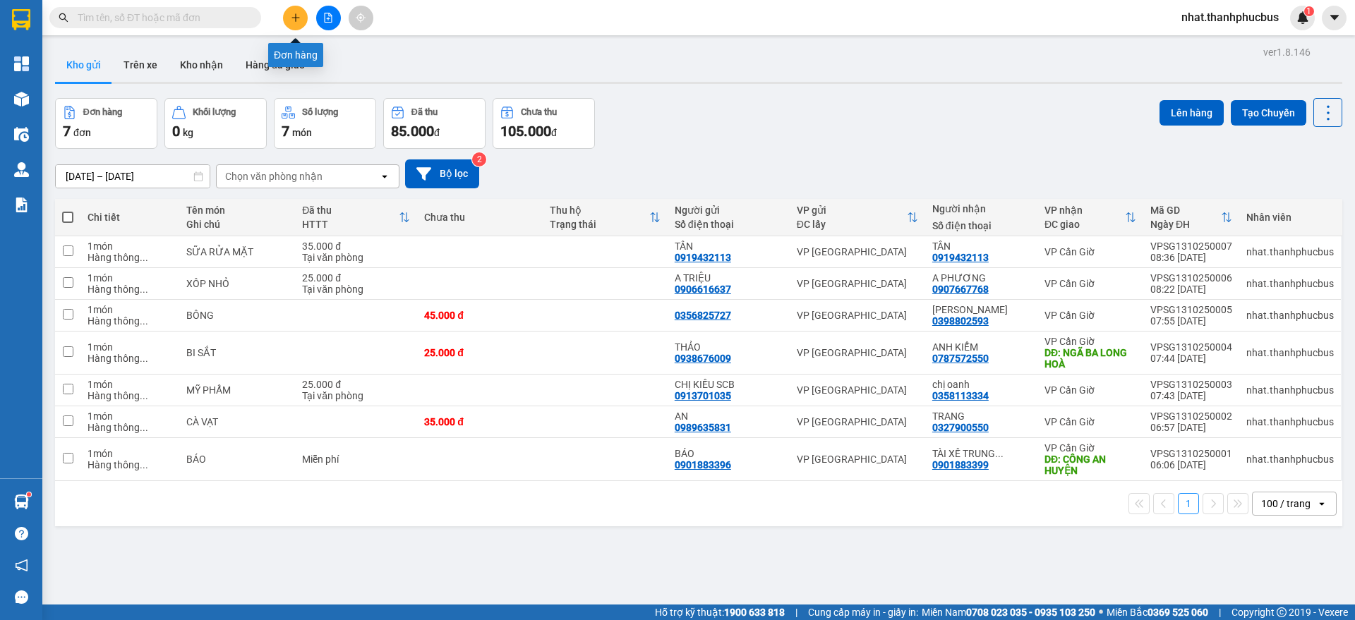
click at [287, 17] on button at bounding box center [295, 18] width 25 height 25
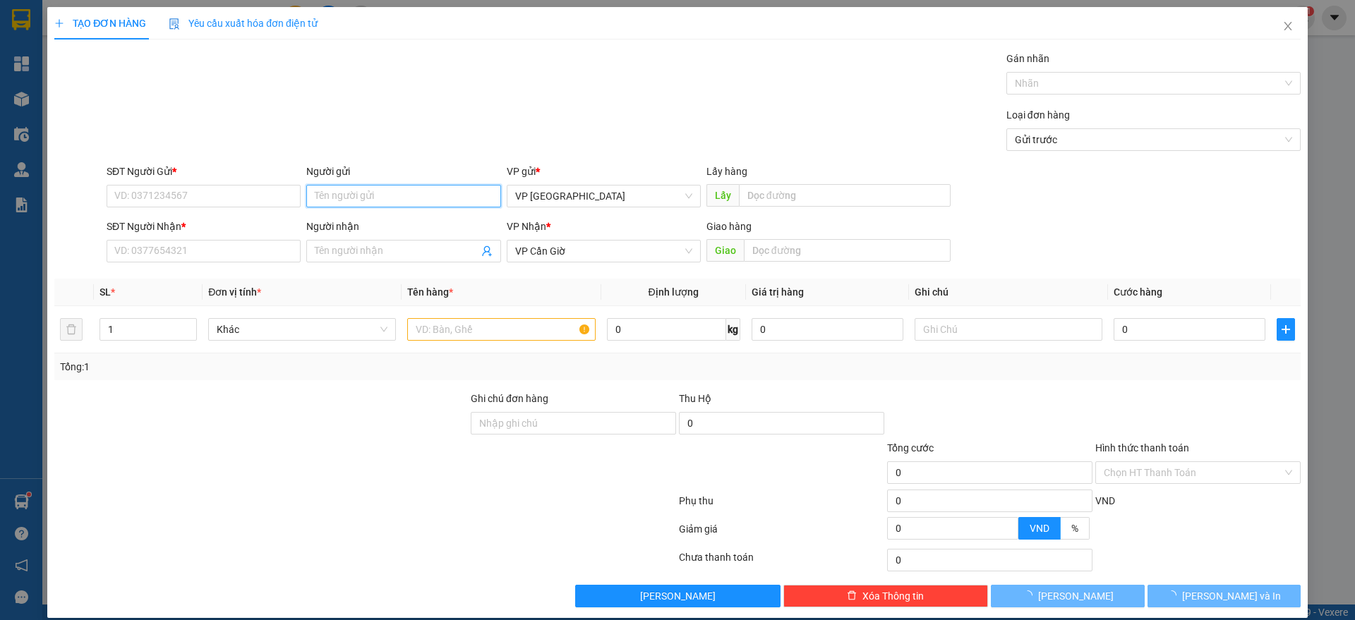
click at [395, 197] on input "Người gửi" at bounding box center [403, 196] width 194 height 23
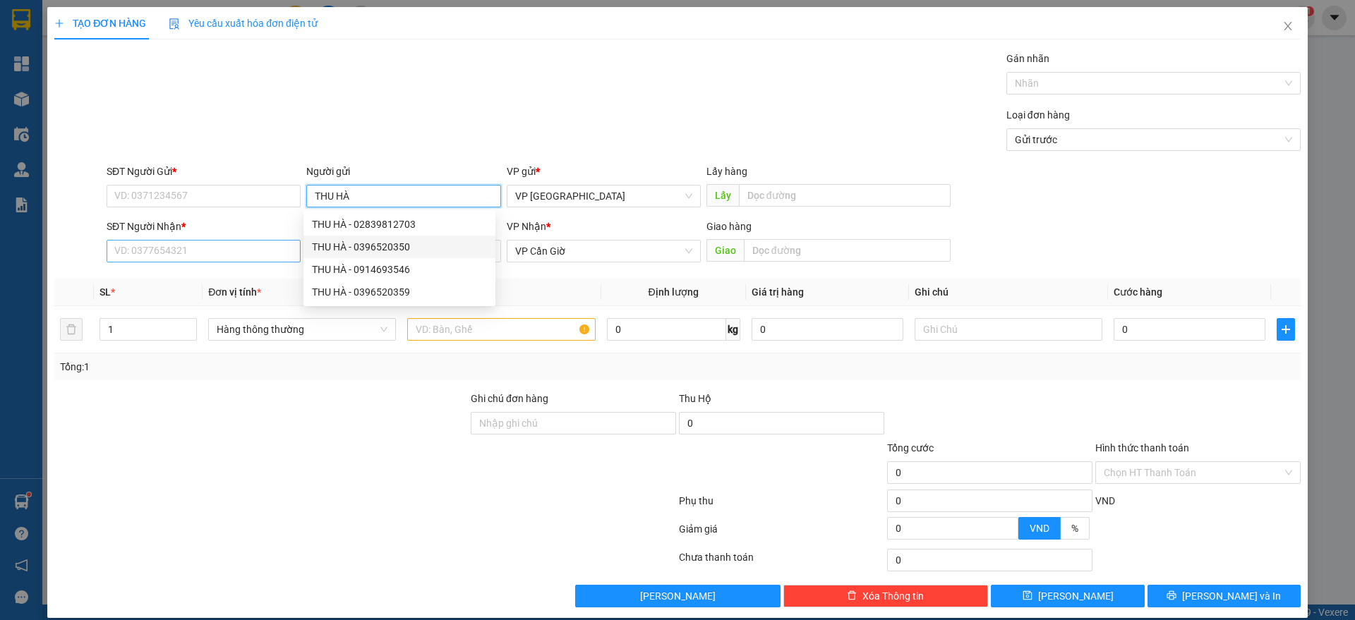
type input "THU HÀ"
click at [196, 253] on input "SĐT Người Nhận *" at bounding box center [204, 251] width 194 height 23
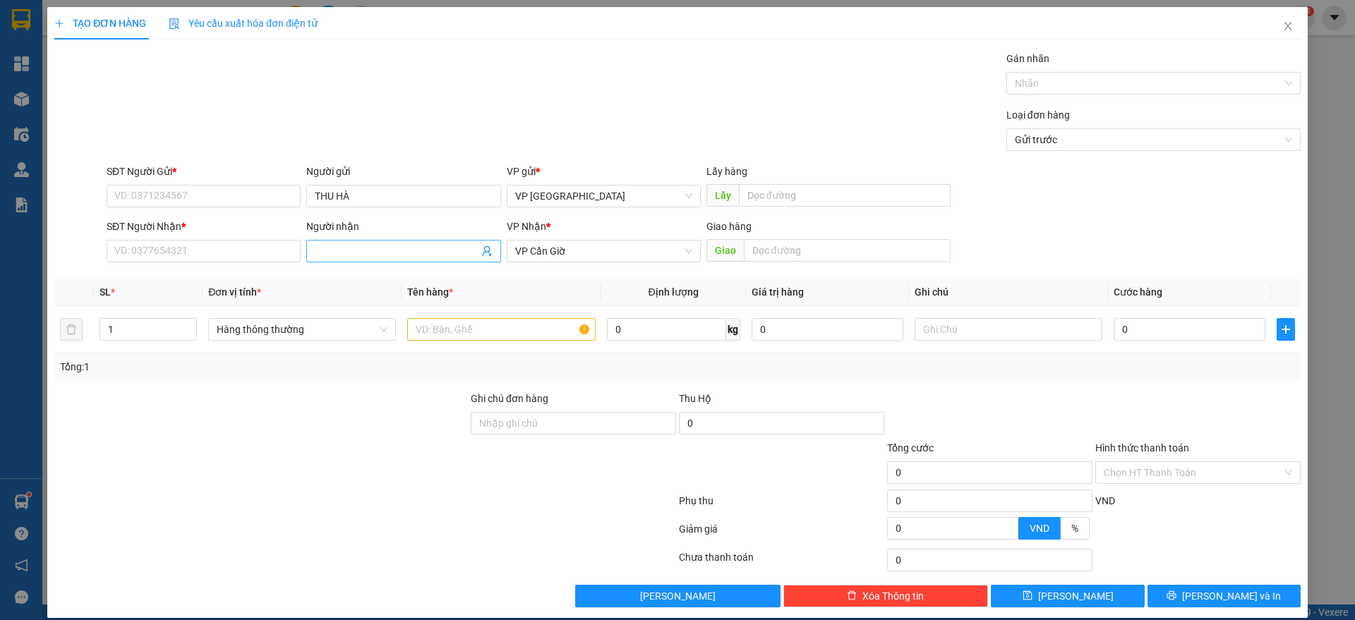
click at [335, 245] on input "Người nhận" at bounding box center [396, 252] width 163 height 16
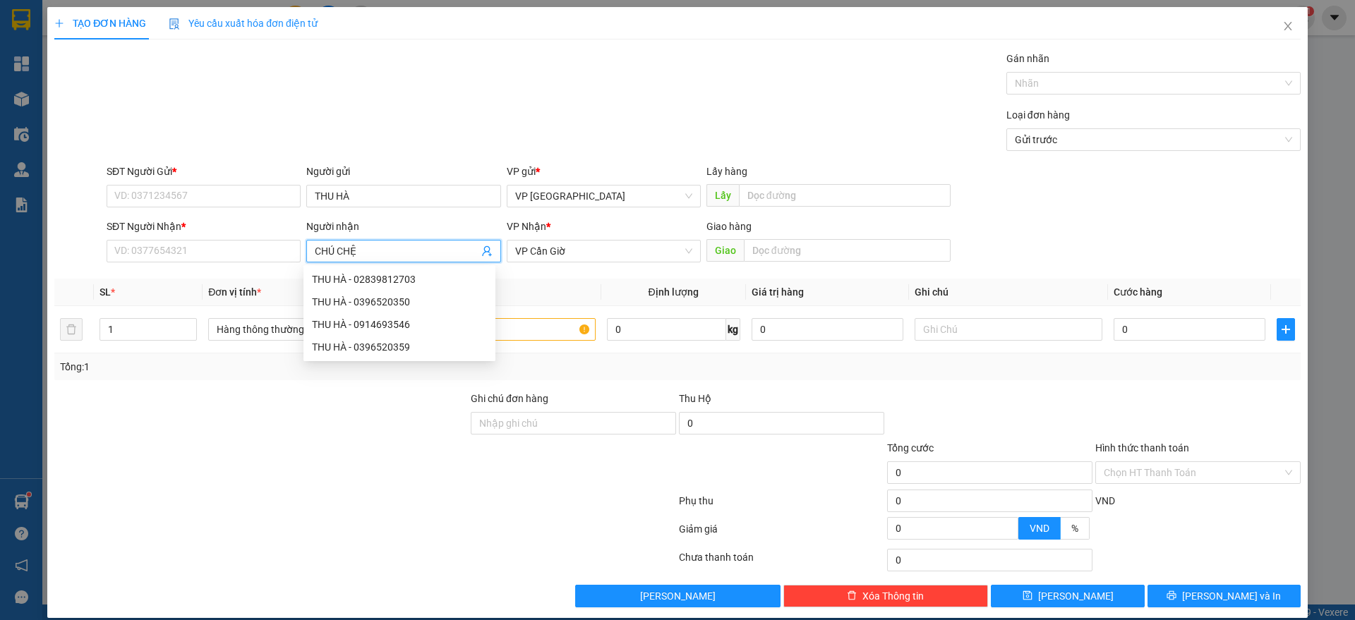
type input "CHÚ CHỆT"
click at [392, 279] on div "chú chệt / ÚT 8 - 0332470484" at bounding box center [399, 280] width 175 height 16
type input "0332470484"
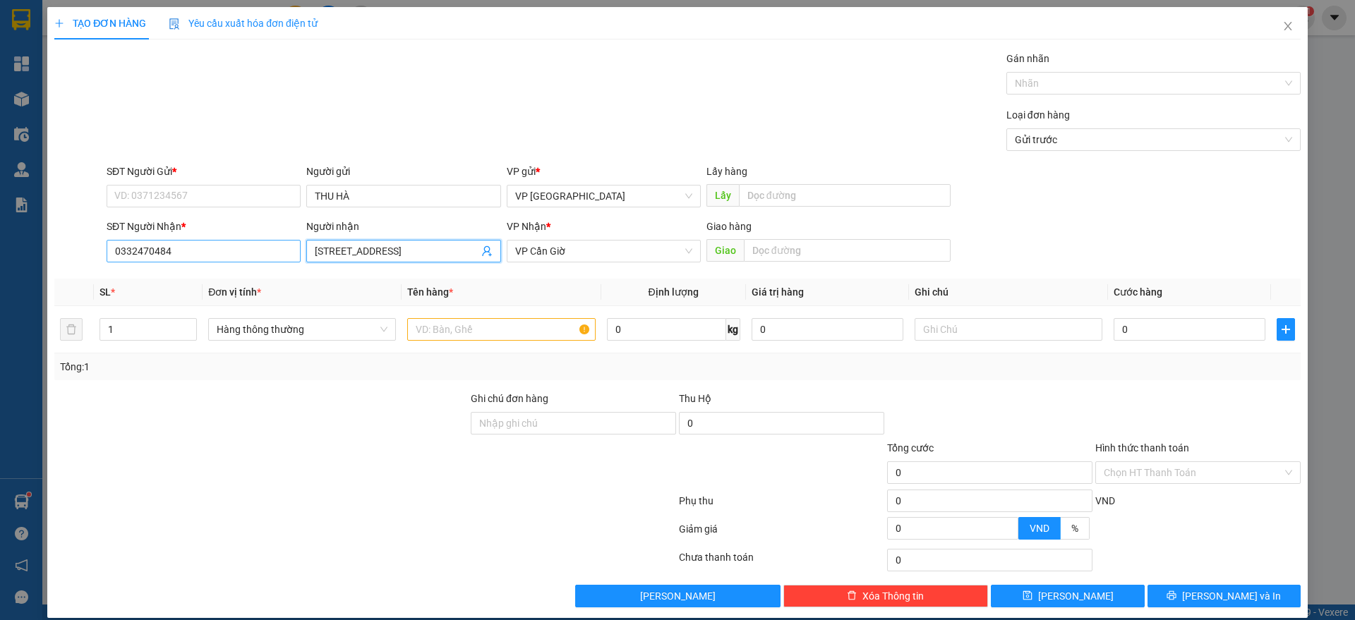
type input "[STREET_ADDRESS]"
click at [157, 252] on input "0332470484" at bounding box center [204, 251] width 194 height 23
click at [181, 208] on div "SĐT Người Gửi * VD: 0371234567" at bounding box center [204, 188] width 194 height 49
click at [184, 197] on input "SĐT Người Gửi *" at bounding box center [204, 196] width 194 height 23
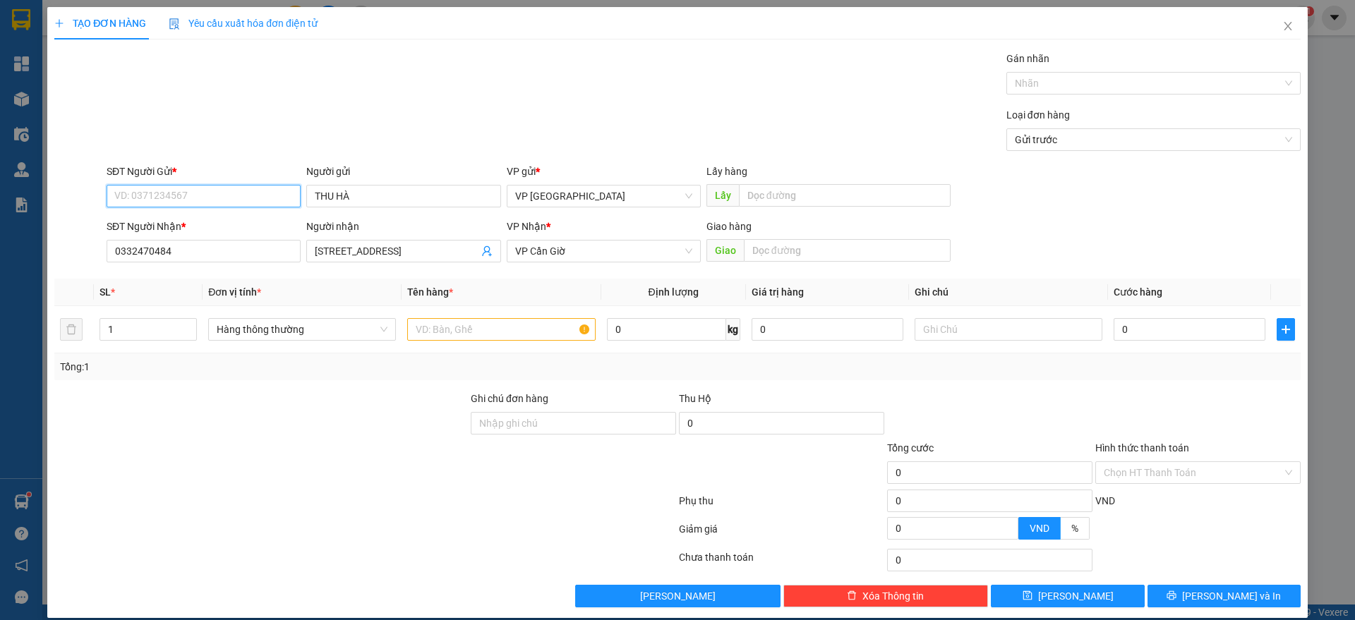
paste input "0332470484"
type input "0332470484"
click at [481, 330] on input "text" at bounding box center [501, 329] width 188 height 23
type input "D"
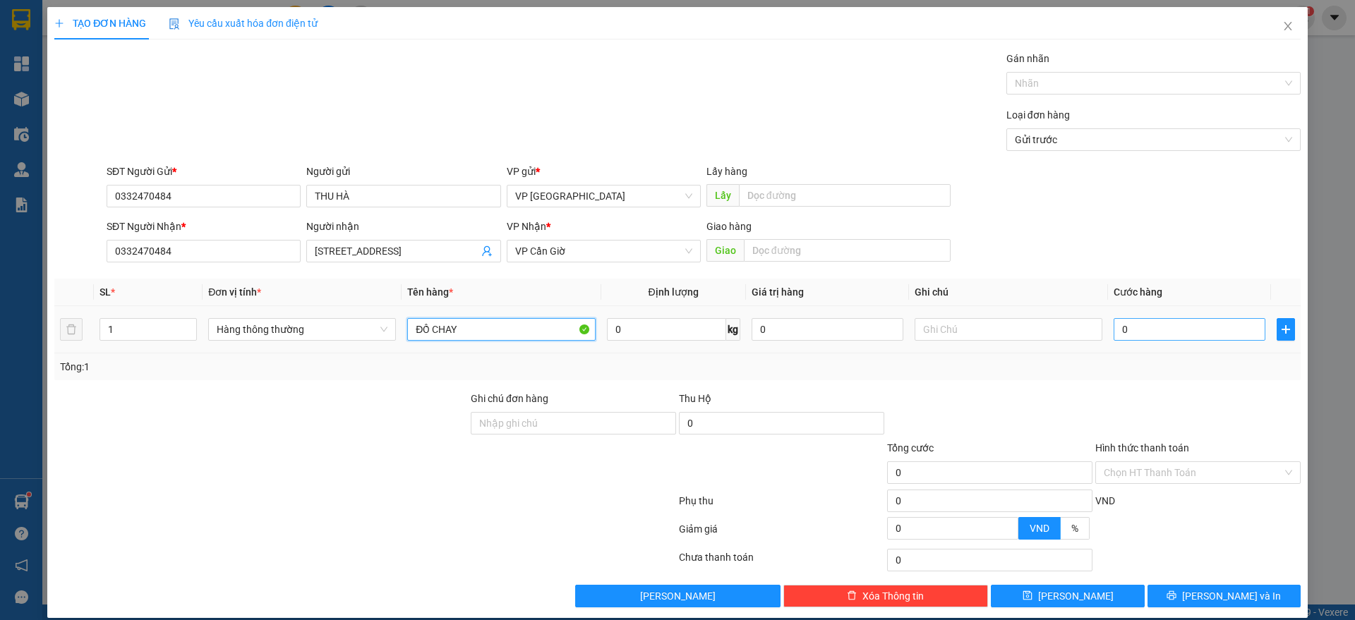
type input "ĐỒ CHAY"
click at [1124, 325] on input "0" at bounding box center [1190, 329] width 152 height 23
type input "3"
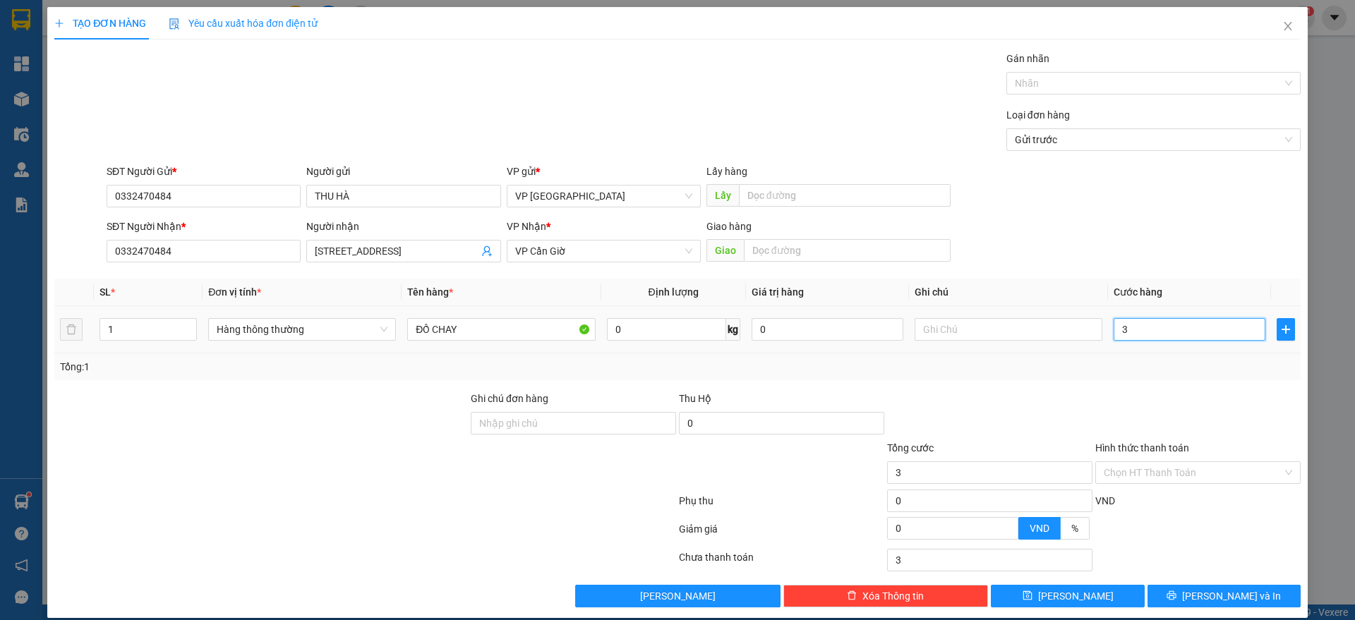
type input "35"
type input "350"
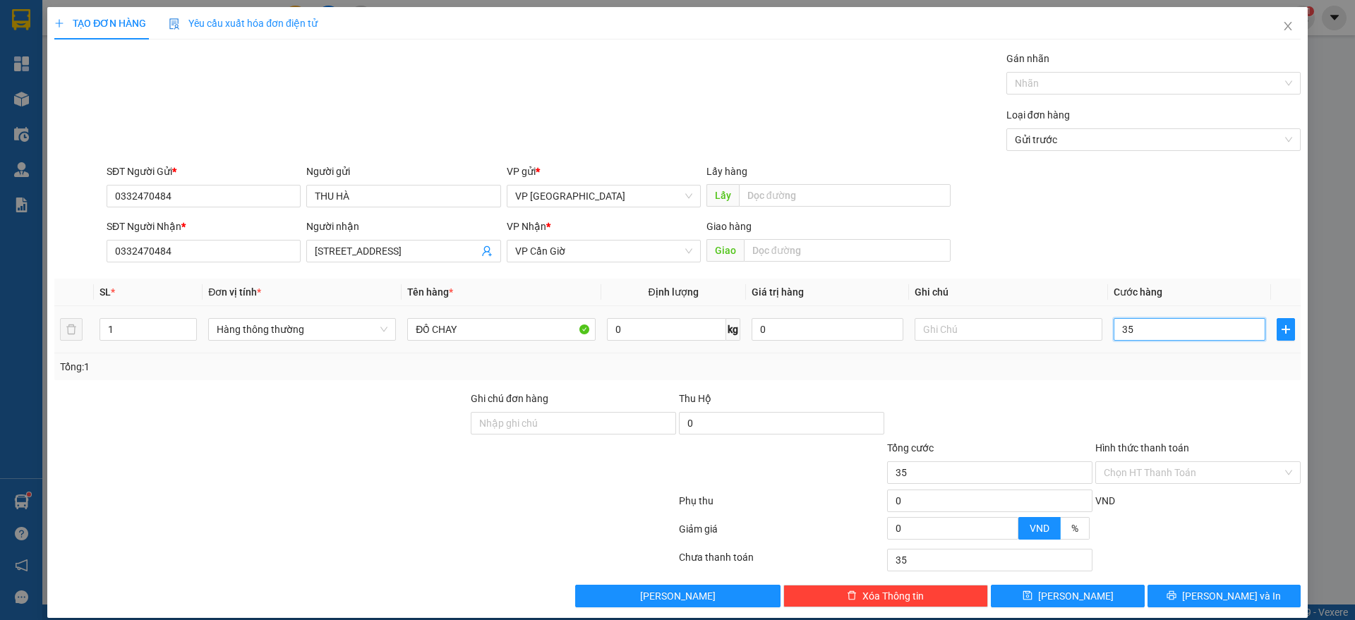
type input "350"
type input "35"
type input "3"
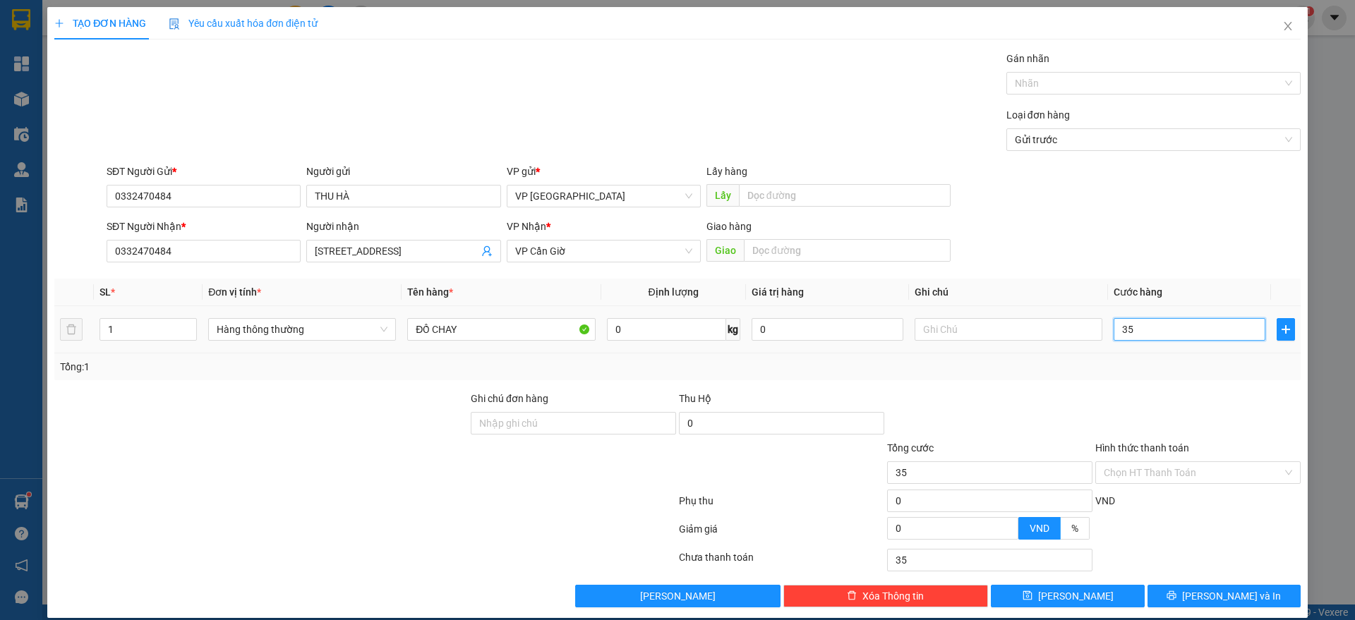
type input "3"
type input "0"
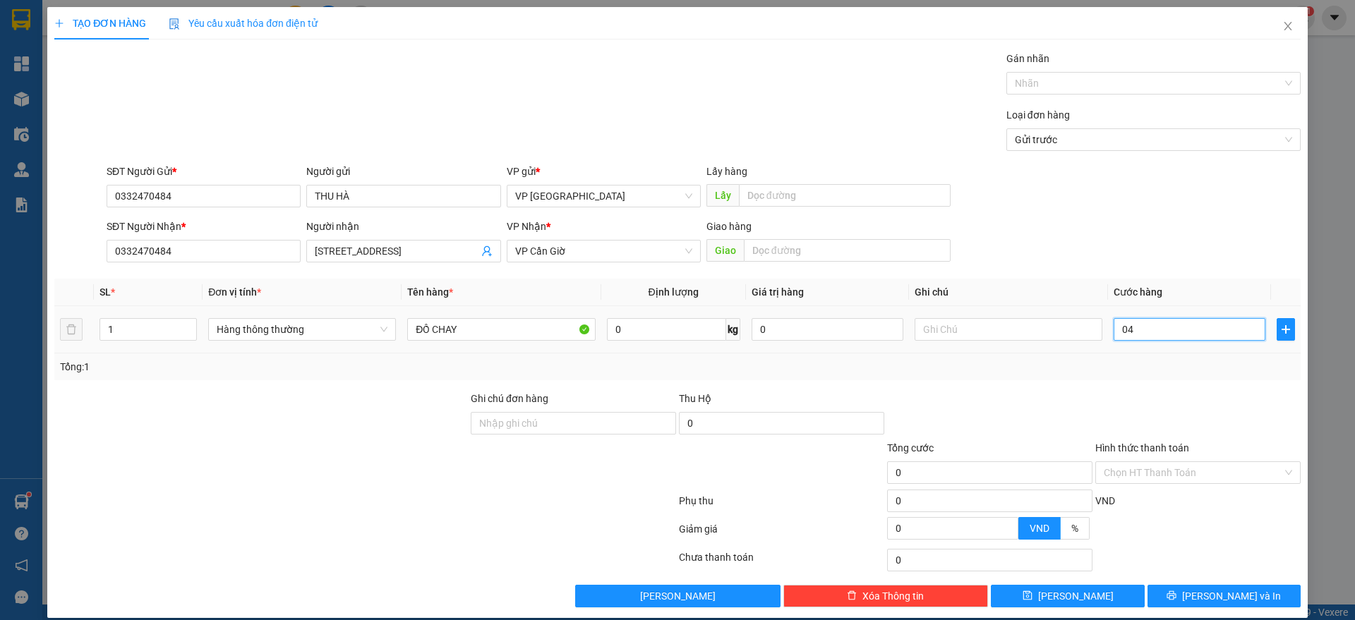
type input "045"
type input "45"
type input "0.450"
type input "450"
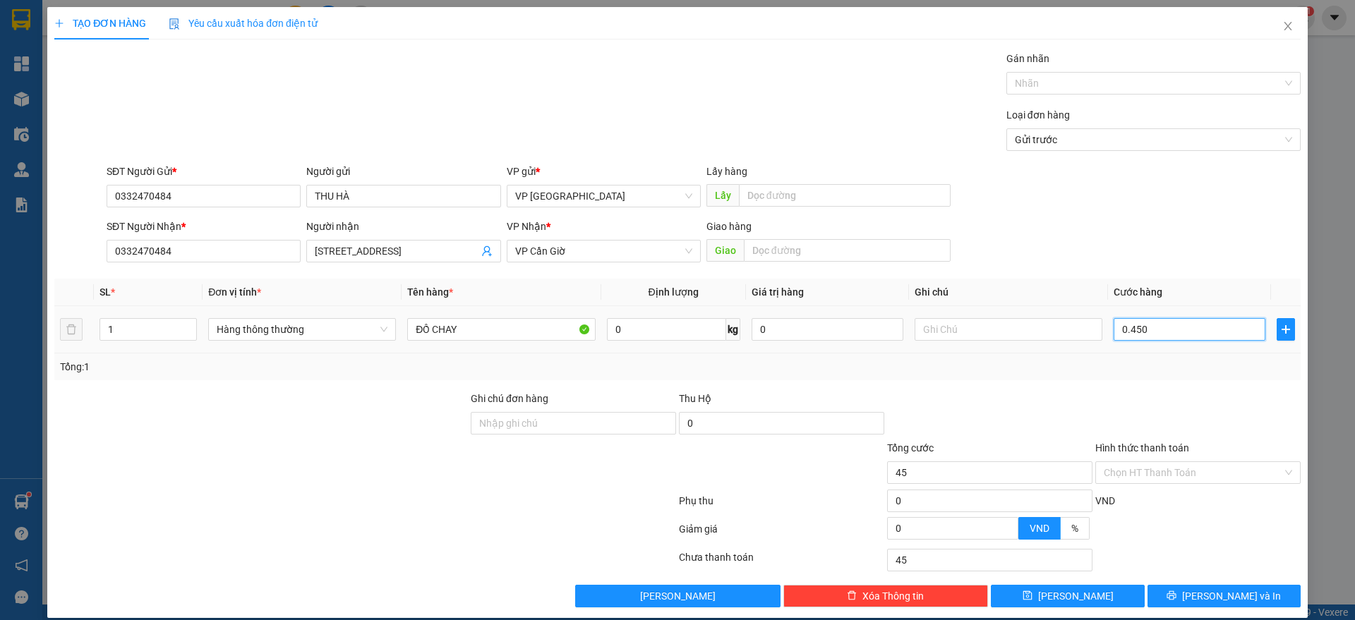
type input "450"
type input "04.500"
type input "4.500"
type input "045.000"
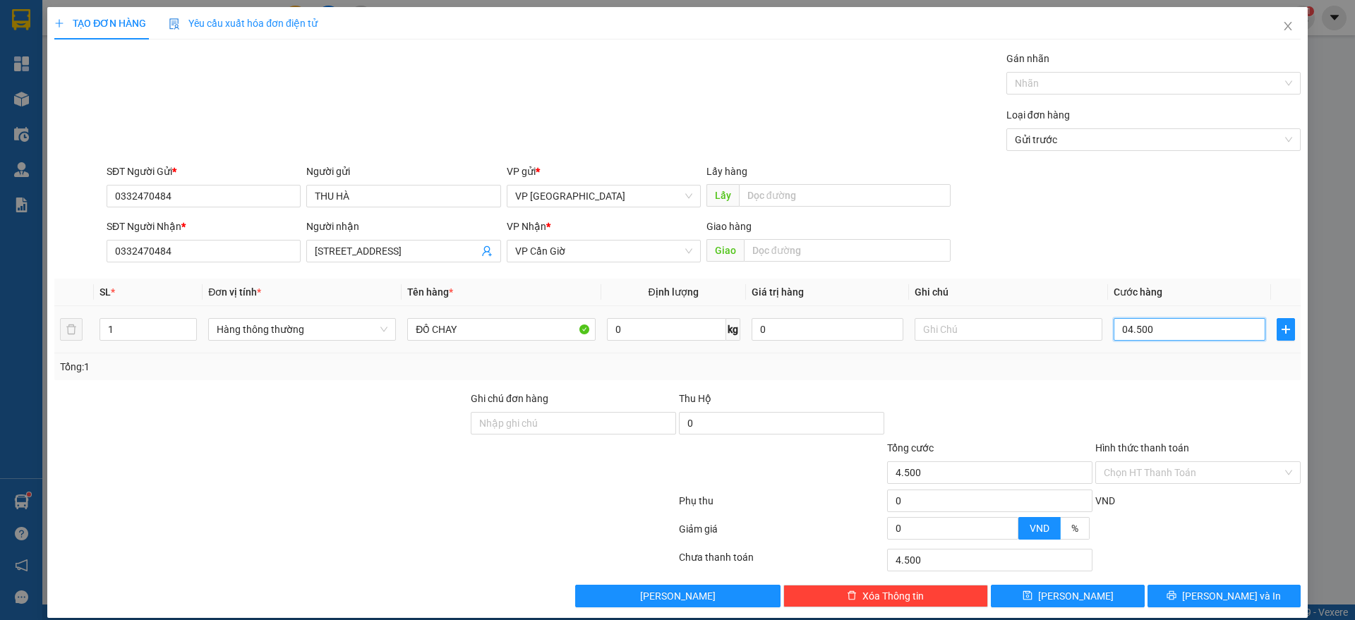
type input "45.000"
click at [1177, 597] on icon "printer" at bounding box center [1172, 596] width 10 height 10
type input "45.000"
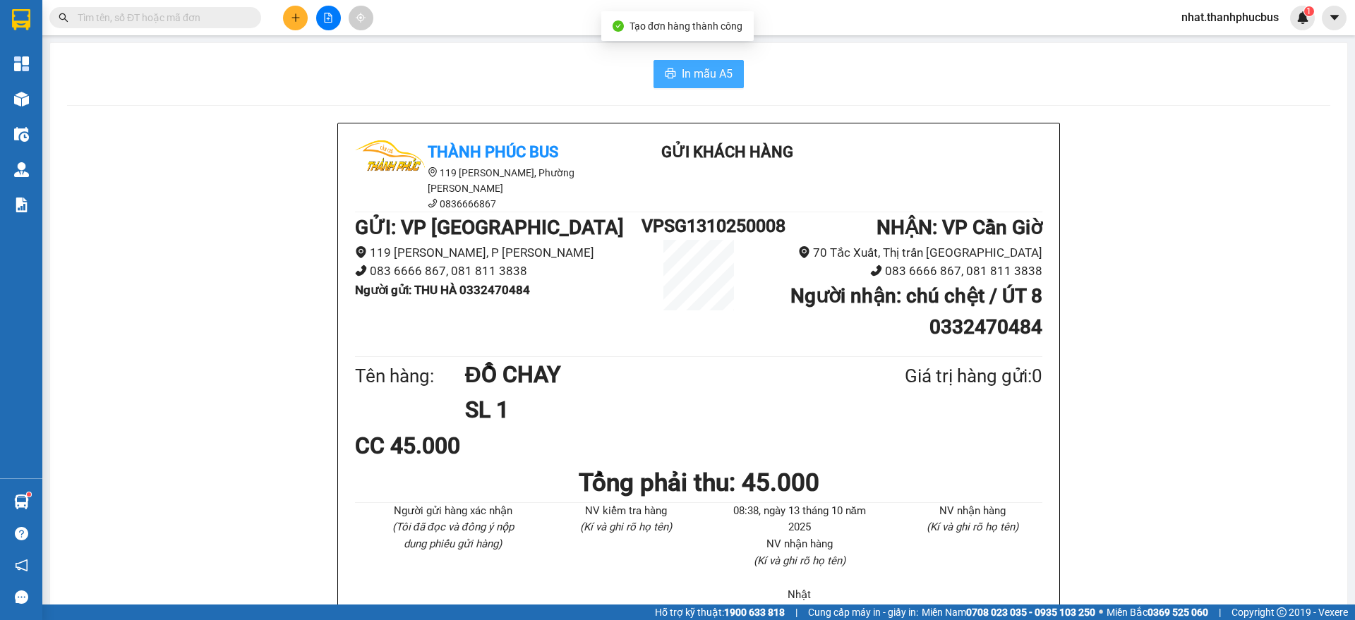
click at [685, 72] on span "In mẫu A5" at bounding box center [707, 74] width 51 height 18
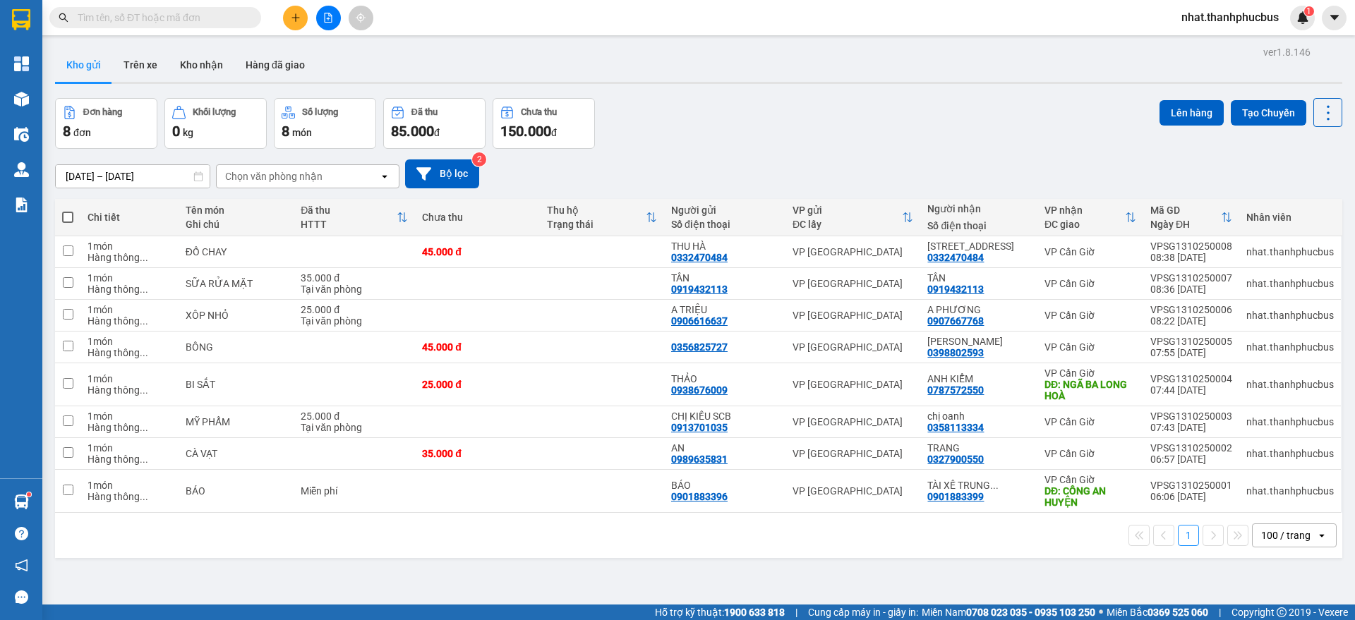
click at [779, 98] on div "Đơn hàng 8 đơn Khối lượng 0 kg Số lượng 8 món Đã thu 85.000 đ Chưa thu 150.000 …" at bounding box center [698, 123] width 1287 height 51
click at [68, 214] on span at bounding box center [67, 217] width 11 height 11
click at [68, 210] on input "checkbox" at bounding box center [68, 210] width 0 height 0
checkbox input "true"
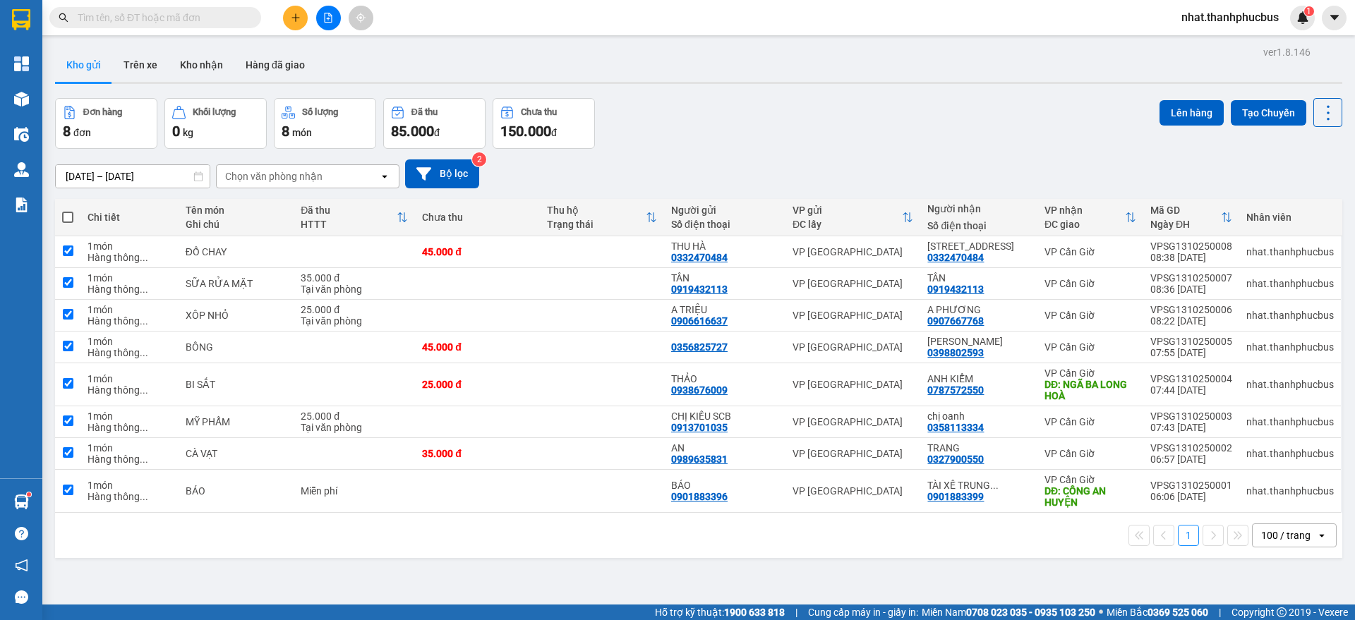
checkbox input "true"
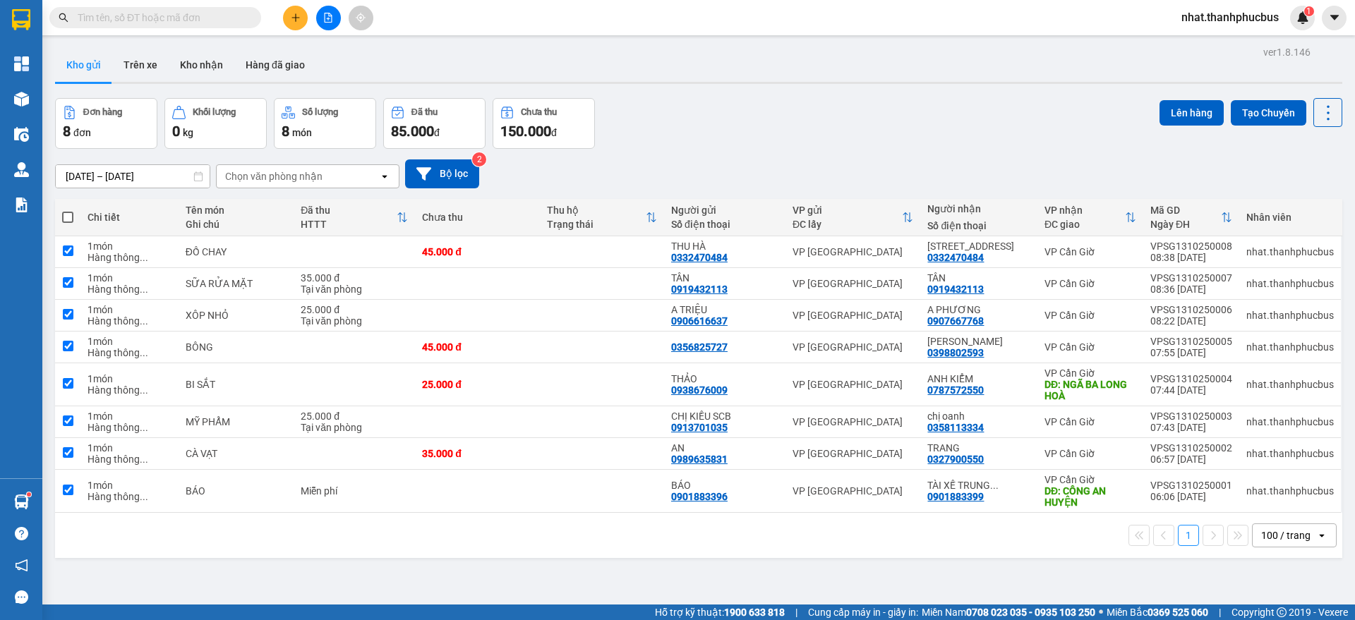
checkbox input "true"
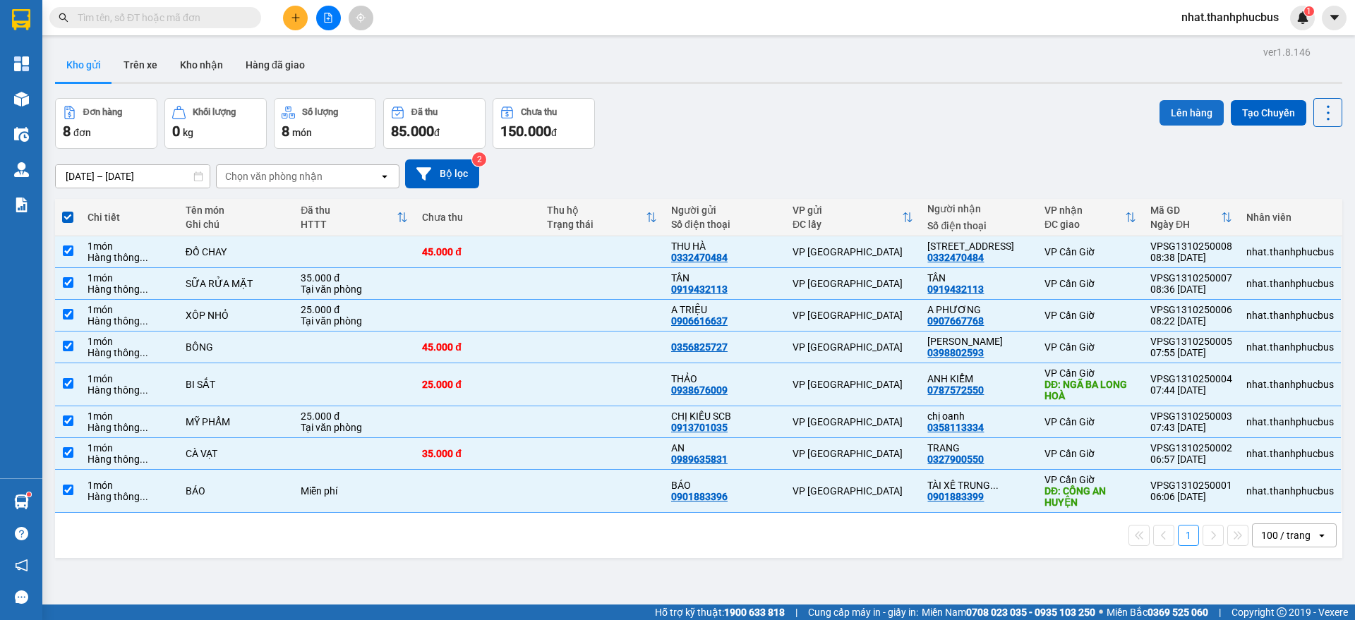
click at [1174, 115] on button "Lên hàng" at bounding box center [1192, 112] width 64 height 25
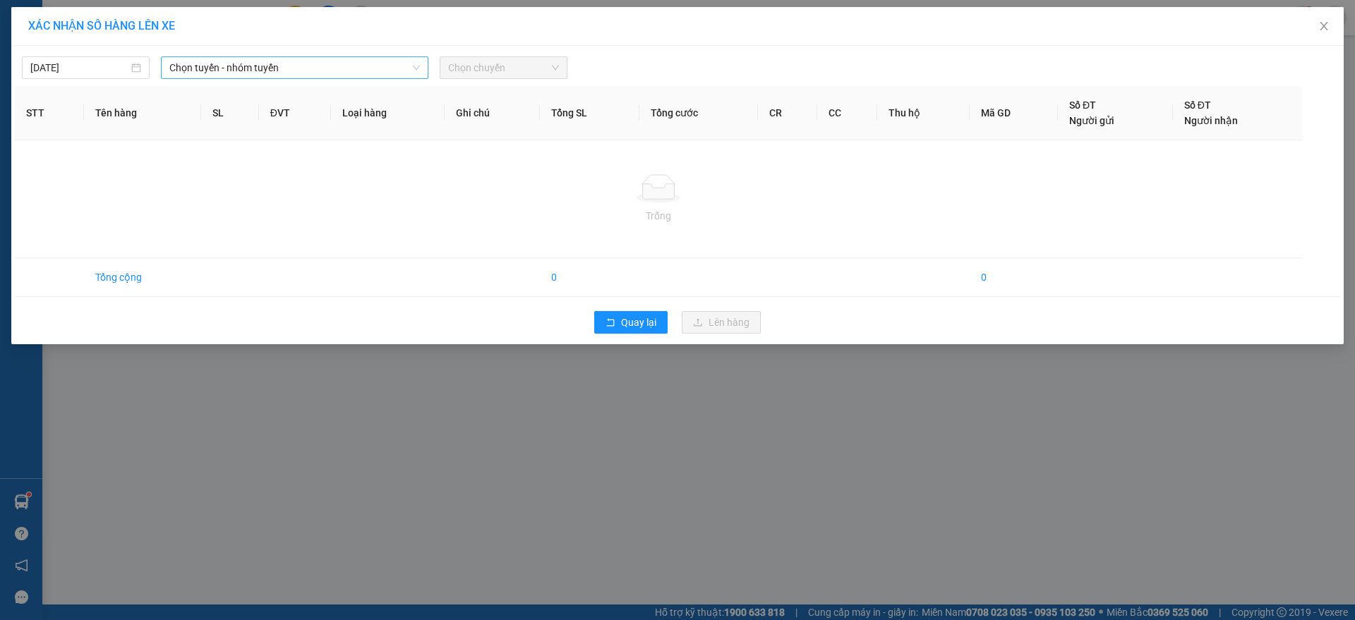
click at [251, 68] on span "Chọn tuyến - nhóm tuyến" at bounding box center [294, 67] width 251 height 21
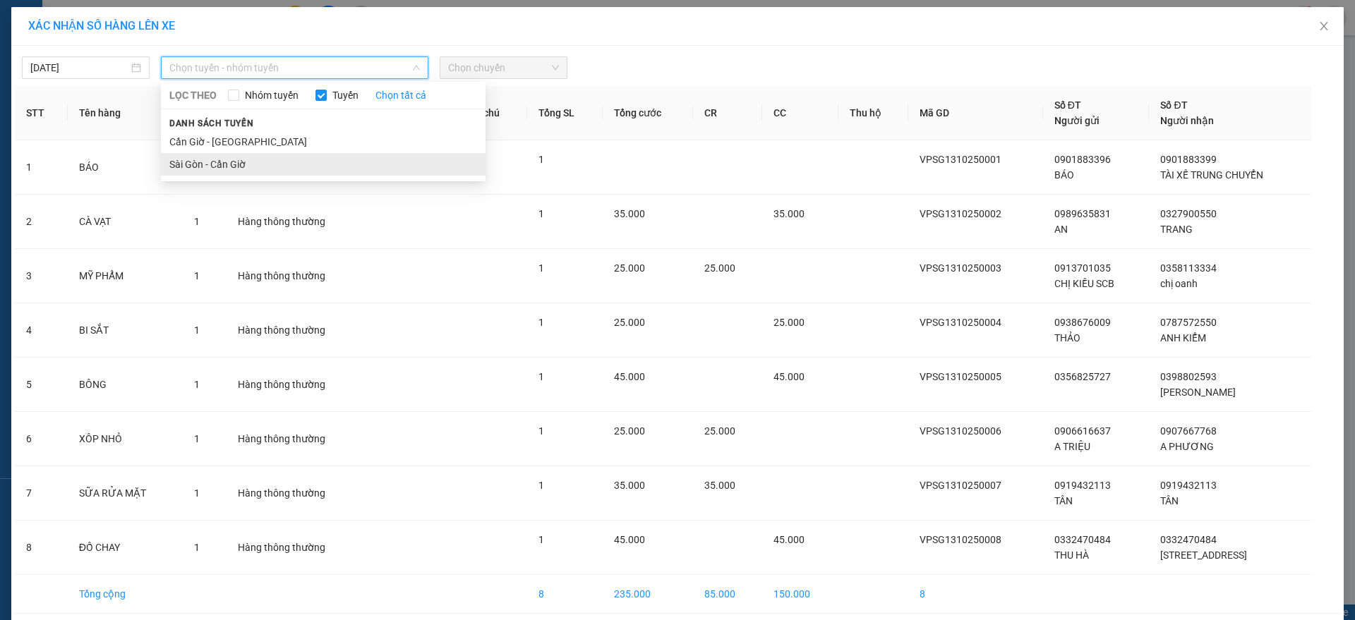
click at [197, 162] on li "Sài Gòn - Cần Giờ" at bounding box center [323, 164] width 325 height 23
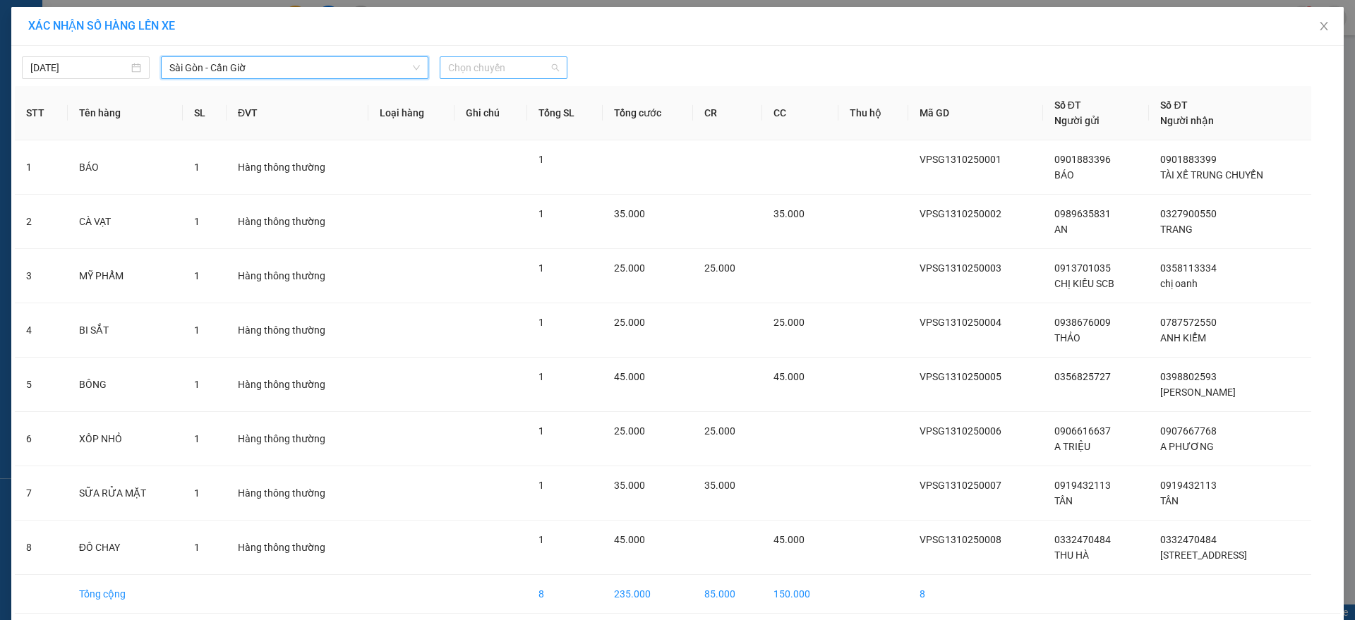
click at [493, 65] on span "Chọn chuyến" at bounding box center [503, 67] width 111 height 21
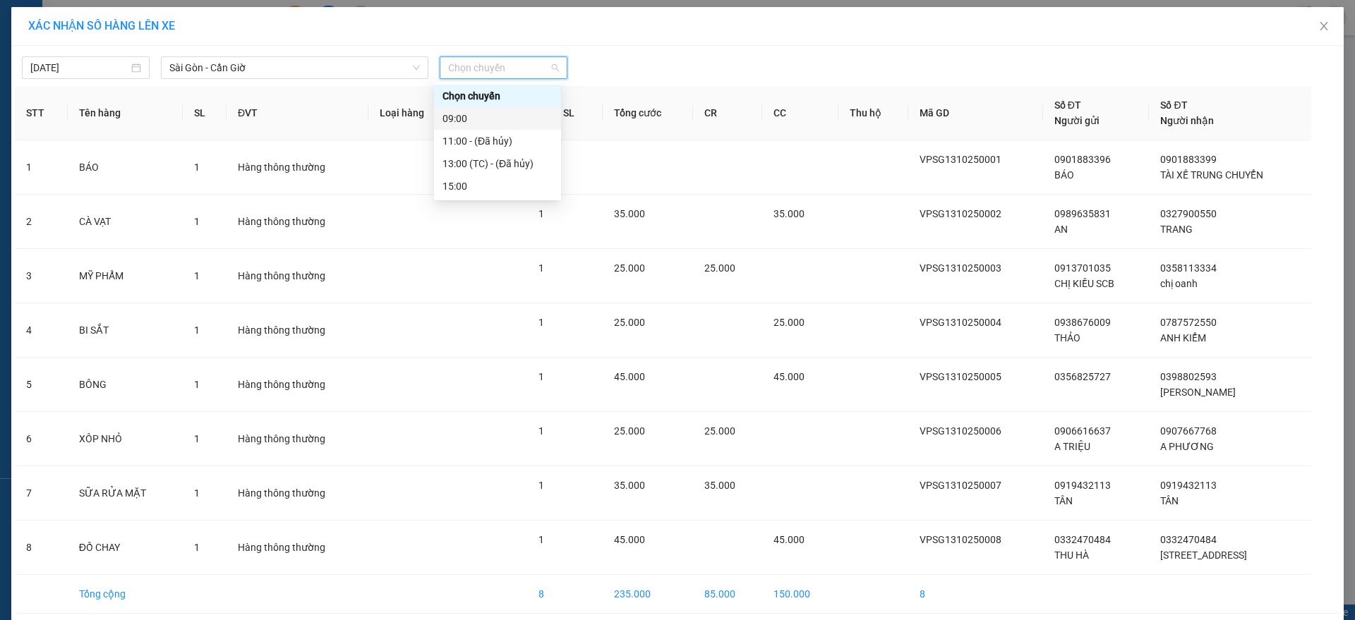
click at [501, 124] on div "09:00" at bounding box center [498, 119] width 110 height 16
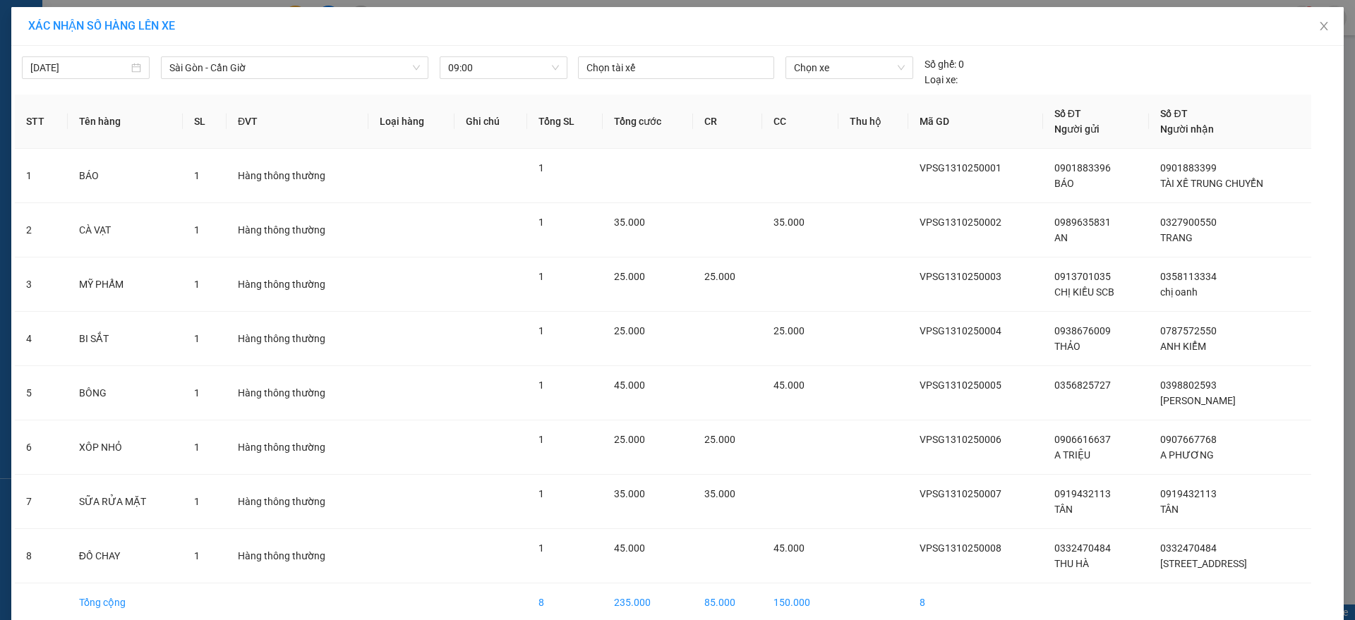
scroll to position [66, 0]
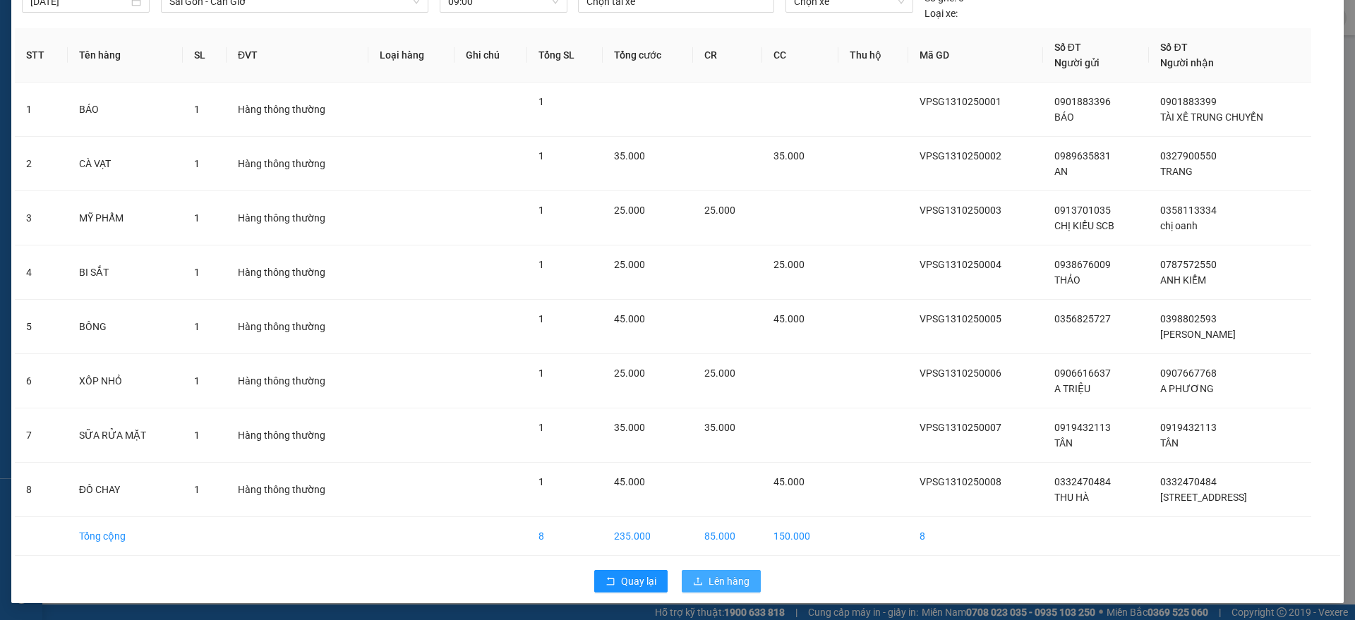
click at [738, 570] on button "Lên hàng" at bounding box center [721, 581] width 79 height 23
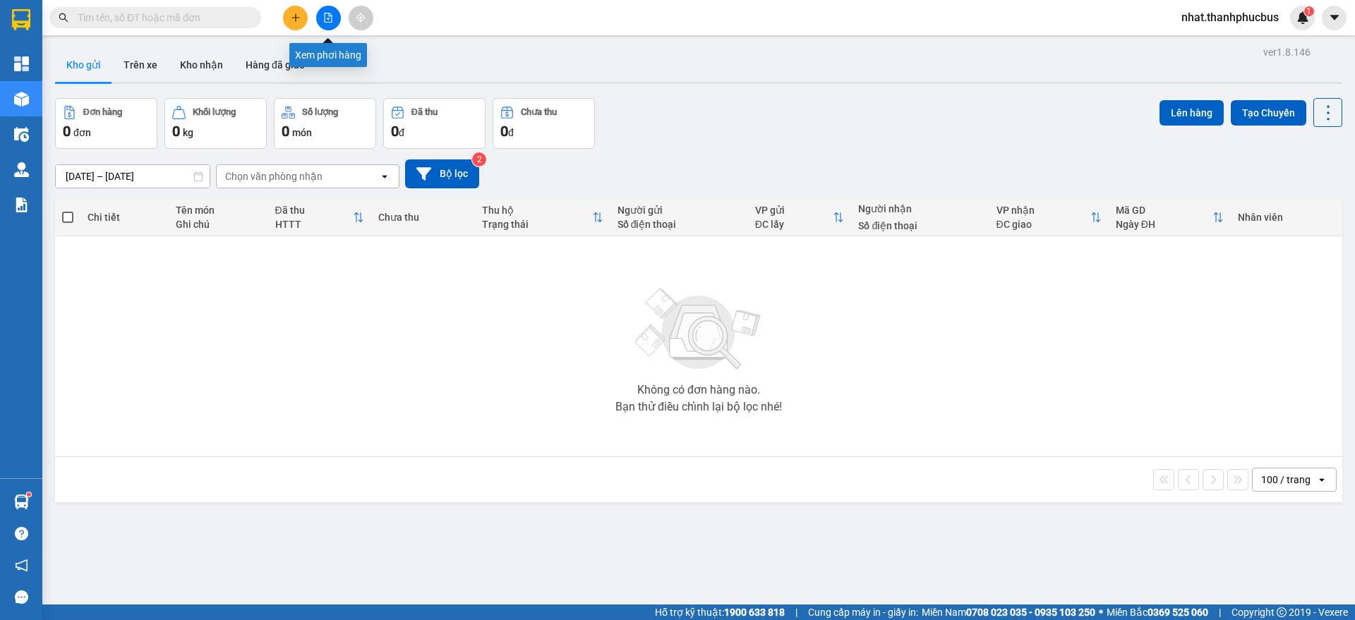
click at [327, 18] on icon "file-add" at bounding box center [329, 18] width 8 height 10
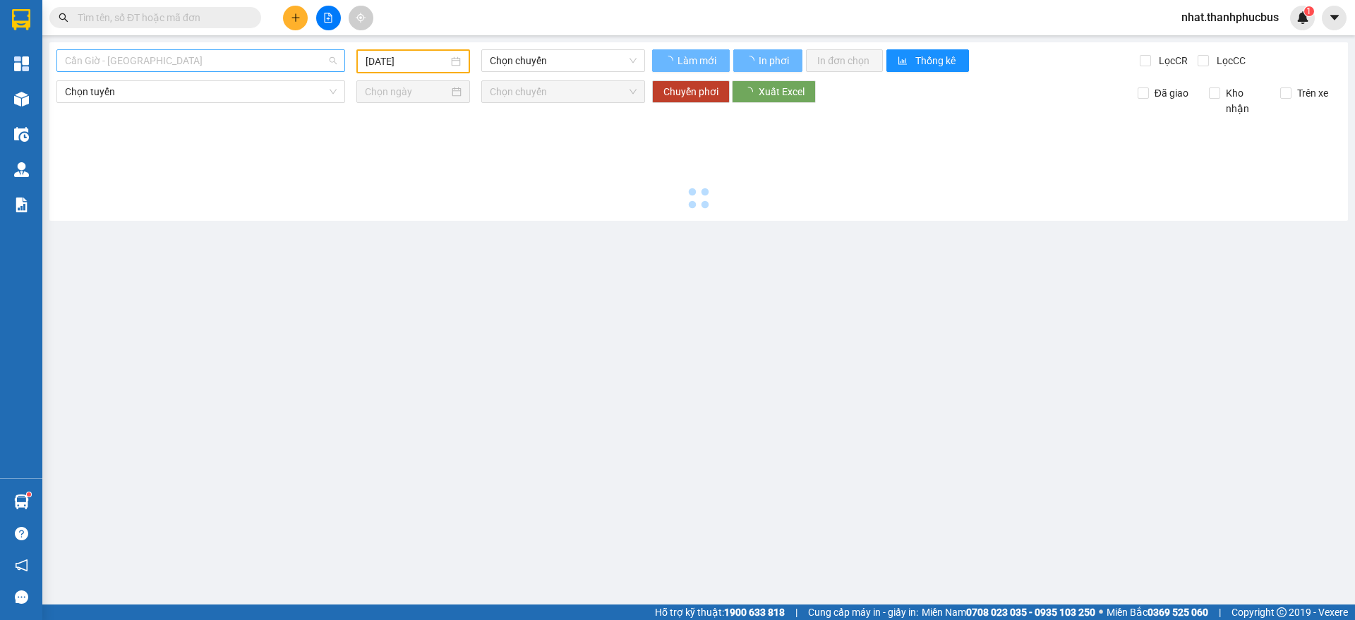
click at [210, 65] on span "Cần Giờ - [GEOGRAPHIC_DATA]" at bounding box center [201, 60] width 272 height 21
type input "[DATE]"
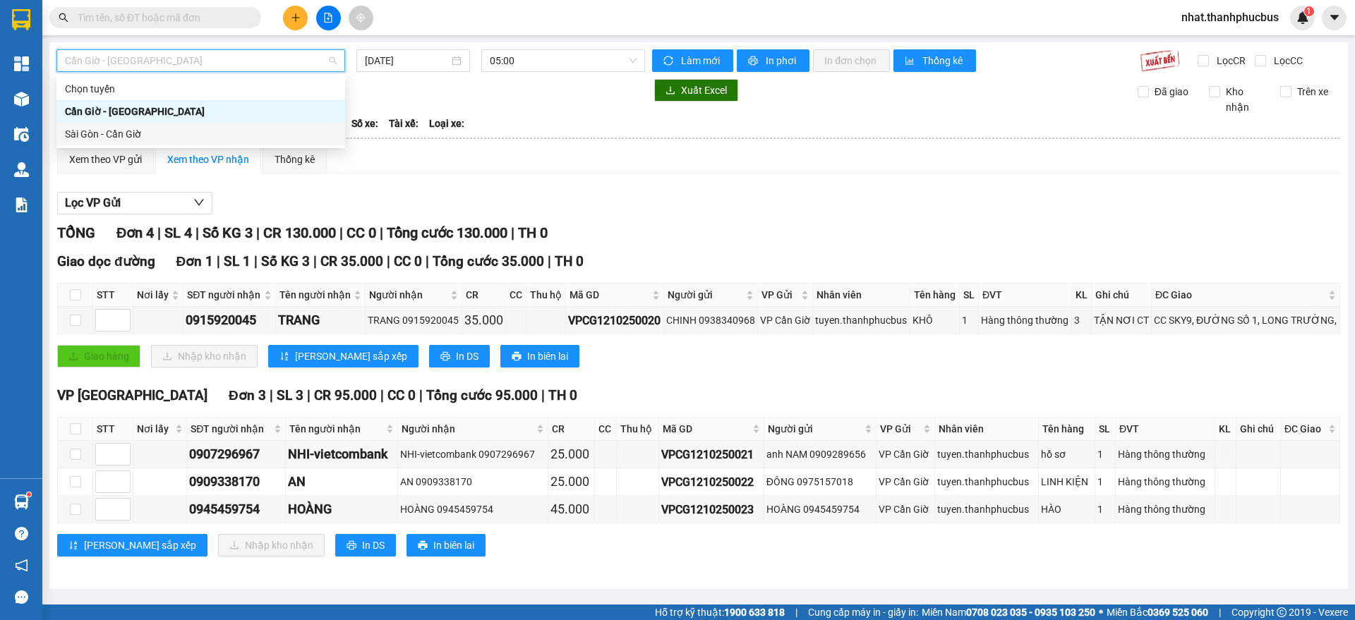
click at [127, 129] on div "Sài Gòn - Cần Giờ" at bounding box center [201, 134] width 272 height 16
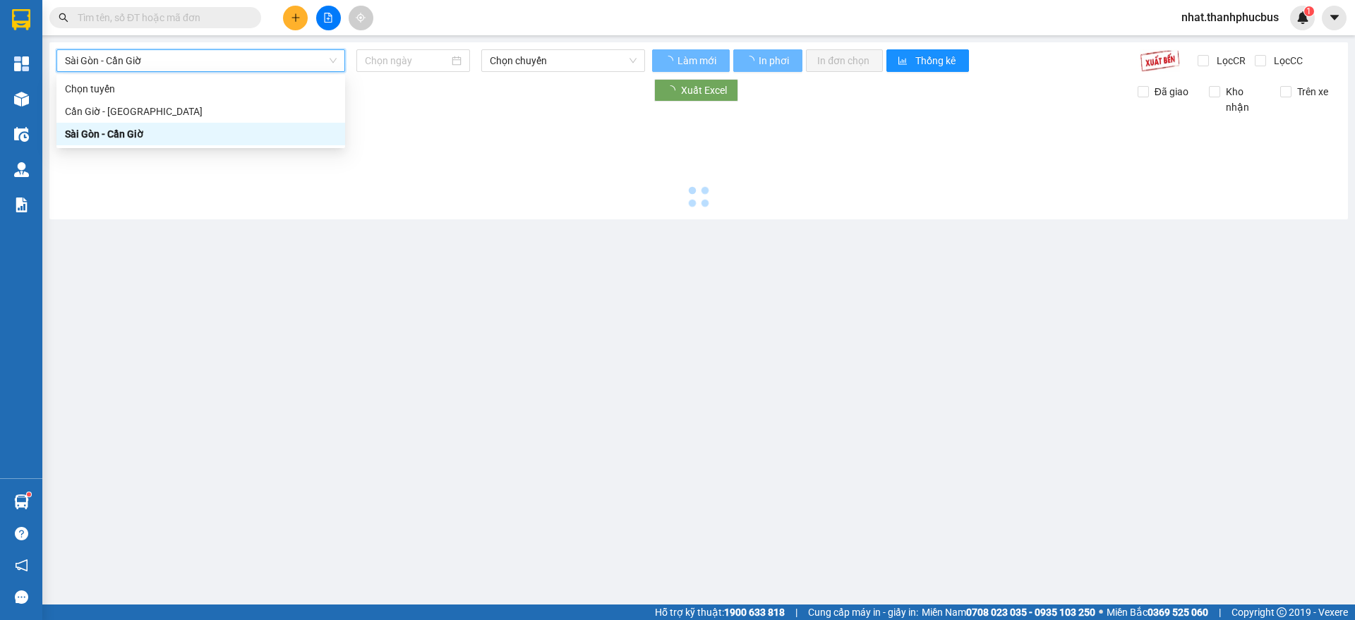
type input "[DATE]"
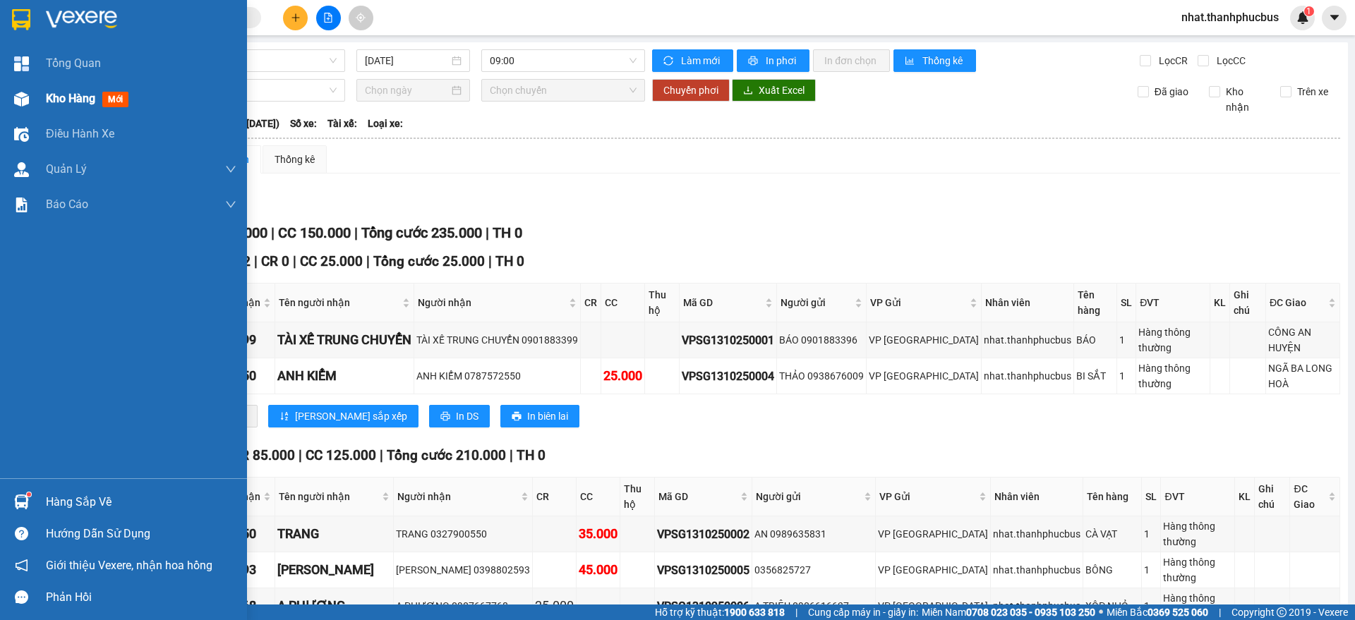
click at [50, 104] on span "Kho hàng" at bounding box center [70, 98] width 49 height 13
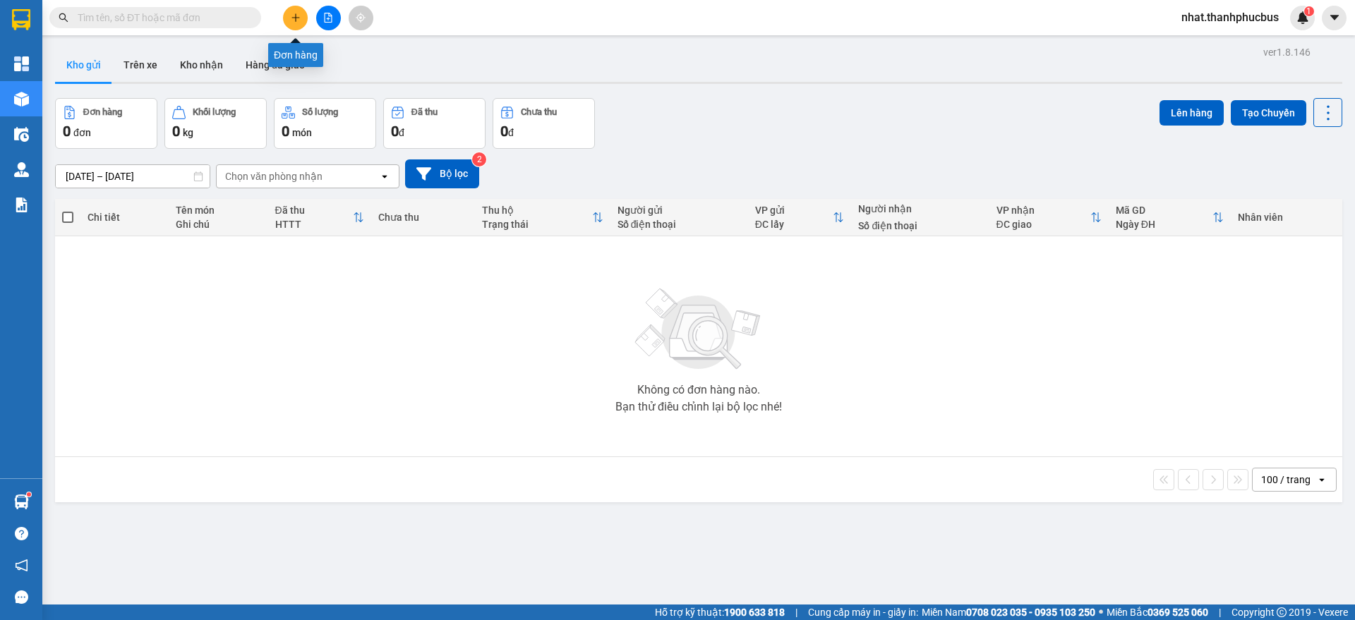
click at [294, 25] on button at bounding box center [295, 18] width 25 height 25
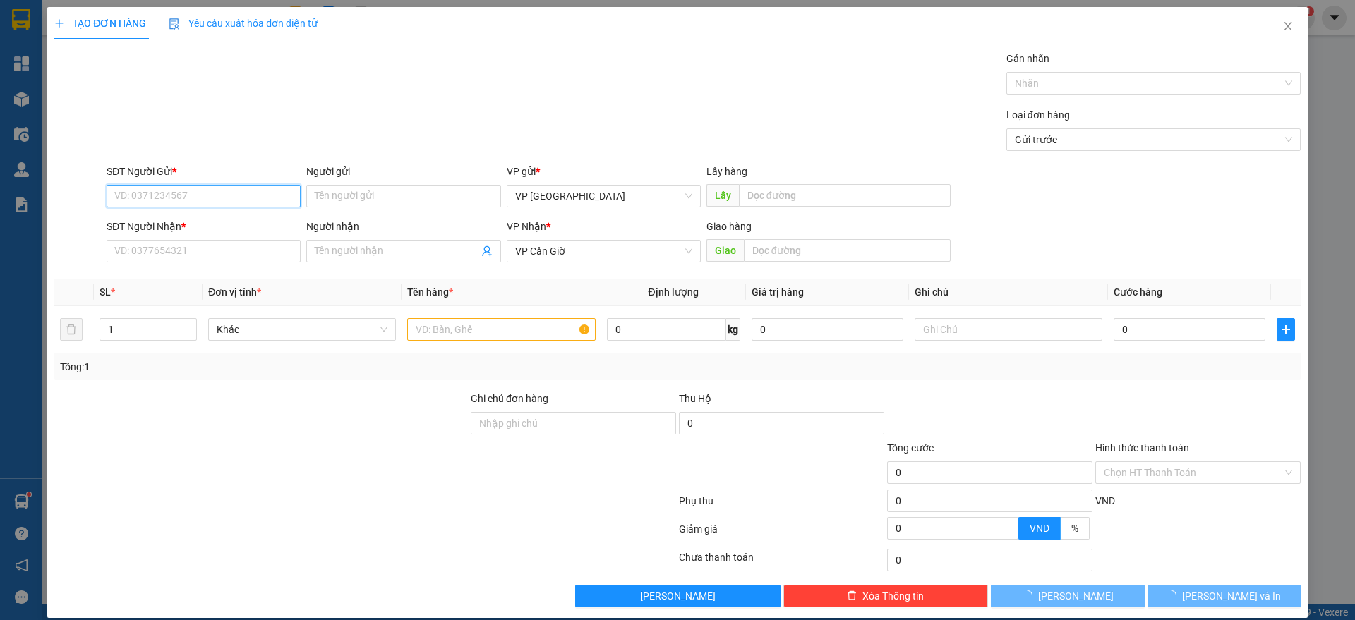
click at [168, 195] on input "SĐT Người Gửi *" at bounding box center [204, 196] width 194 height 23
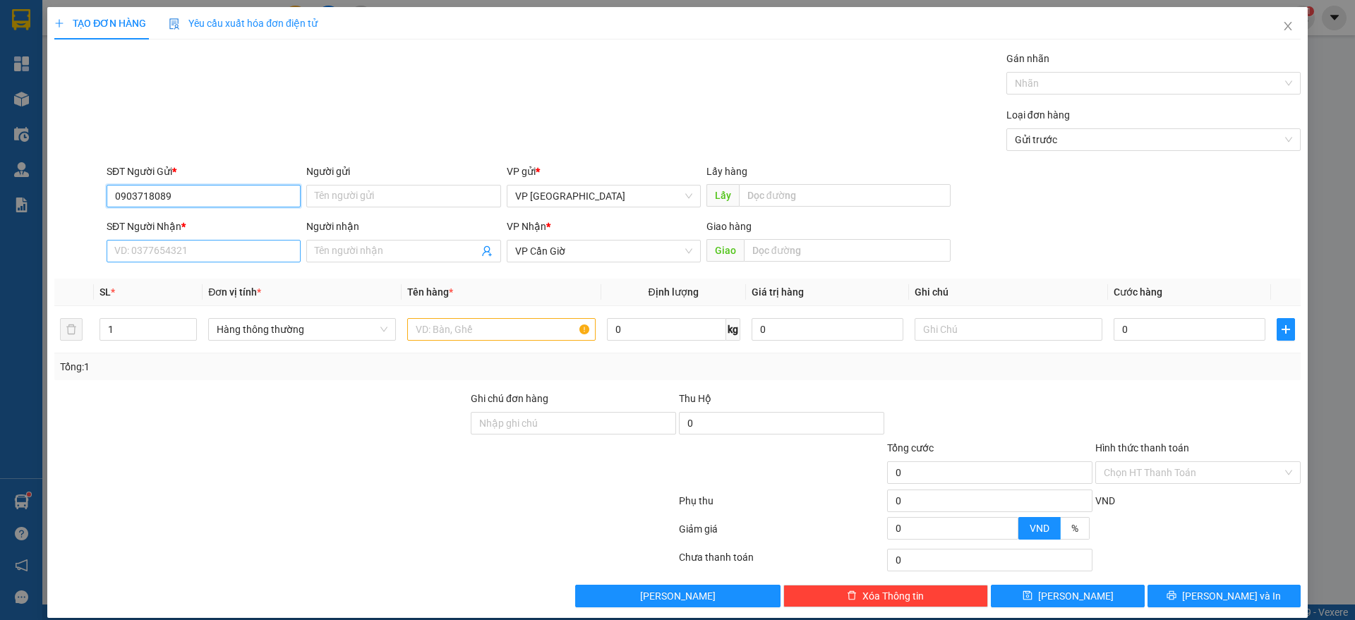
type input "0903718089"
click at [164, 256] on input "SĐT Người Nhận *" at bounding box center [204, 251] width 194 height 23
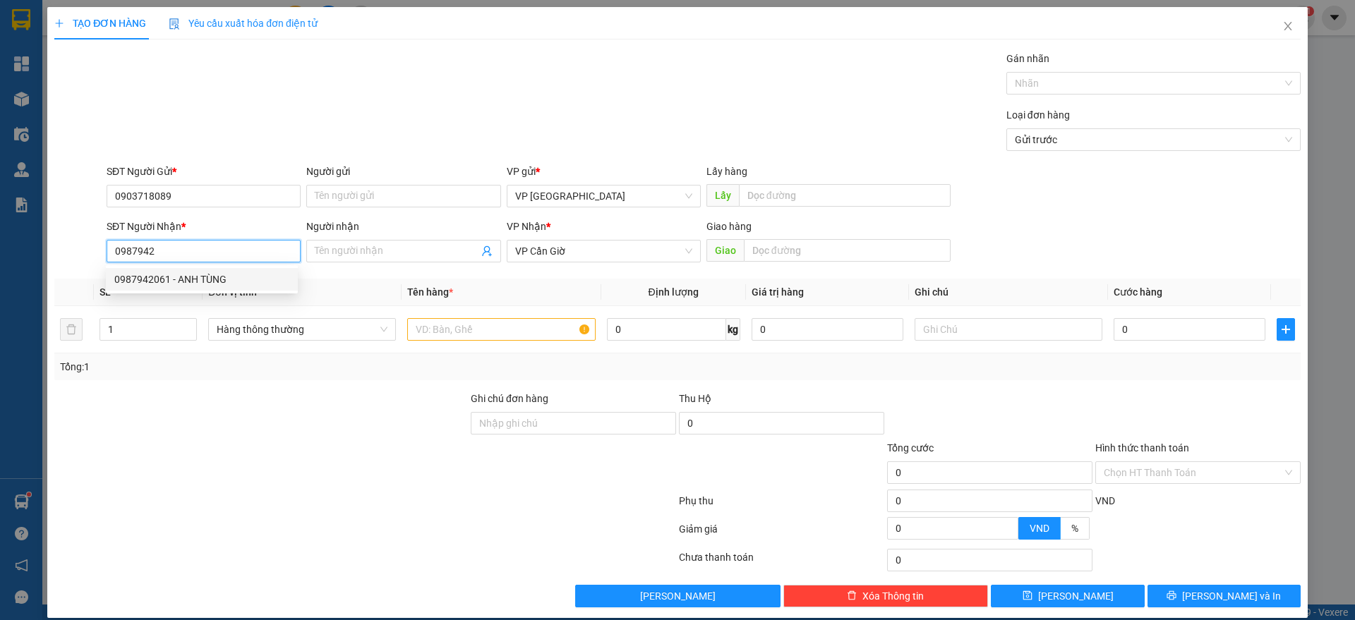
click at [164, 275] on div "0987942061 - ANH TÙNG" at bounding box center [201, 280] width 175 height 16
type input "0987942061"
type input "ANH TÙNG"
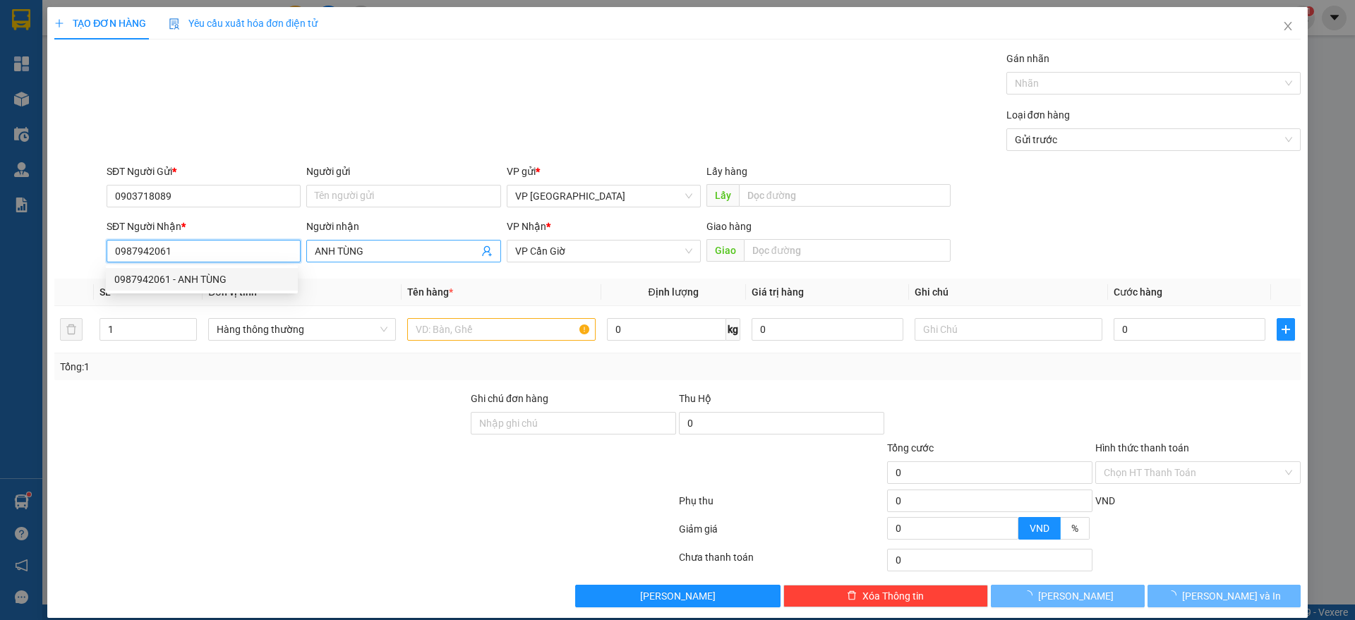
type input "45.000"
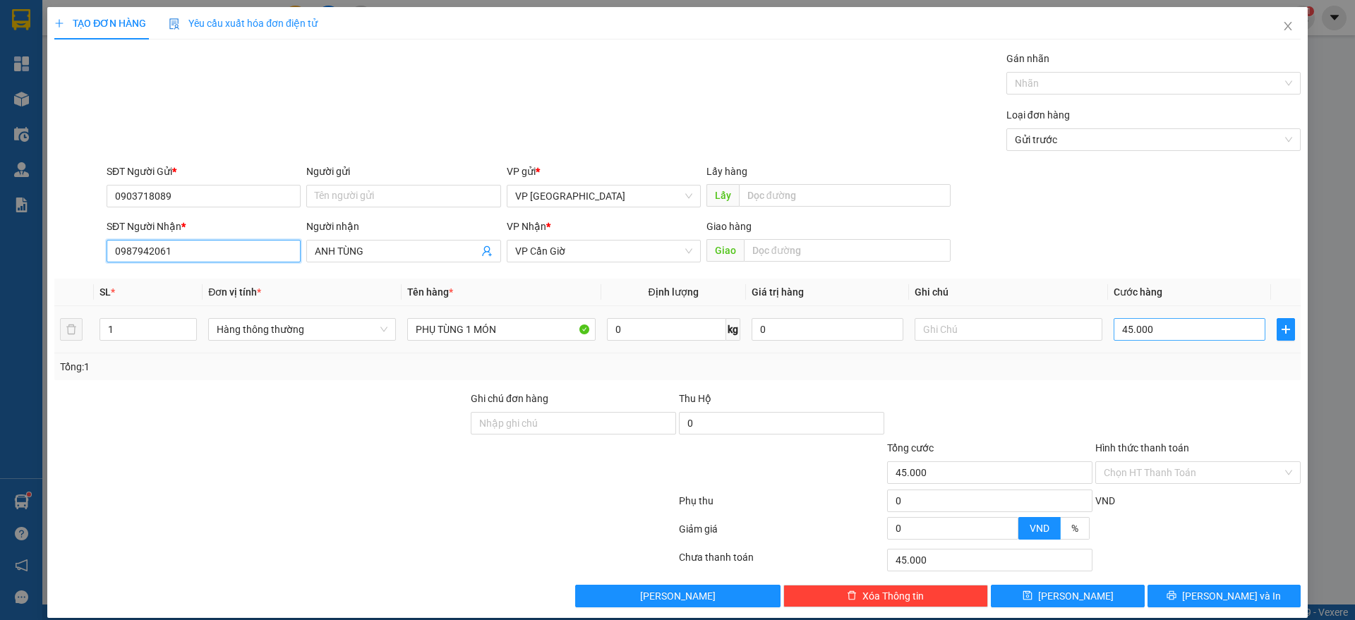
type input "0987942061"
click at [1162, 332] on input "45.000" at bounding box center [1190, 329] width 152 height 23
type input "2"
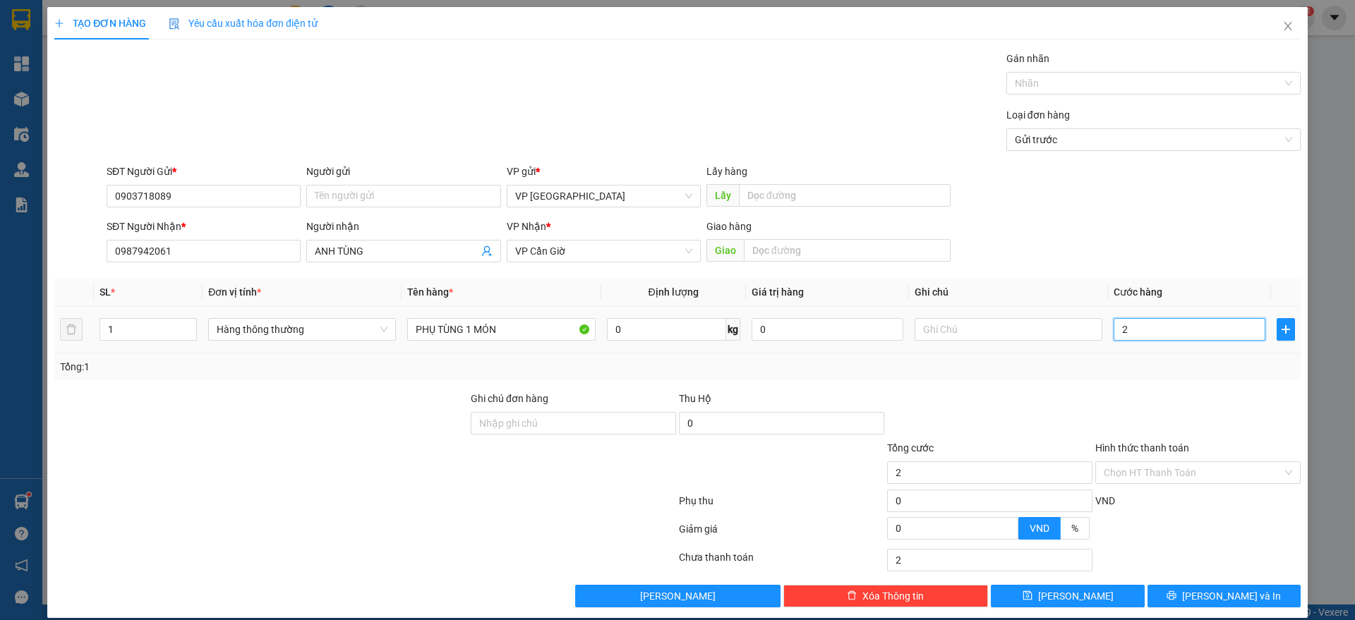
type input "25"
type input "250"
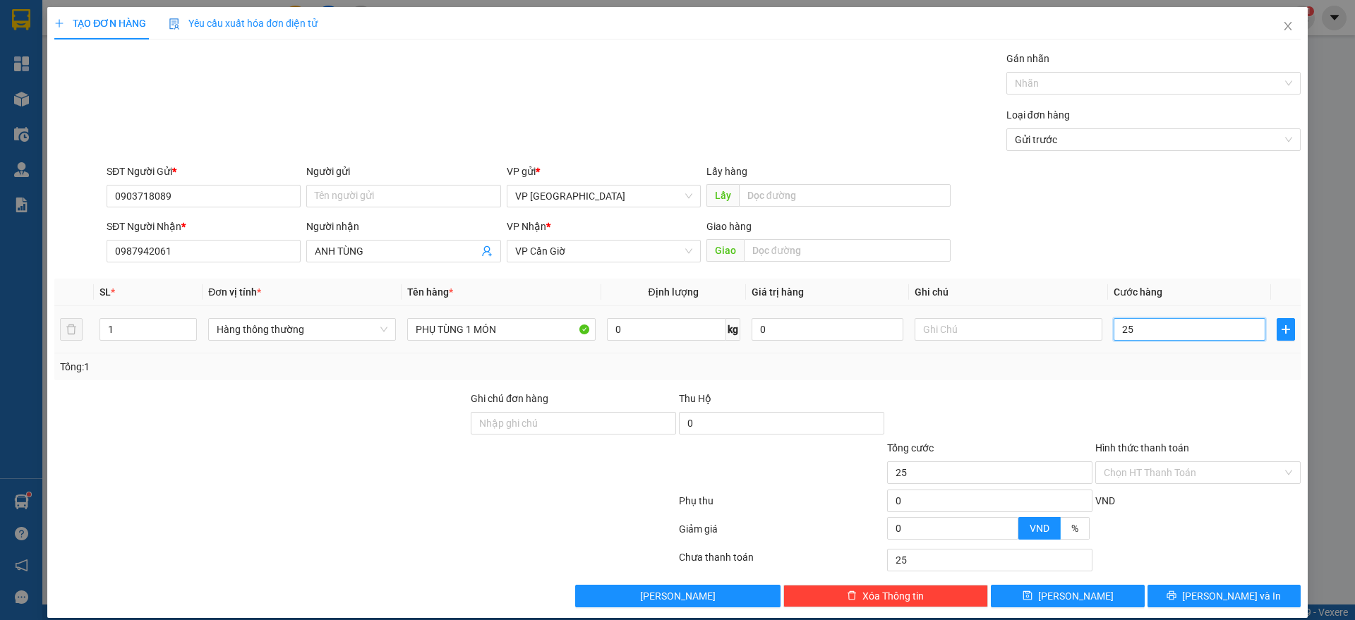
type input "250"
type input "2.500"
type input "25.000"
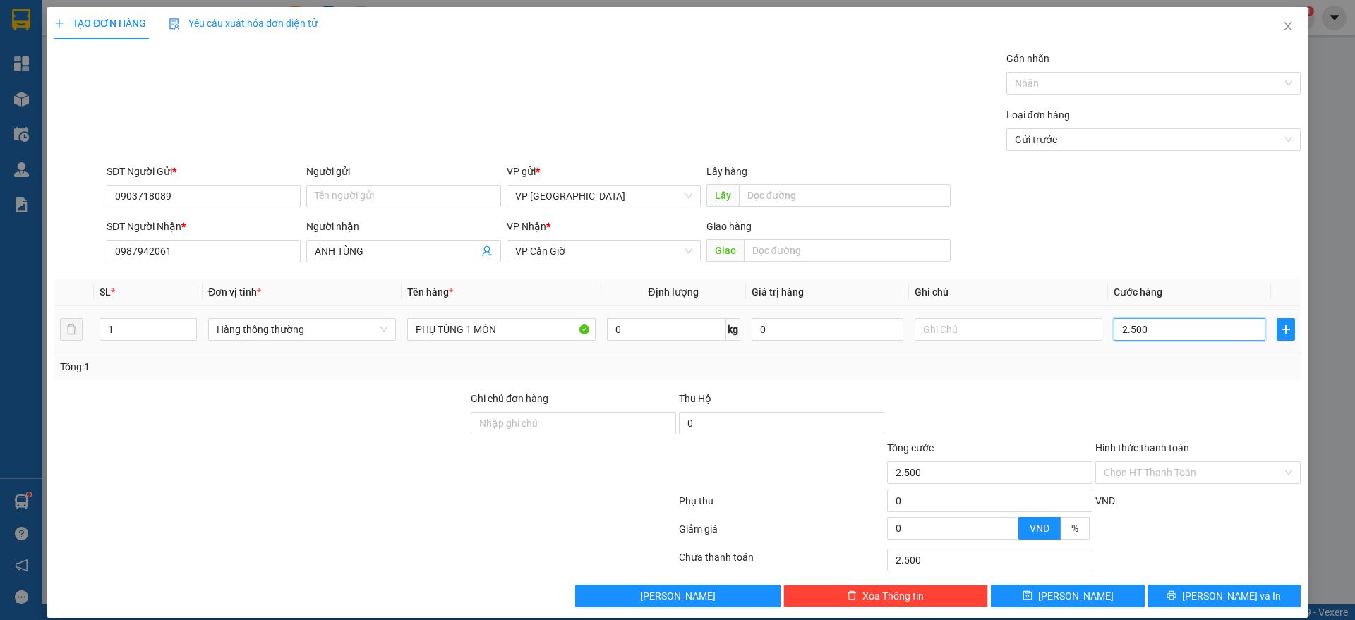
type input "25.000"
click at [1220, 594] on span "[PERSON_NAME] và In" at bounding box center [1231, 597] width 99 height 16
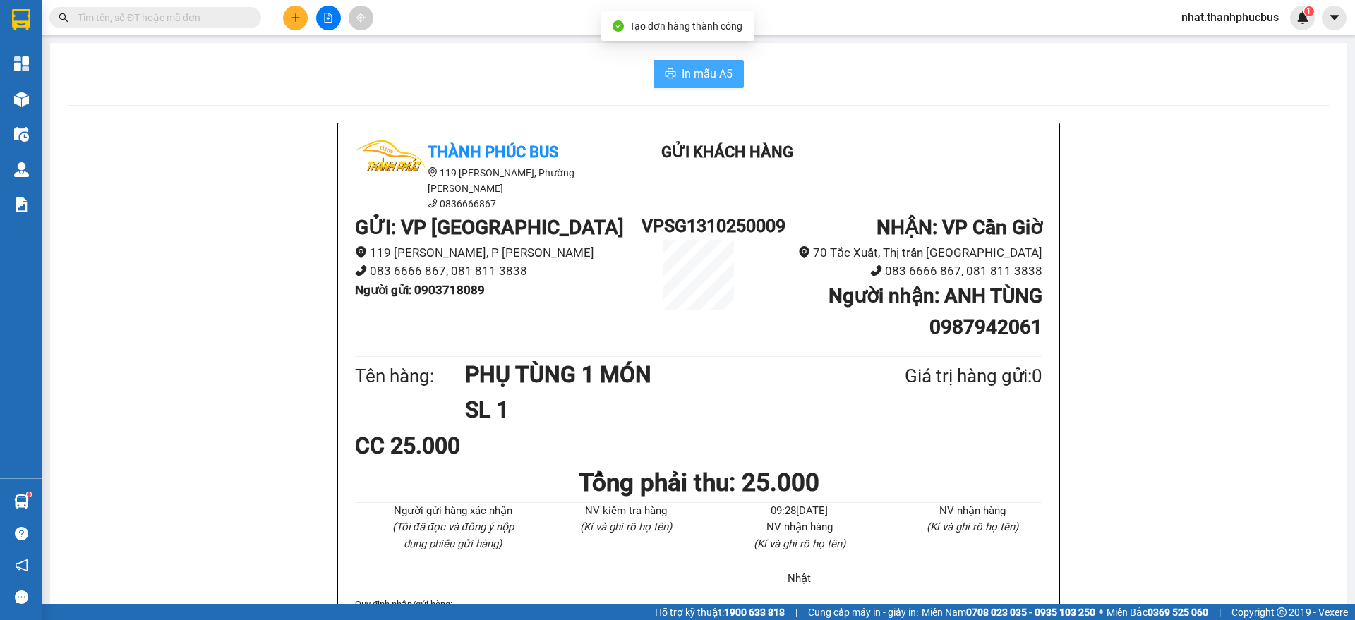
click at [665, 73] on icon "printer" at bounding box center [670, 73] width 11 height 11
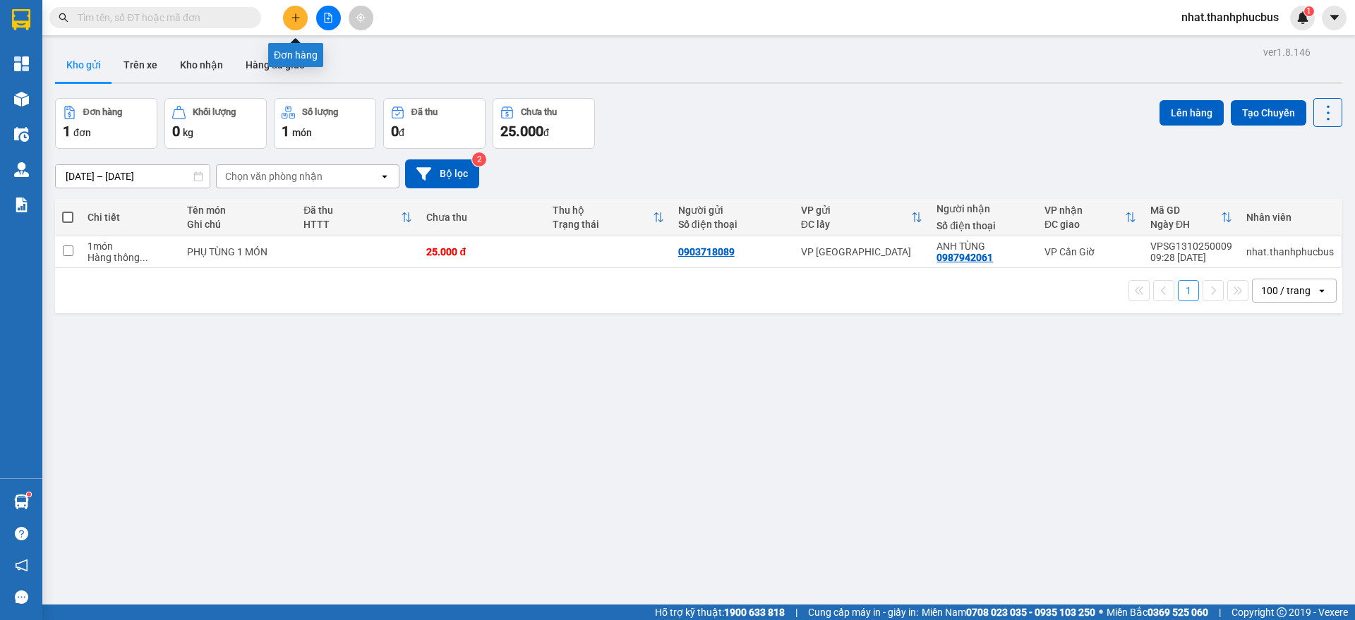
click at [287, 24] on button at bounding box center [295, 18] width 25 height 25
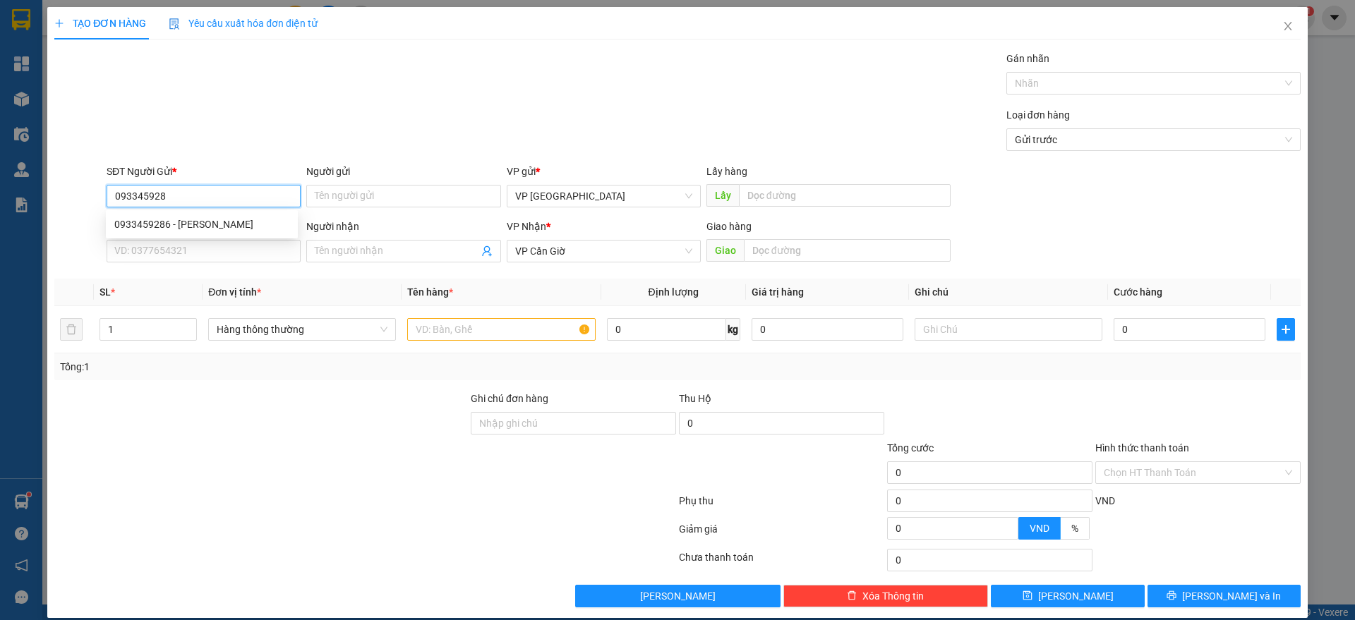
type input "0933459286"
click at [203, 205] on input "0933459286" at bounding box center [204, 196] width 194 height 23
click at [200, 215] on div "0933459286 - [PERSON_NAME]" at bounding box center [202, 224] width 192 height 23
type input "HUY PHÁT"
type input "N3"
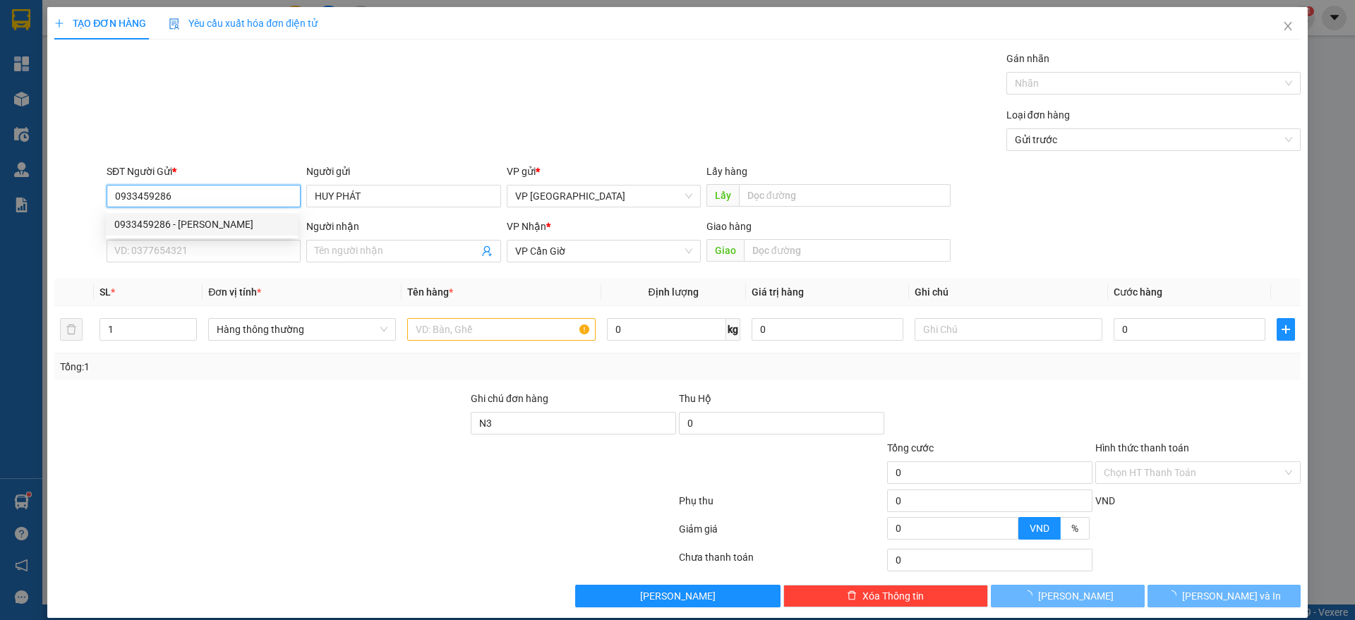
type input "25.000"
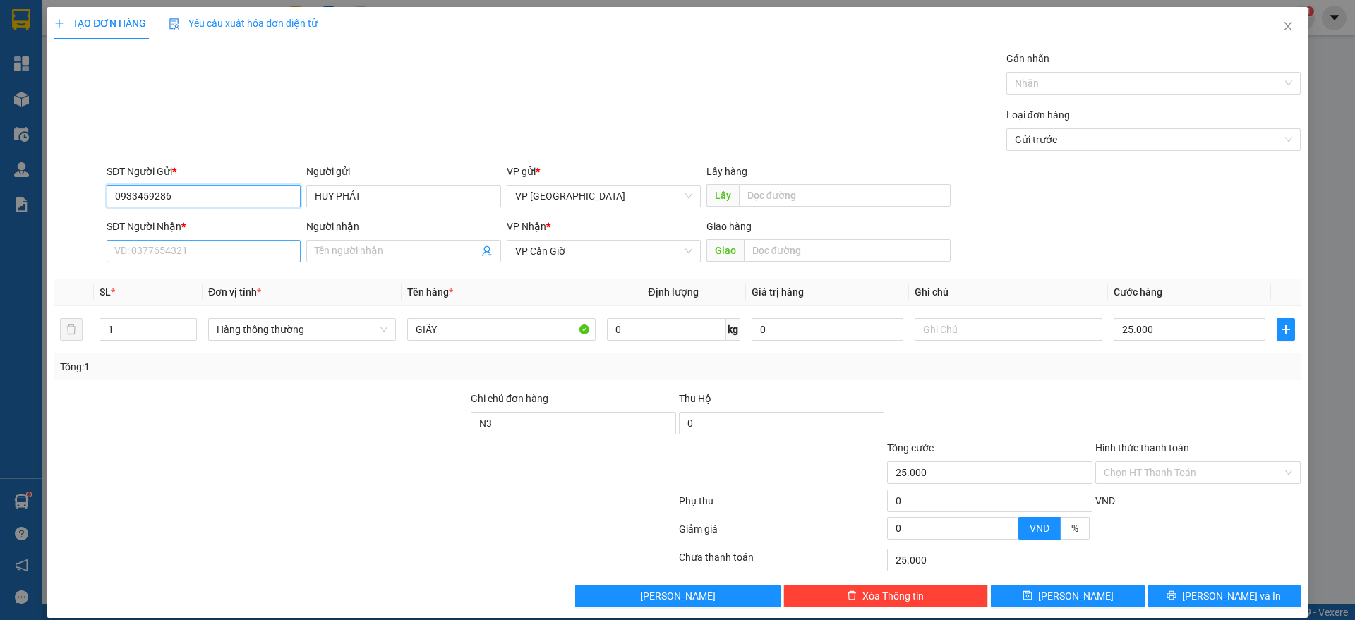
type input "0933459286"
click at [194, 249] on input "SĐT Người Nhận *" at bounding box center [204, 251] width 194 height 23
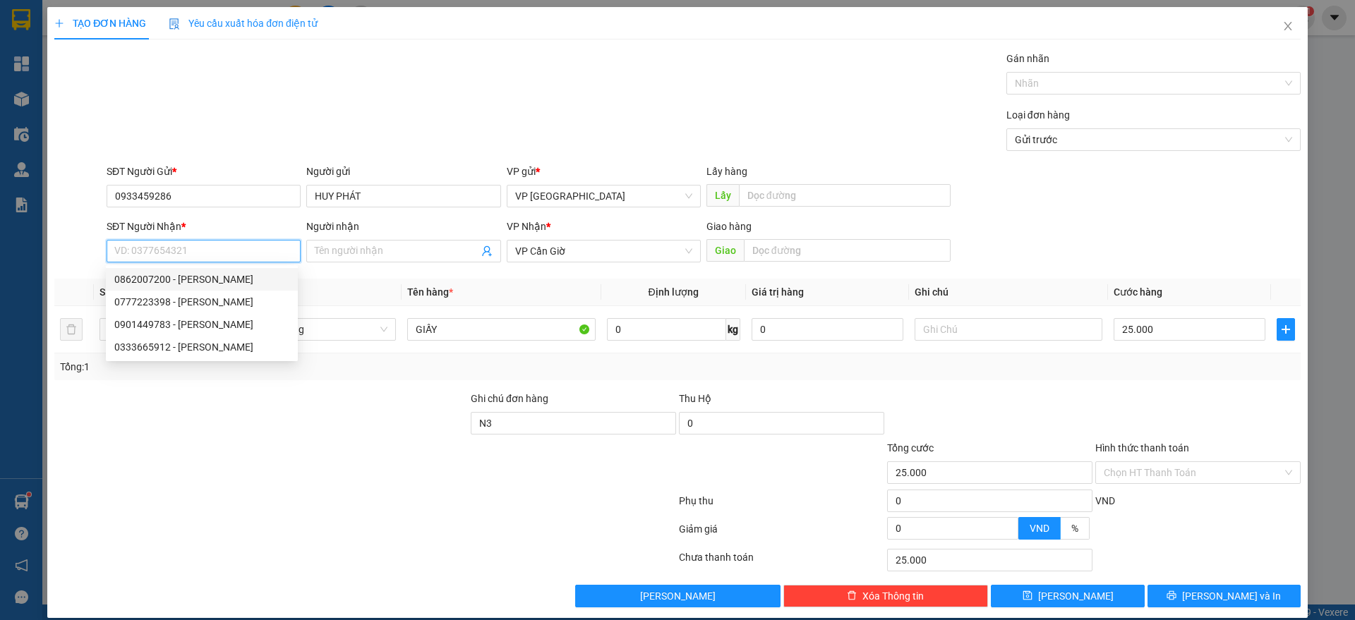
click at [186, 279] on div "0862007200 - [PERSON_NAME]" at bounding box center [201, 280] width 175 height 16
type input "0862007200"
type input "[PERSON_NAME]"
type input "NGÃ BA TUYẾN"
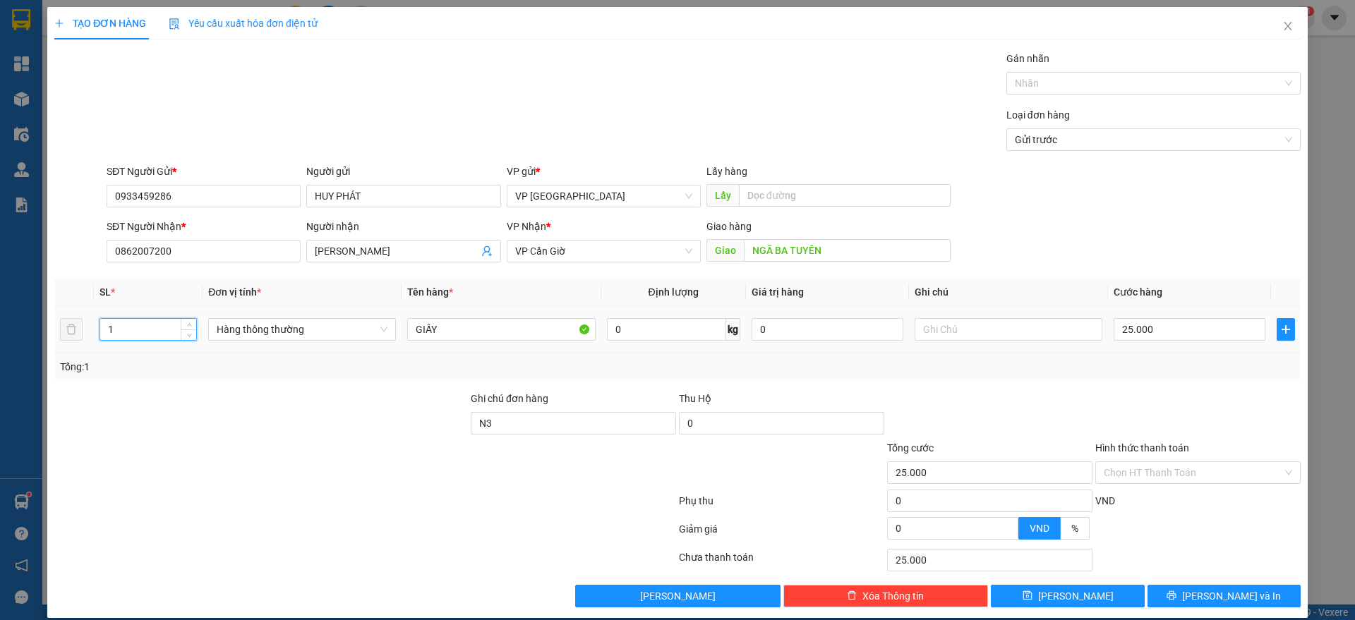
click at [138, 332] on input "1" at bounding box center [148, 329] width 96 height 21
type input "6"
type input "0"
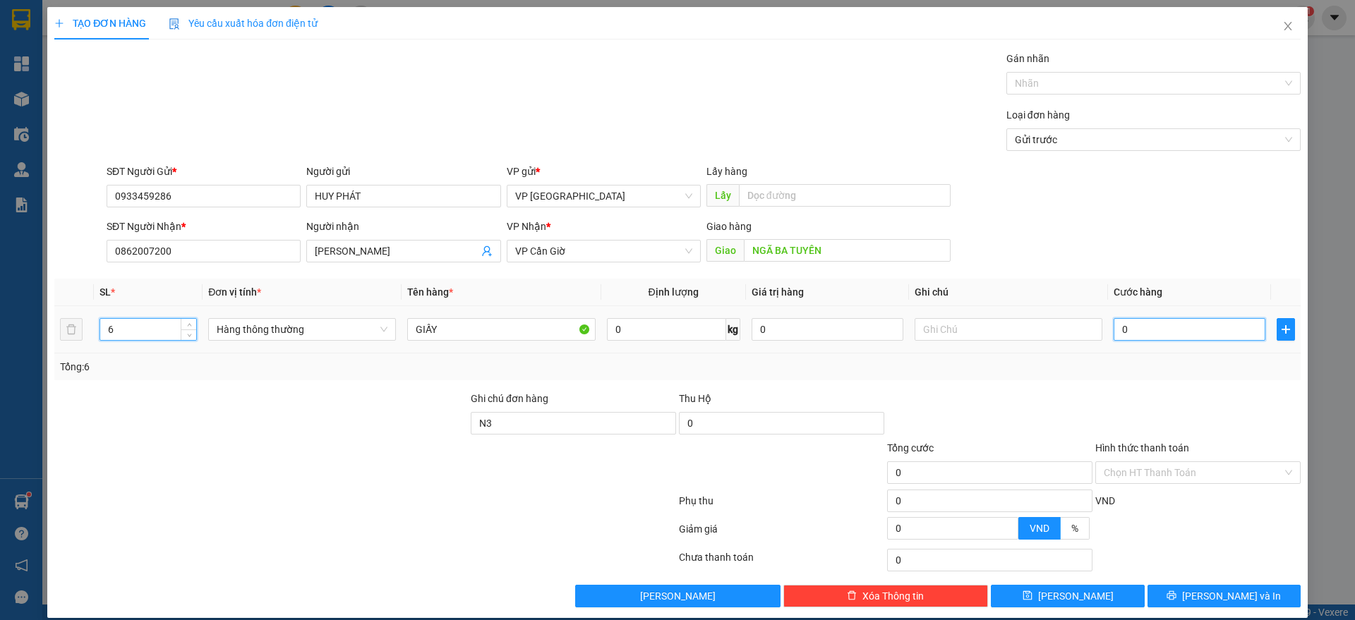
click at [1143, 332] on input "0" at bounding box center [1190, 329] width 152 height 23
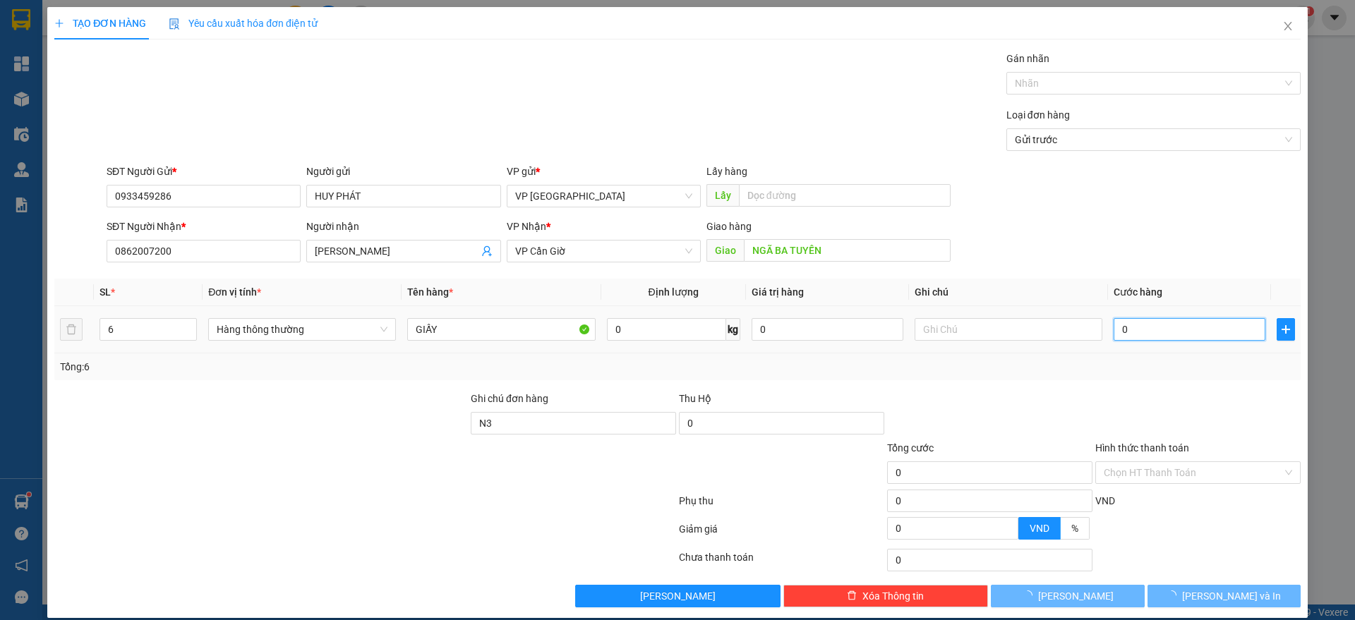
type input "3"
type input "33"
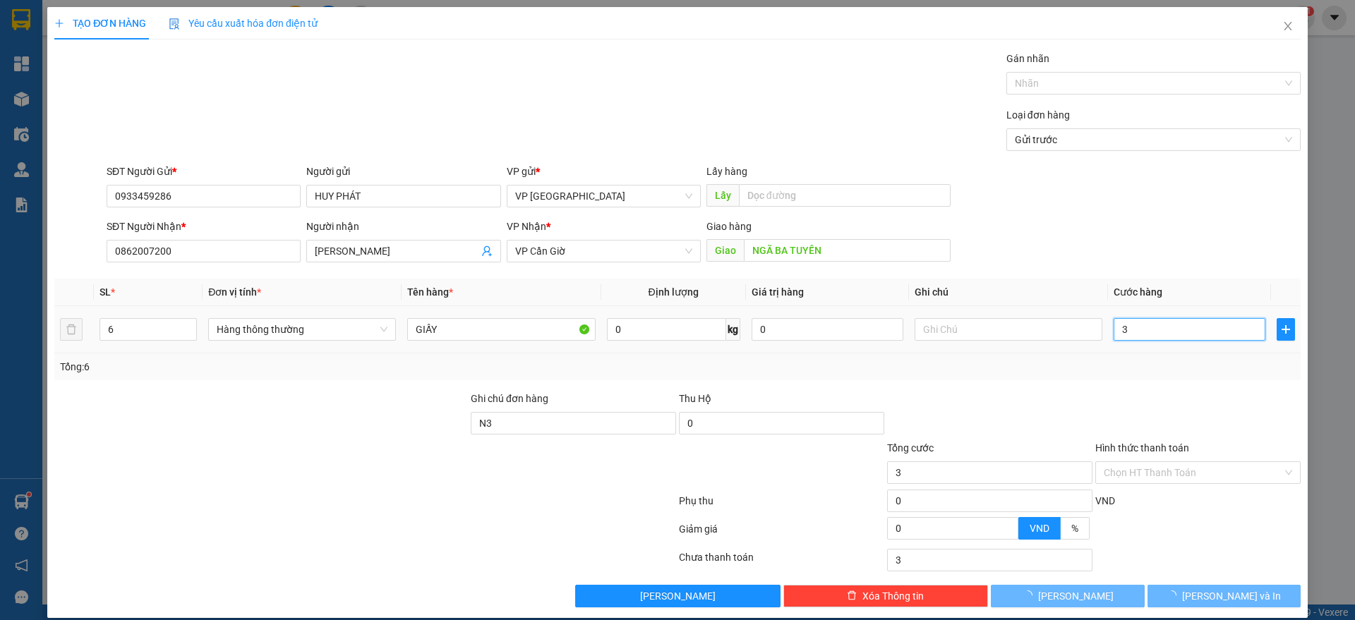
type input "33"
type input "332"
type input "3.320"
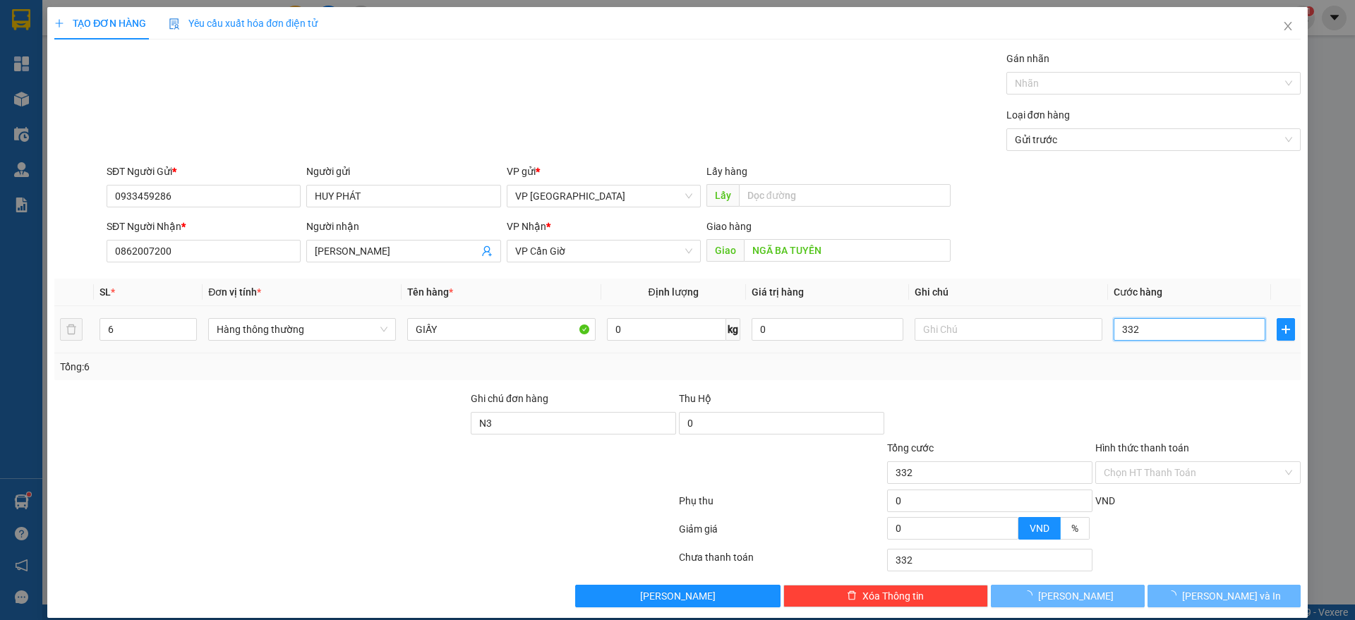
type input "3.320"
type input "33.200"
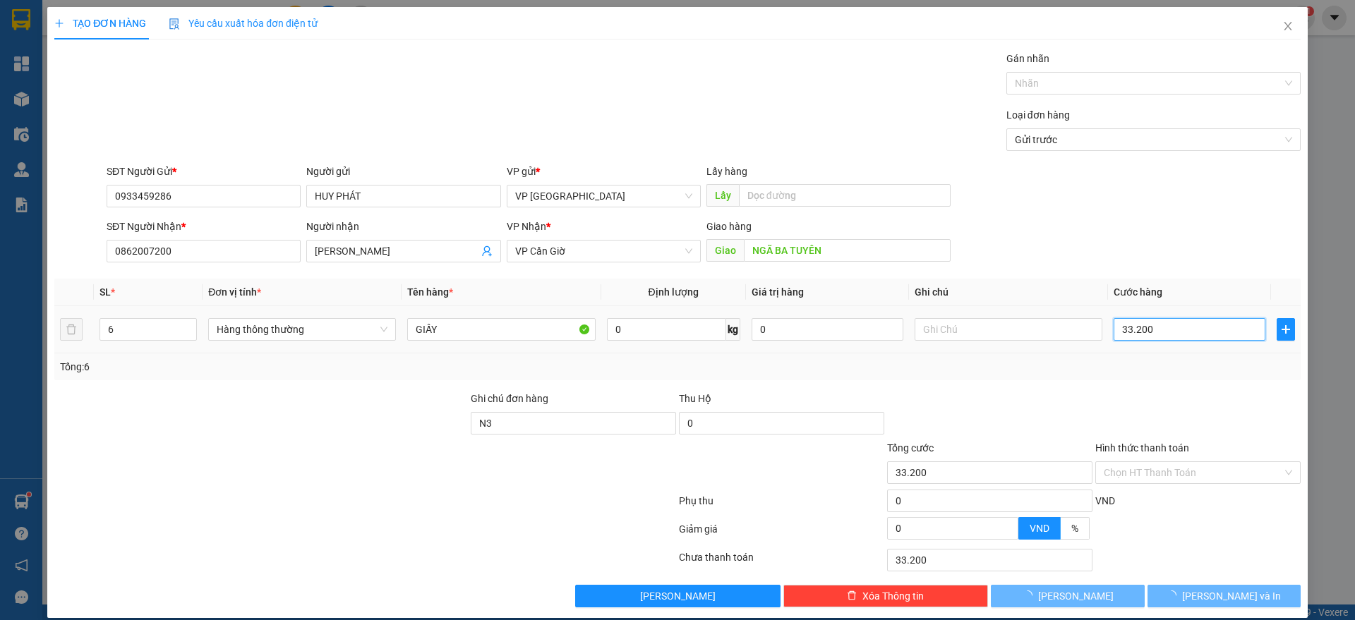
type input "0"
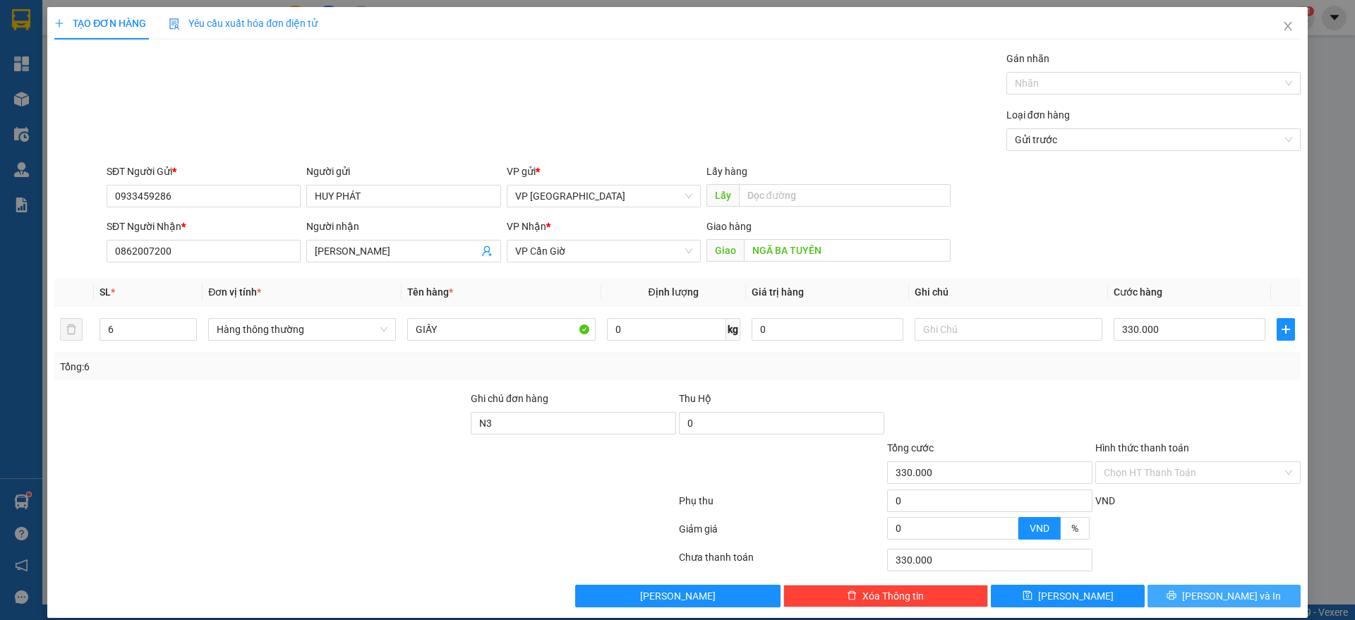
click at [1206, 590] on span "[PERSON_NAME] và In" at bounding box center [1231, 597] width 99 height 16
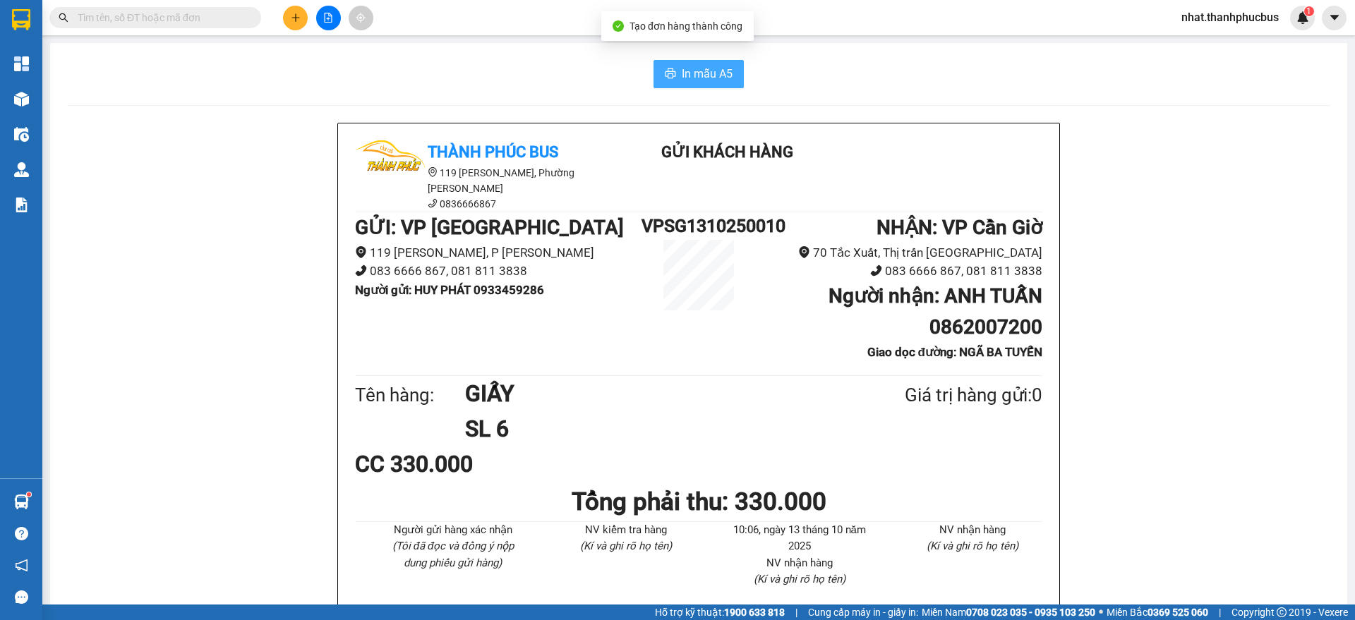
click at [704, 86] on button "In mẫu A5" at bounding box center [699, 74] width 90 height 28
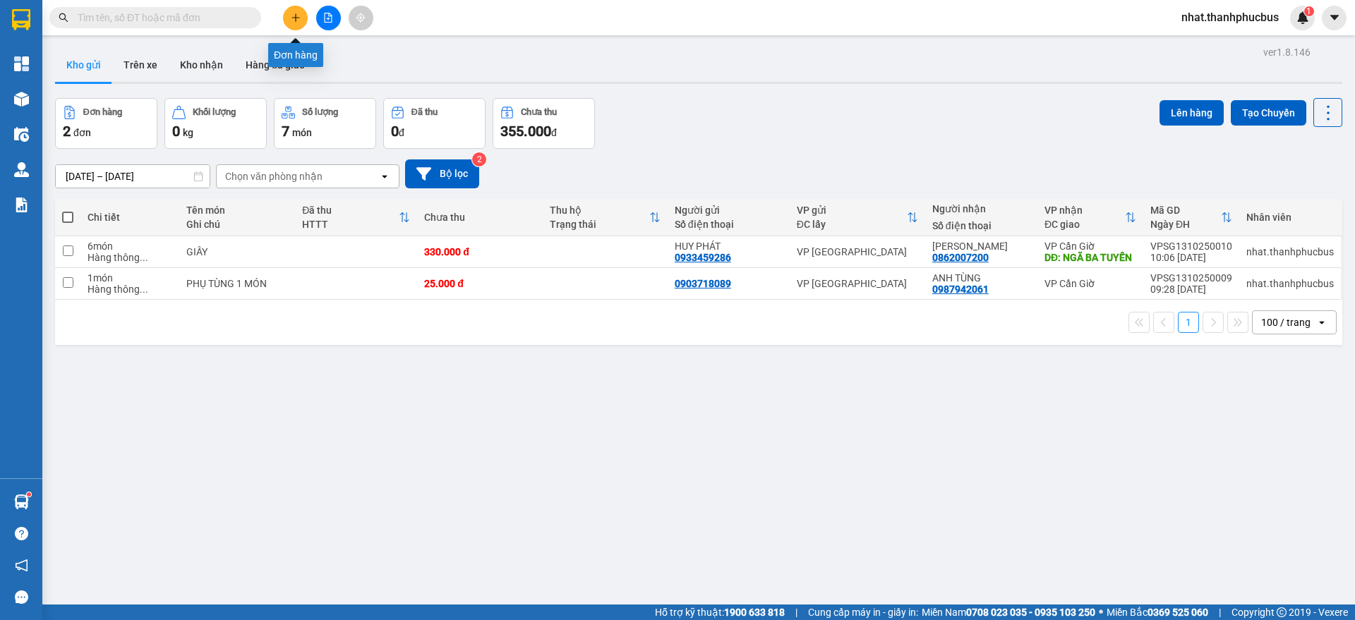
click at [291, 19] on icon "plus" at bounding box center [296, 18] width 10 height 10
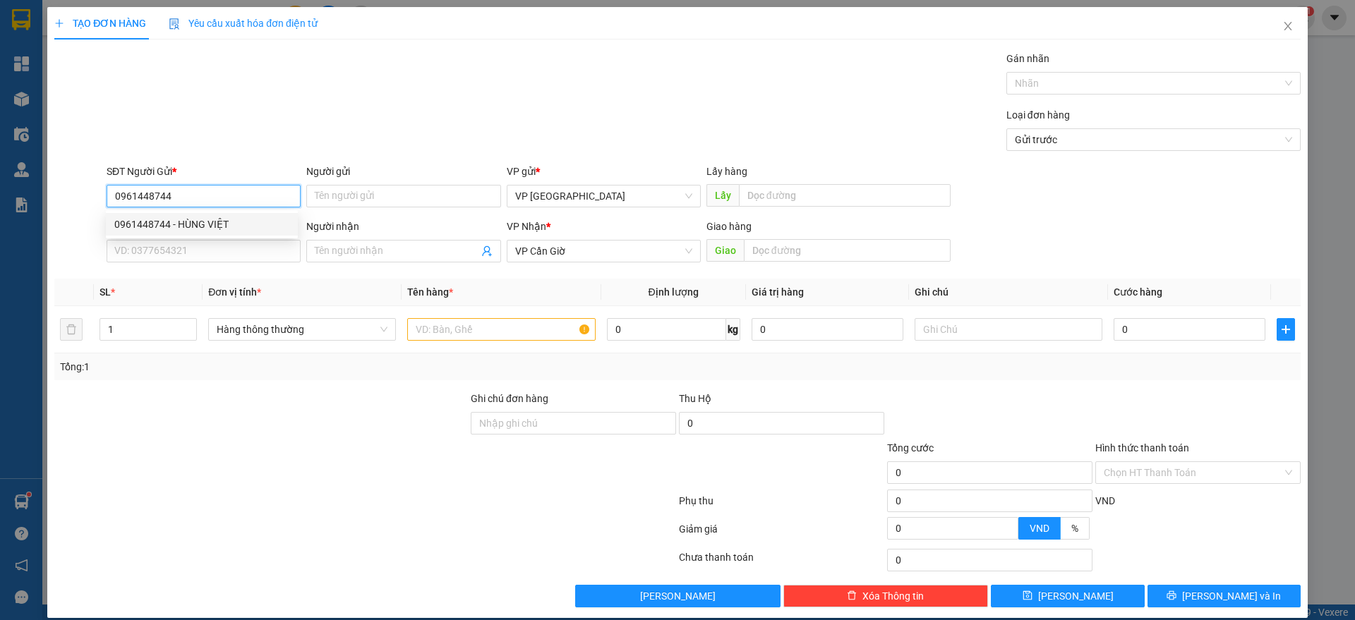
click at [230, 220] on div "0961448744 - HÙNG VIỆT" at bounding box center [201, 225] width 175 height 16
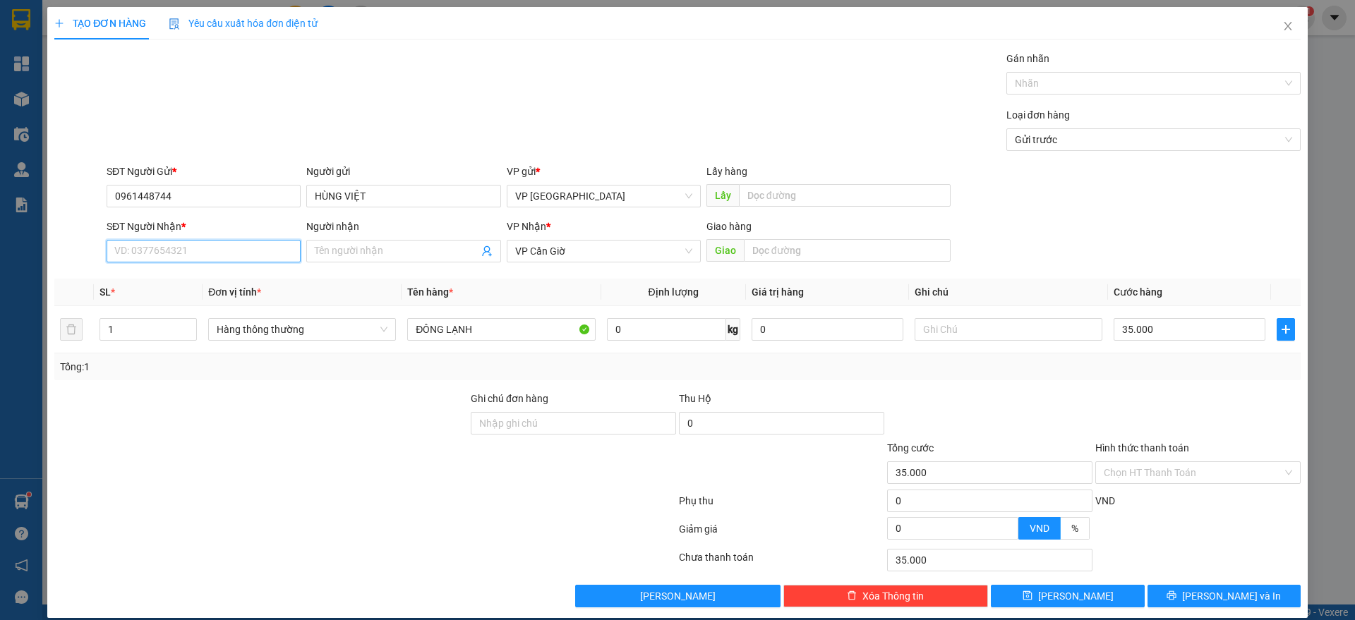
click at [222, 248] on input "SĐT Người Nhận *" at bounding box center [204, 251] width 194 height 23
click at [212, 287] on div "0703403512 - [GEOGRAPHIC_DATA]" at bounding box center [201, 280] width 175 height 16
click at [192, 328] on span "Decrease Value" at bounding box center [189, 333] width 16 height 13
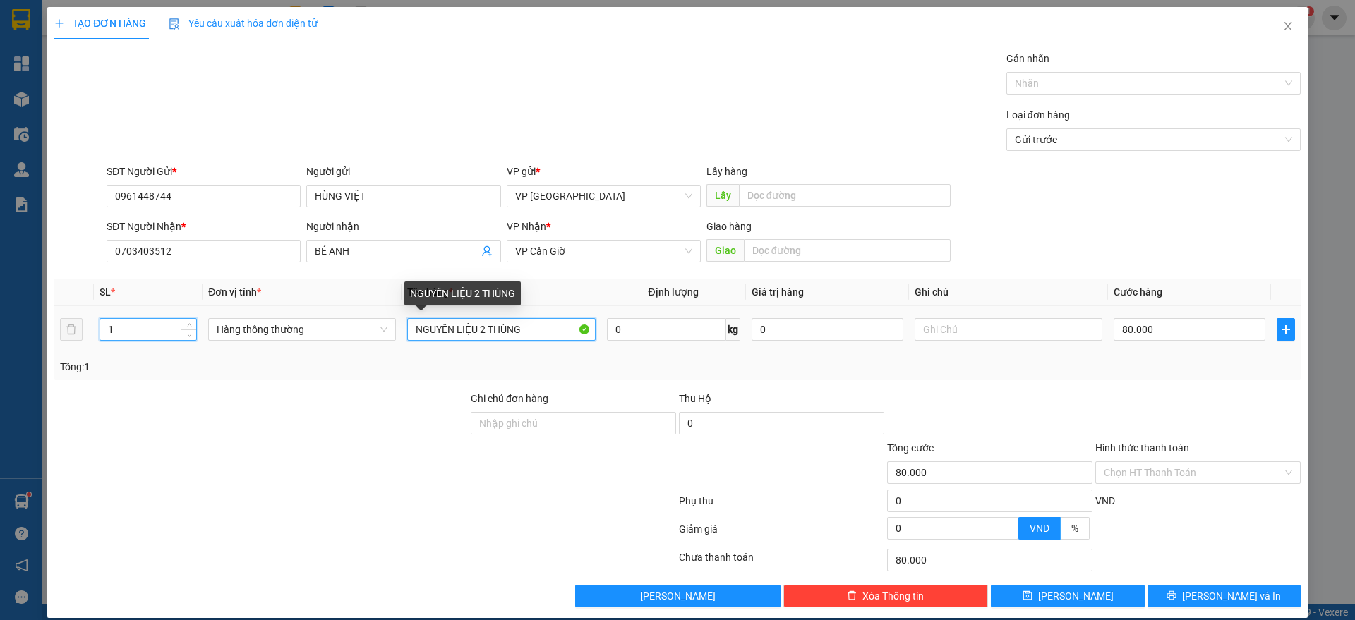
click at [526, 329] on input "NGUYÊN LIỆU 2 THÙNG" at bounding box center [501, 329] width 188 height 23
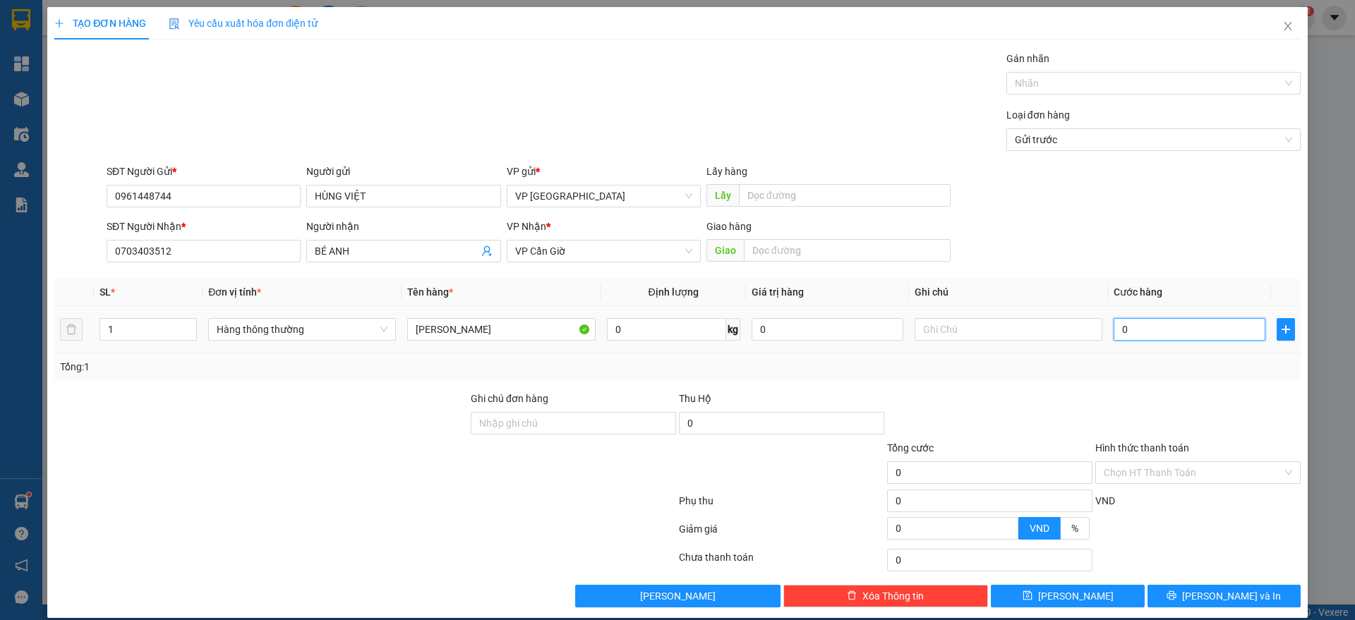
click at [1130, 323] on input "0" at bounding box center [1190, 329] width 152 height 23
click at [1159, 361] on div "Tổng: 1" at bounding box center [677, 367] width 1235 height 16
click at [1208, 589] on span "[PERSON_NAME] và In" at bounding box center [1231, 597] width 99 height 16
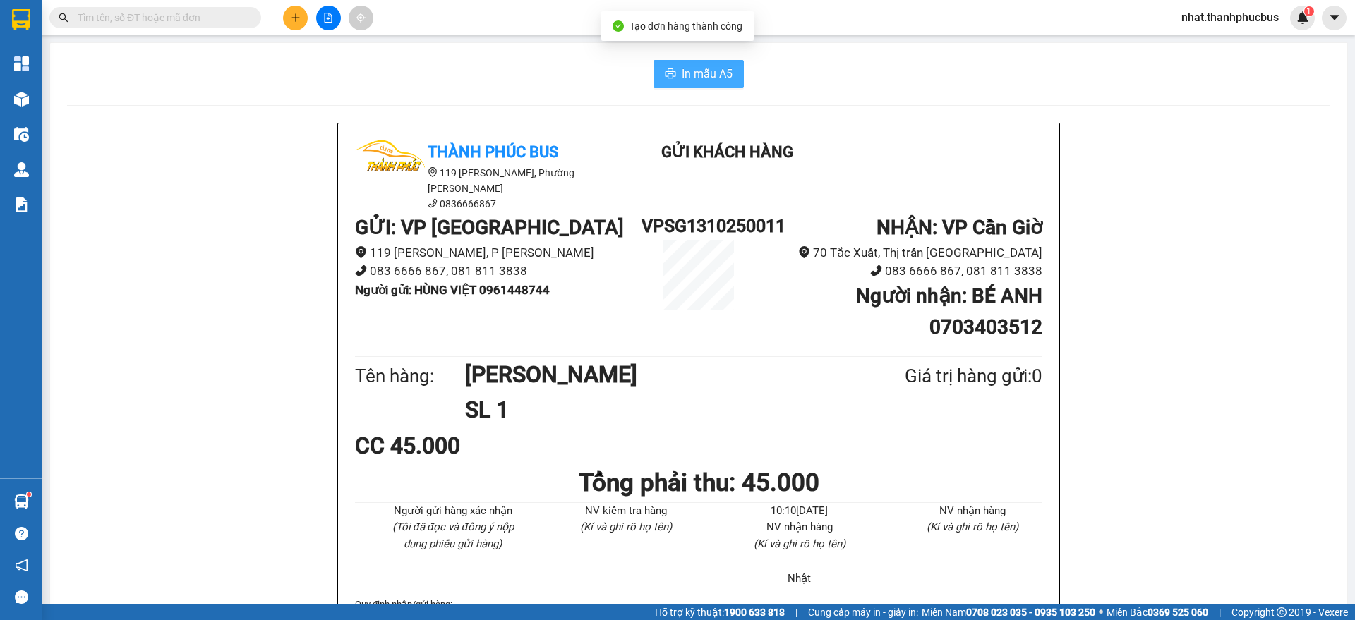
click at [711, 76] on span "In mẫu A5" at bounding box center [707, 74] width 51 height 18
